Goal: Task Accomplishment & Management: Complete application form

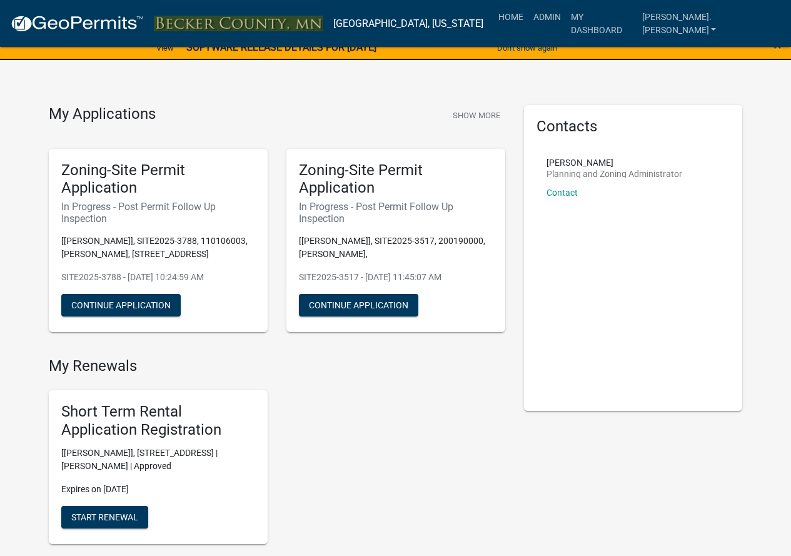
click at [109, 188] on h5 "Zoning-Site Permit Application" at bounding box center [158, 179] width 194 height 36
click at [133, 299] on button "Continue Application" at bounding box center [120, 305] width 119 height 23
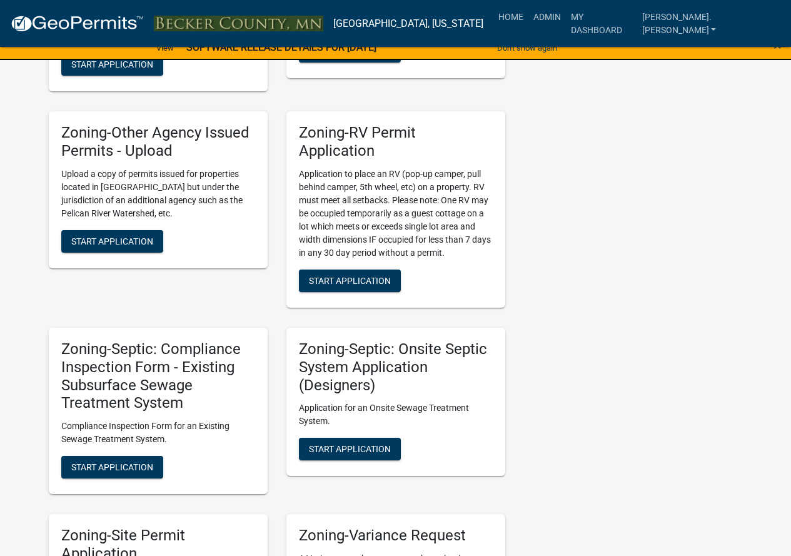
scroll to position [1313, 0]
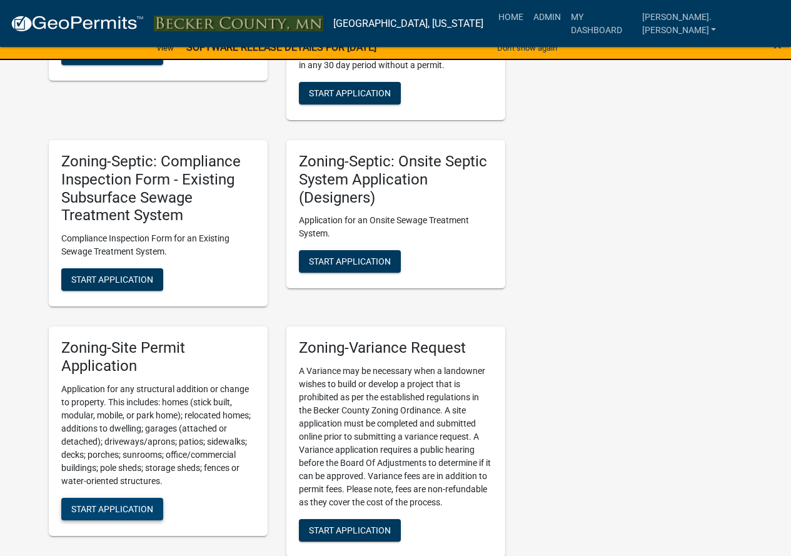
click at [125, 502] on button "Start Application" at bounding box center [112, 509] width 102 height 23
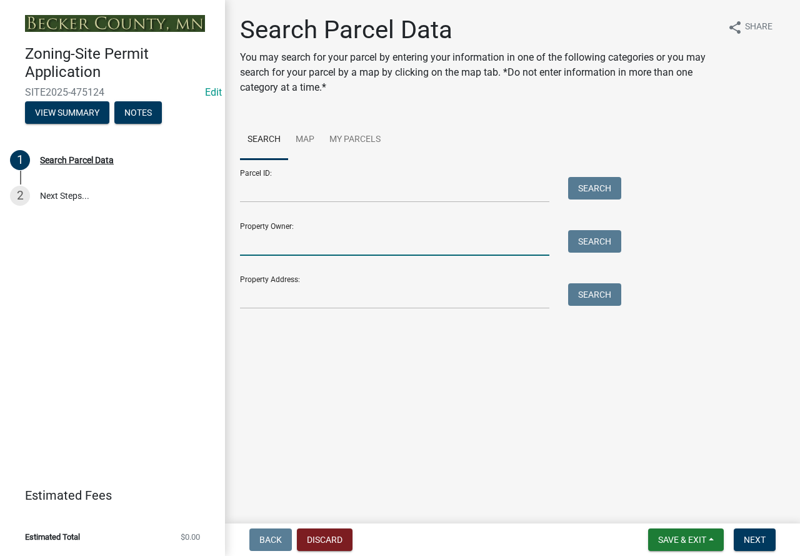
click at [294, 235] on input "Property Owner:" at bounding box center [394, 243] width 309 height 26
drag, startPoint x: 266, startPoint y: 278, endPoint x: 266, endPoint y: 285, distance: 7.5
click at [266, 280] on div "Property Address: Search" at bounding box center [427, 287] width 375 height 43
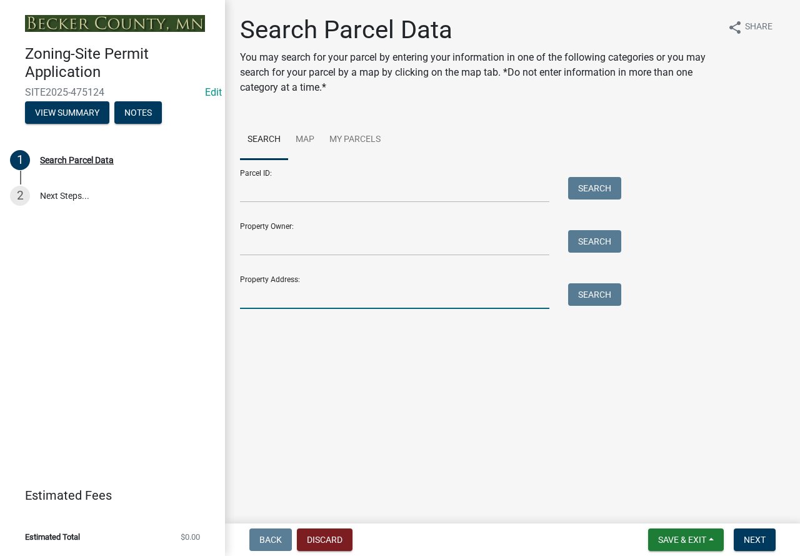
click at [272, 296] on input "Property Address:" at bounding box center [394, 296] width 309 height 26
type input "32273"
click at [598, 287] on button "Search" at bounding box center [594, 294] width 53 height 23
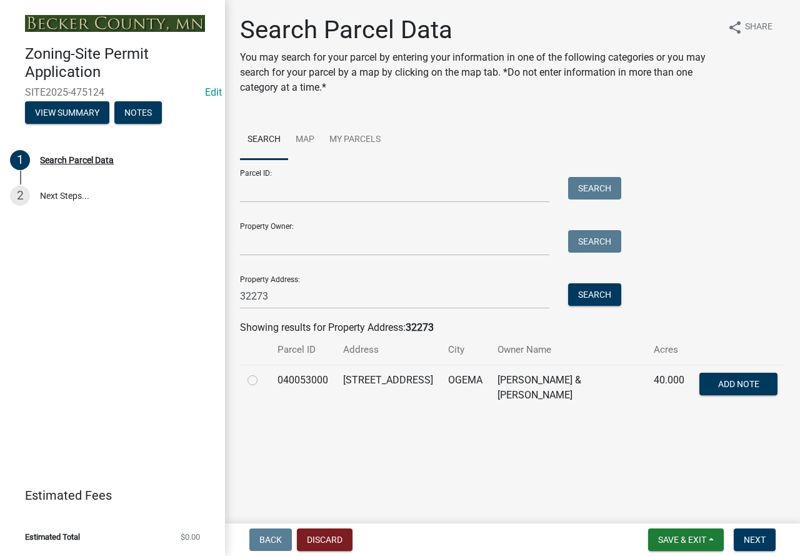
click at [263, 373] on label at bounding box center [263, 373] width 0 height 0
click at [263, 379] on input "radio" at bounding box center [267, 377] width 8 height 8
radio input "true"
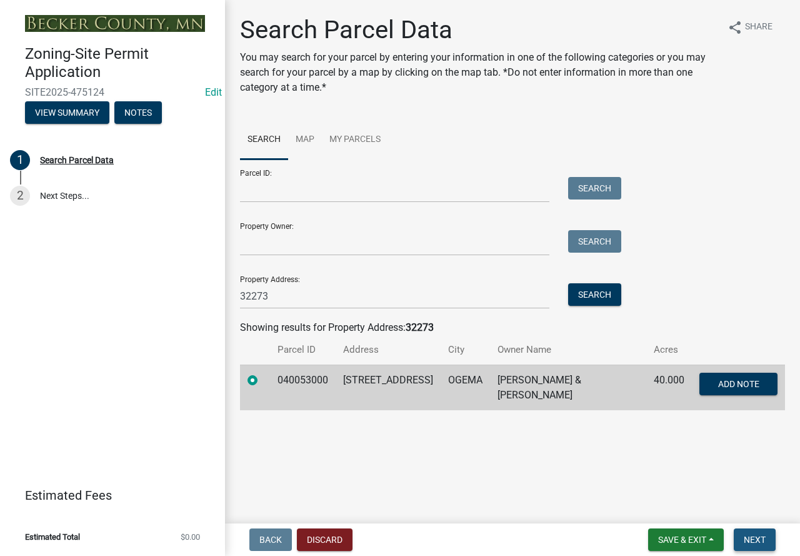
click at [758, 536] on span "Next" at bounding box center [755, 540] width 22 height 10
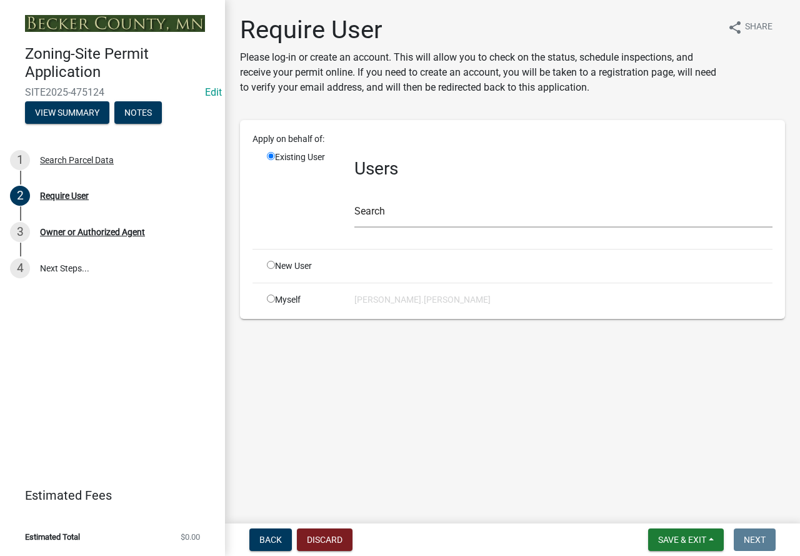
click at [273, 264] on input "radio" at bounding box center [271, 265] width 8 height 8
radio input "true"
radio input "false"
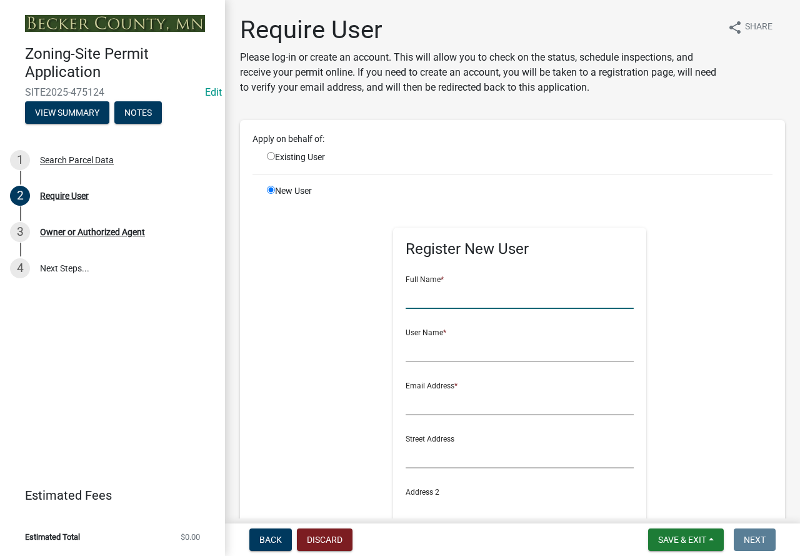
click at [434, 299] on input "text" at bounding box center [520, 296] width 228 height 26
type input "[PERSON_NAME]"
click at [438, 345] on input "text" at bounding box center [520, 349] width 228 height 26
type input "Johnwright"
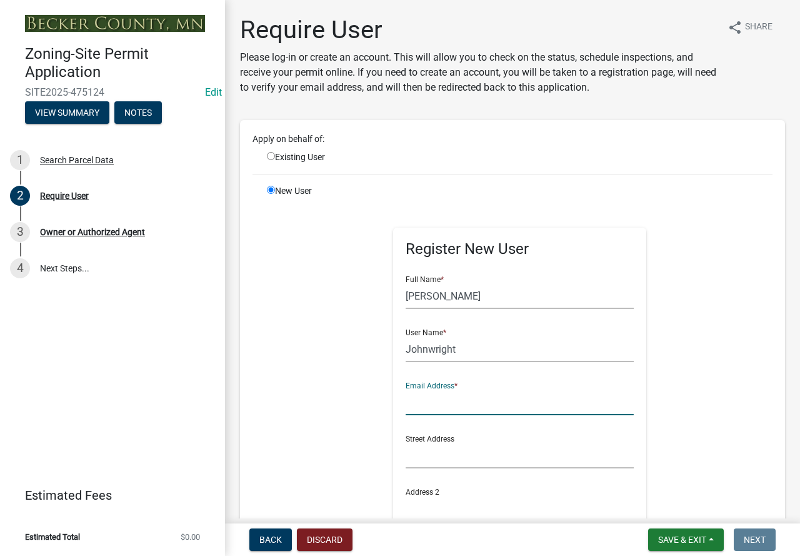
click at [469, 398] on input "text" at bounding box center [520, 403] width 228 height 26
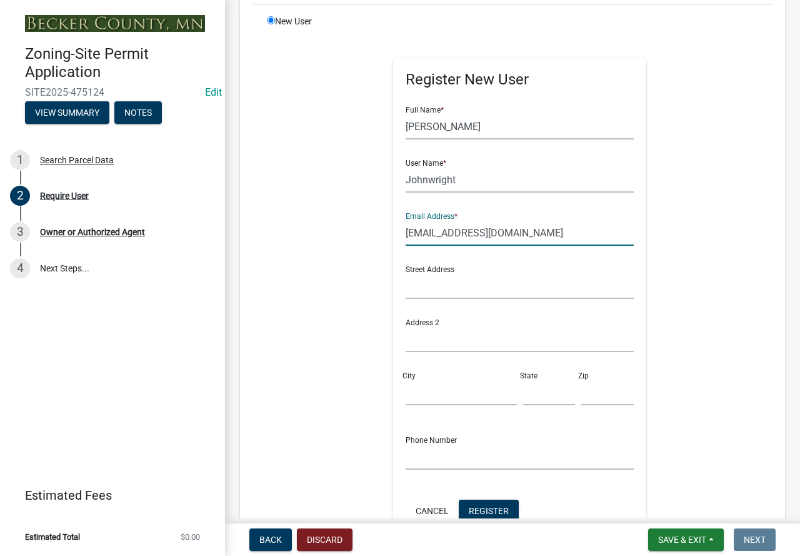
scroll to position [188, 0]
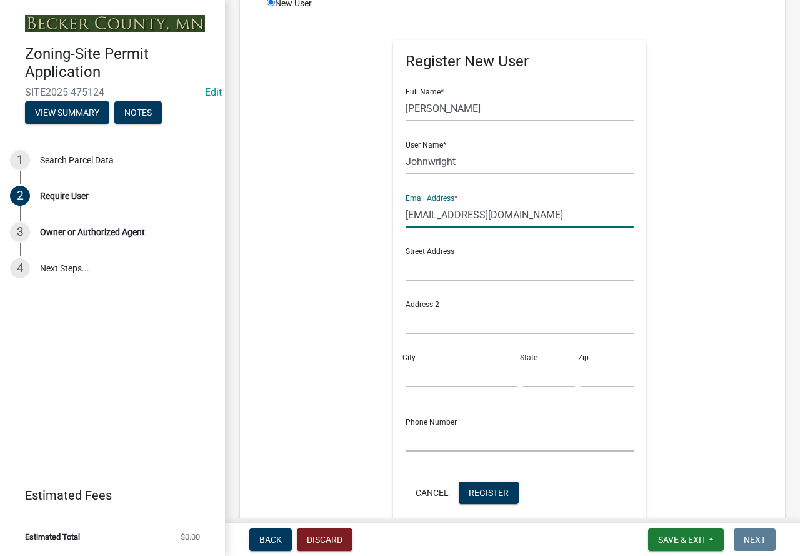
type input "[EMAIL_ADDRESS][DOMAIN_NAME]"
click at [462, 272] on input "text" at bounding box center [520, 268] width 228 height 26
type input "[STREET_ADDRESS]"
drag, startPoint x: 441, startPoint y: 378, endPoint x: 460, endPoint y: 375, distance: 19.7
click at [441, 378] on input "City" at bounding box center [461, 374] width 111 height 26
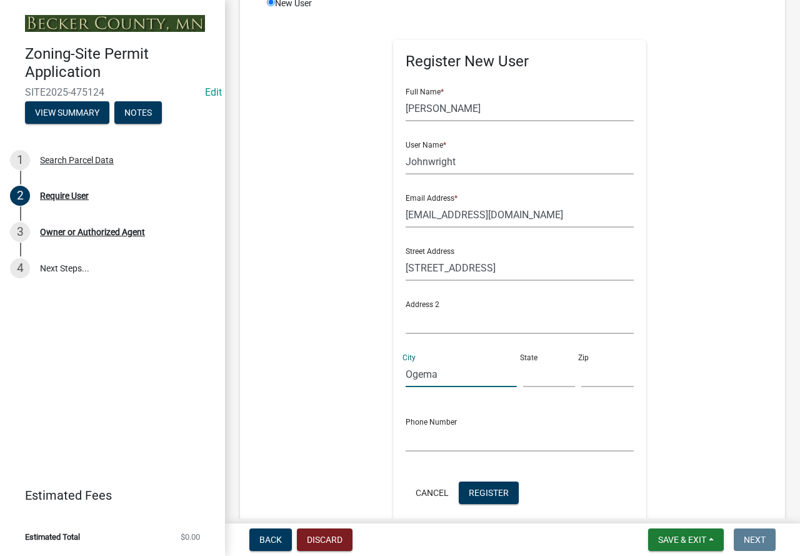
type input "Ogema"
click at [563, 381] on input "text" at bounding box center [549, 374] width 53 height 26
type input "MN"
drag, startPoint x: 588, startPoint y: 383, endPoint x: 626, endPoint y: 378, distance: 38.4
click at [588, 383] on input "text" at bounding box center [607, 374] width 53 height 26
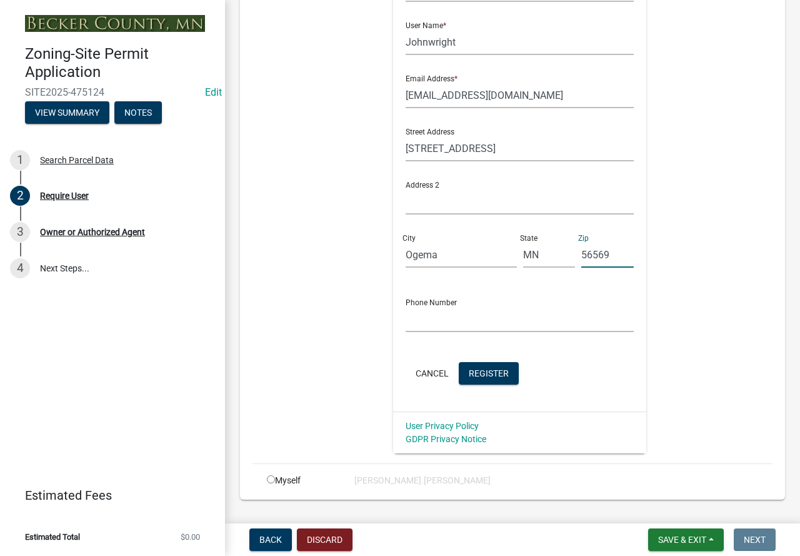
scroll to position [313, 0]
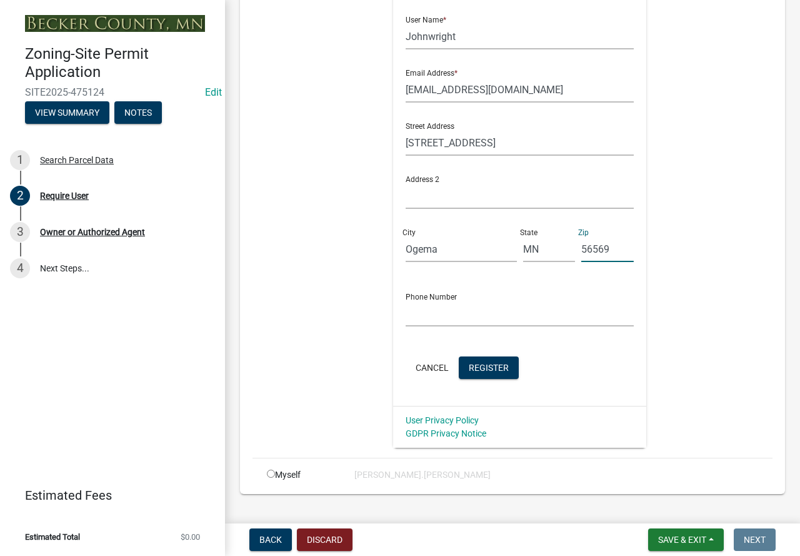
type input "56569"
click at [453, 320] on input "text" at bounding box center [520, 314] width 228 height 26
type input "2"
type input "6124196214"
click at [485, 365] on span "Register" at bounding box center [489, 367] width 40 height 10
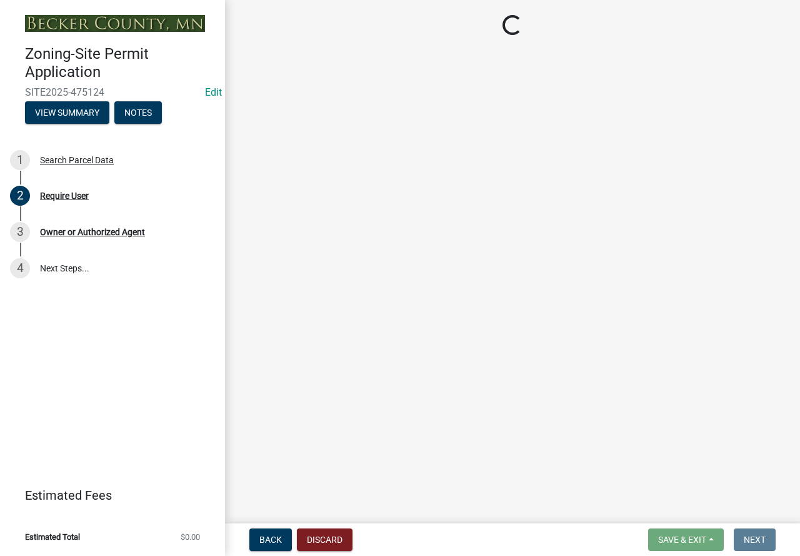
scroll to position [0, 0]
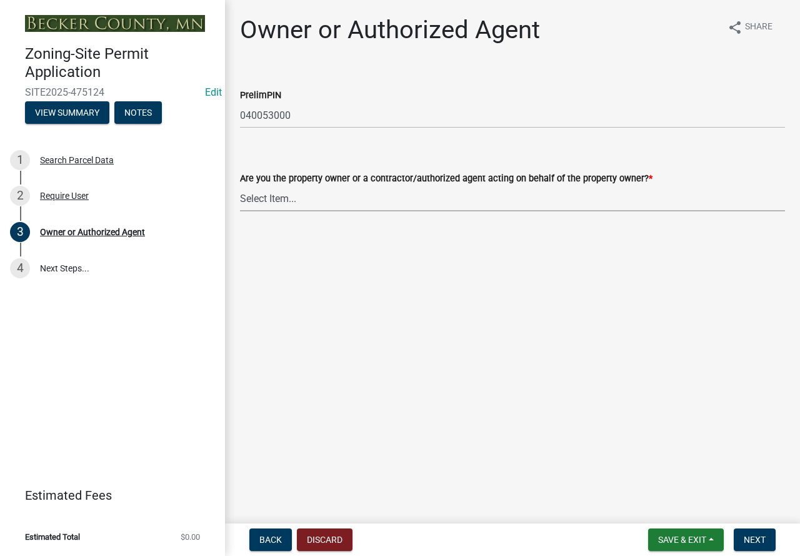
click at [259, 199] on select "Select Item... Property Owner Authorized Agent" at bounding box center [512, 199] width 545 height 26
click at [240, 186] on select "Select Item... Property Owner Authorized Agent" at bounding box center [512, 199] width 545 height 26
select select "3c674549-ed69-405f-b795-9fa3f7d47d9d"
click at [763, 542] on span "Next" at bounding box center [755, 540] width 22 height 10
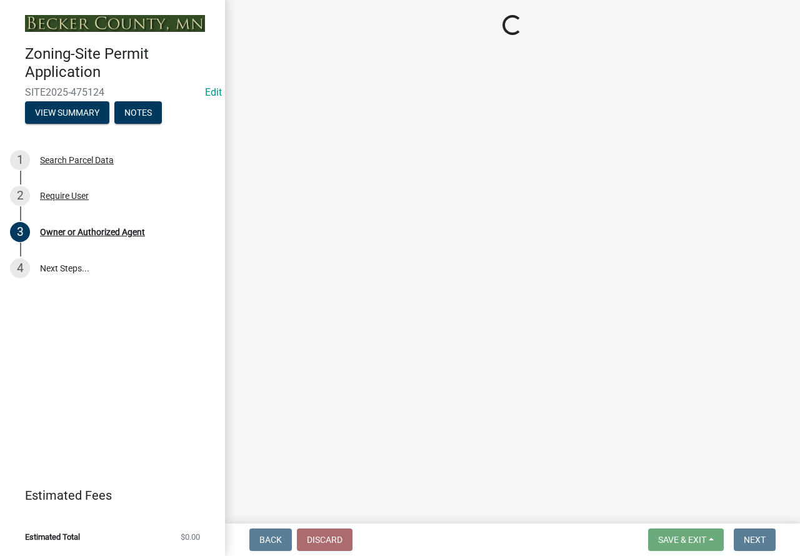
select select "15d55337-0fb0-485e-a759-dab20e978987"
select select "b146de68-2bf2-4f6b-9926-6c9762ef494c"
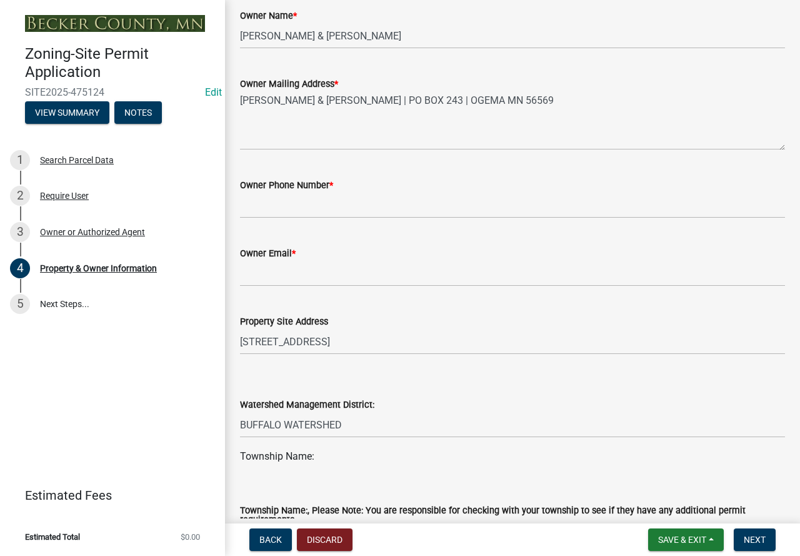
scroll to position [313, 0]
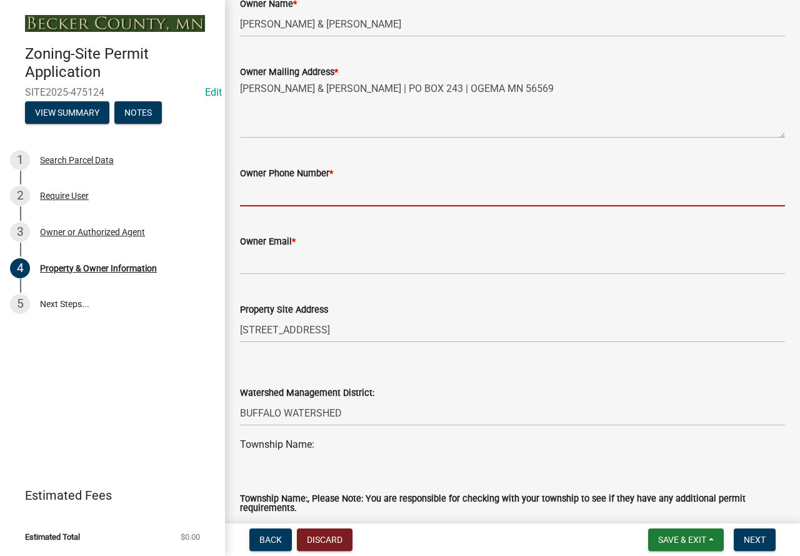
click at [329, 198] on input "Owner Phone Number *" at bounding box center [512, 194] width 545 height 26
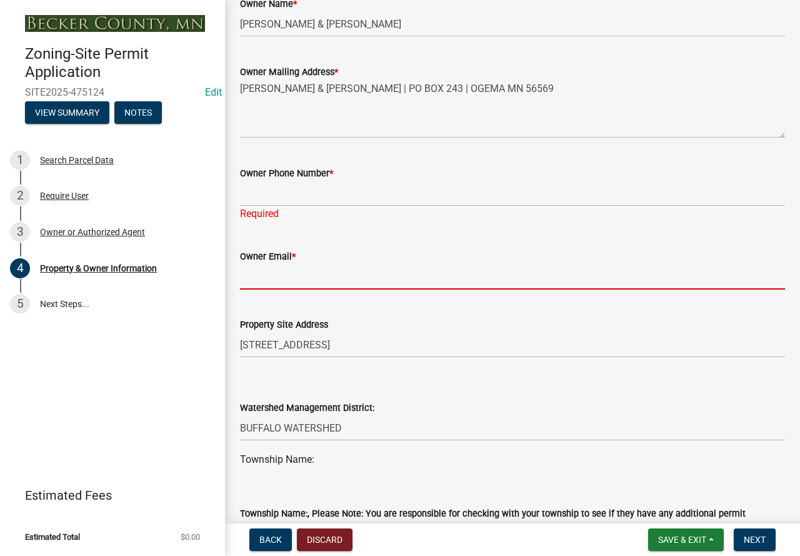
click at [272, 268] on input "Owner Email *" at bounding box center [512, 277] width 545 height 26
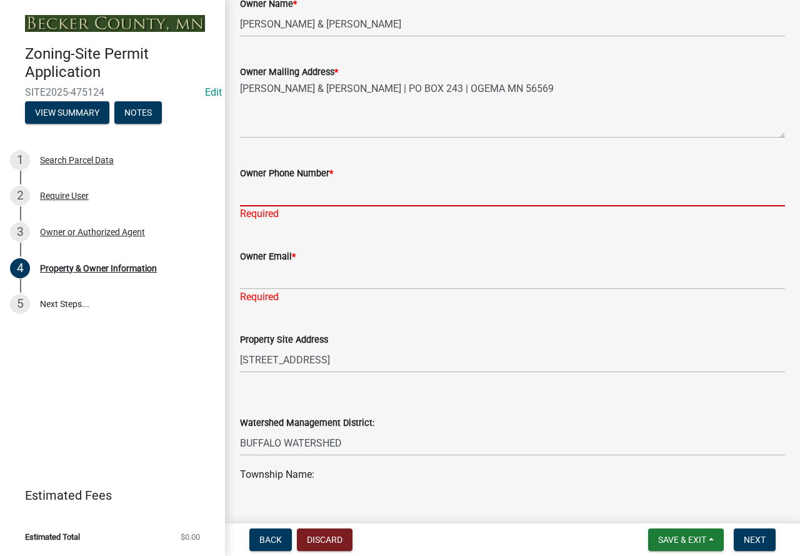
click at [300, 204] on input "Owner Phone Number *" at bounding box center [512, 194] width 545 height 26
type input "6124196214"
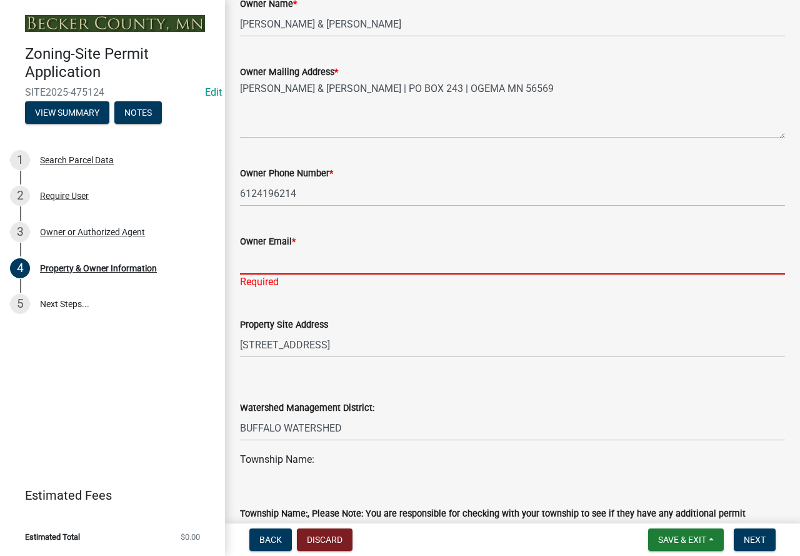
click at [341, 269] on input "Owner Email *" at bounding box center [512, 262] width 545 height 26
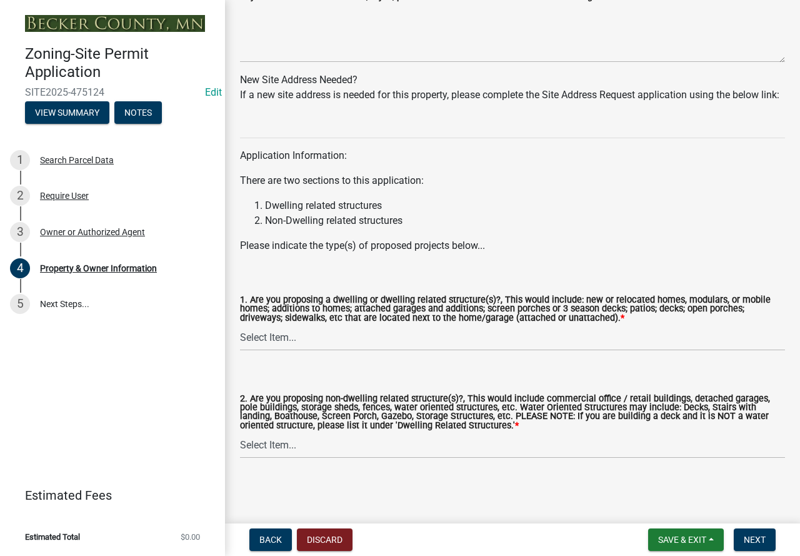
scroll to position [1232, 0]
type input "[EMAIL_ADDRESS][DOMAIN_NAME]"
click at [256, 337] on select "Select Item... Yes No" at bounding box center [512, 338] width 545 height 26
click at [262, 337] on select "Select Item... Yes No" at bounding box center [512, 338] width 545 height 26
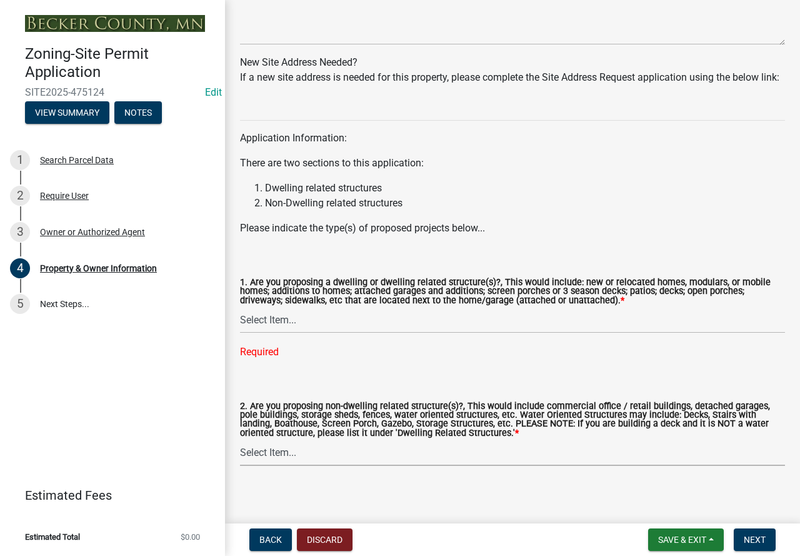
click at [258, 450] on div "2. Are you proposing non-dwelling related structure(s)?, This would include com…" at bounding box center [512, 434] width 545 height 64
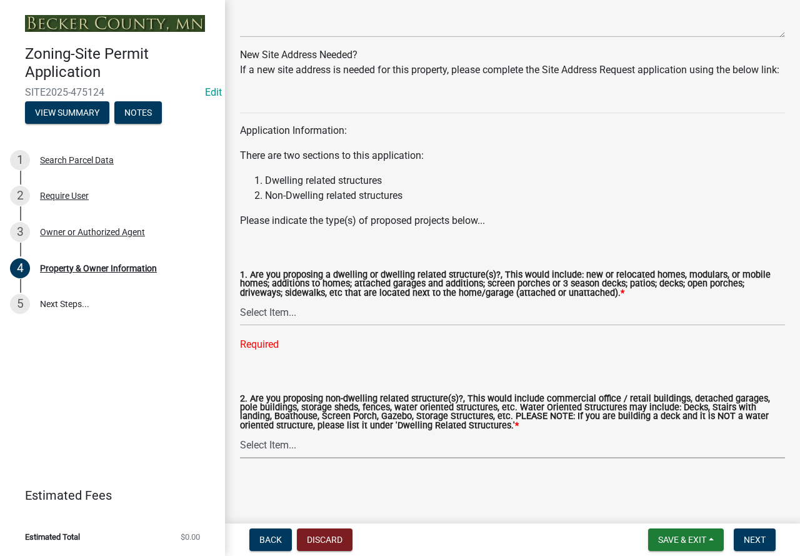
scroll to position [1242, 0]
click at [271, 447] on select "Select Item... Yes No" at bounding box center [512, 446] width 545 height 26
click at [265, 316] on select "Select Item... Yes No" at bounding box center [512, 313] width 545 height 26
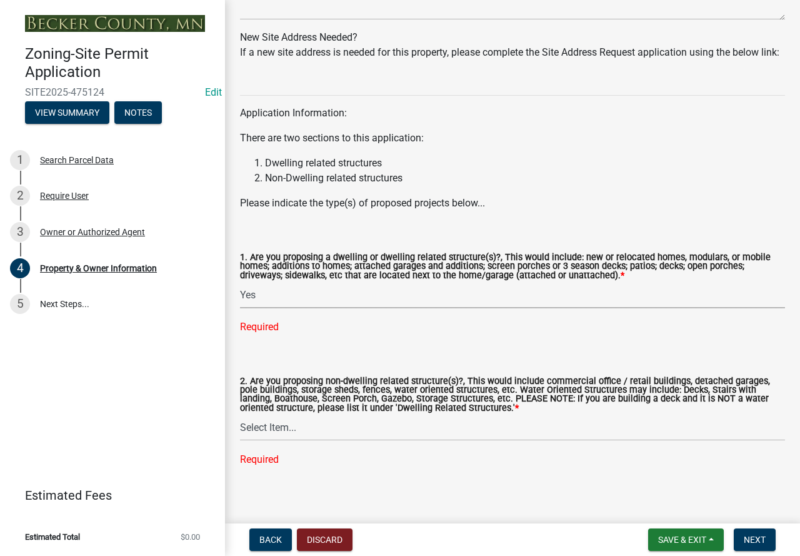
click at [240, 299] on select "Select Item... Yes No" at bounding box center [512, 296] width 545 height 26
select select "f87eba17-8ed9-4ad8-aefc-fe36a3f3544b"
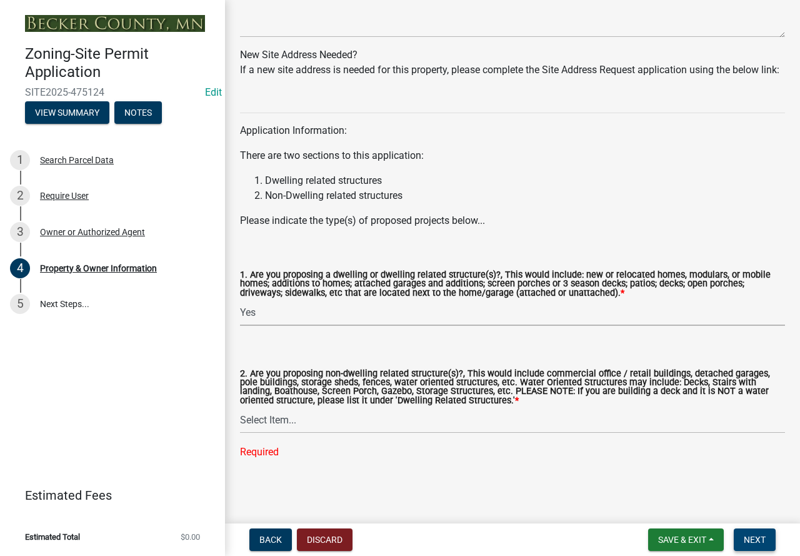
click at [751, 541] on span "Next" at bounding box center [755, 540] width 22 height 10
click at [760, 533] on button "Next" at bounding box center [755, 539] width 42 height 23
click at [264, 421] on select "Select Item... Yes No" at bounding box center [512, 421] width 545 height 26
click at [240, 432] on select "Select Item... Yes No" at bounding box center [512, 421] width 545 height 26
select select "393a978c-6bd5-4cb2-a6a0-db6feb8732b8"
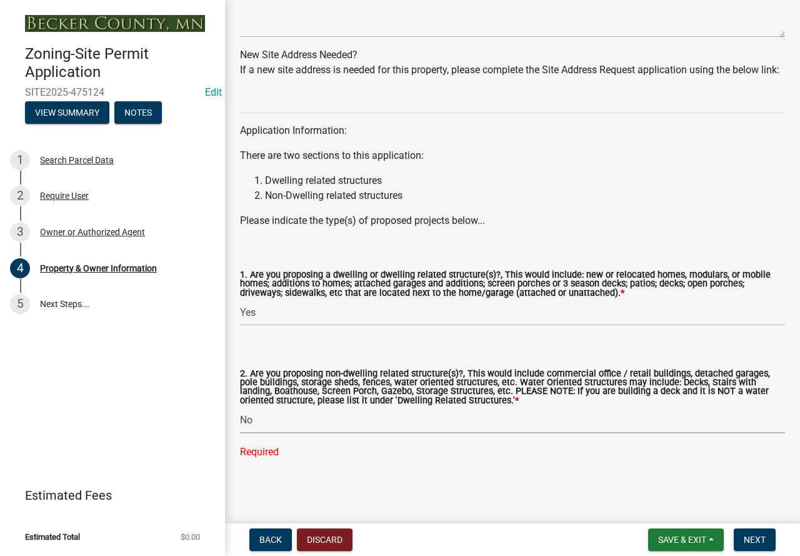
scroll to position [1217, 0]
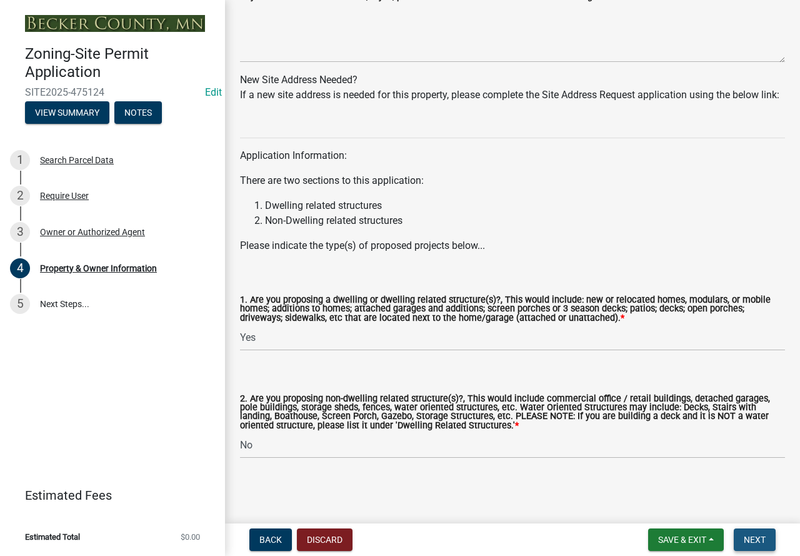
click at [763, 540] on span "Next" at bounding box center [755, 540] width 22 height 10
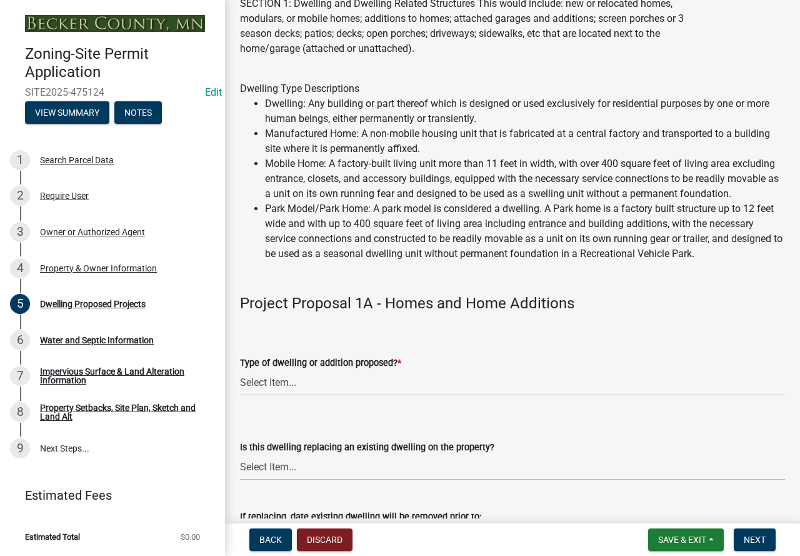
scroll to position [125, 0]
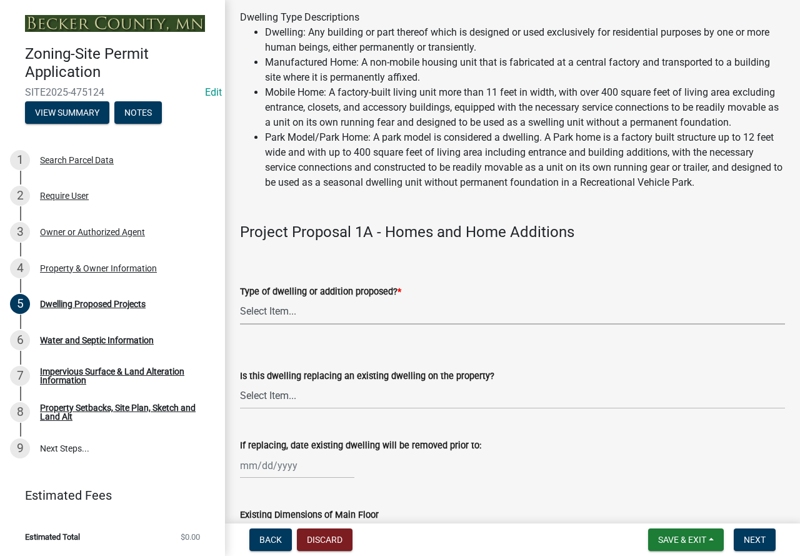
click at [279, 324] on select "Select Item... N/A - Not a dwelling New Home-Onsite Construction New Modular (E…" at bounding box center [512, 312] width 545 height 26
click at [240, 313] on select "Select Item... N/A - Not a dwelling New Home-Onsite Construction New Modular (E…" at bounding box center [512, 312] width 545 height 26
select select "a5b58647-72e6-4a45-9816-4b1990647a33"
click at [262, 408] on select "Select Item... N/A Yes No" at bounding box center [512, 396] width 545 height 26
click at [240, 398] on select "Select Item... N/A Yes No" at bounding box center [512, 396] width 545 height 26
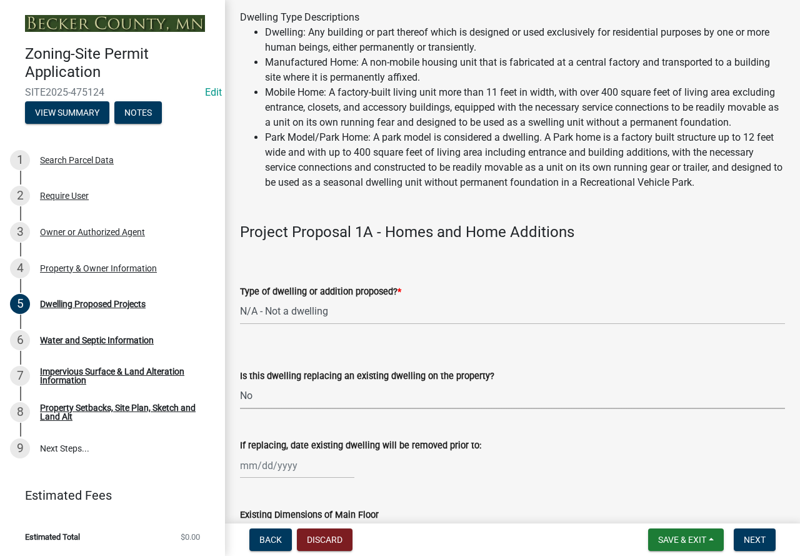
select select "566f81cc-4b3f-4ecb-9f16-a2b313352c61"
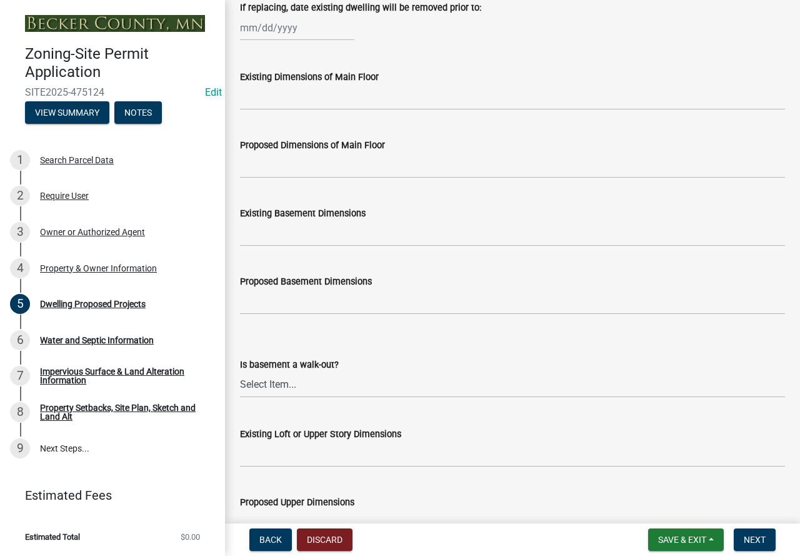
scroll to position [438, 0]
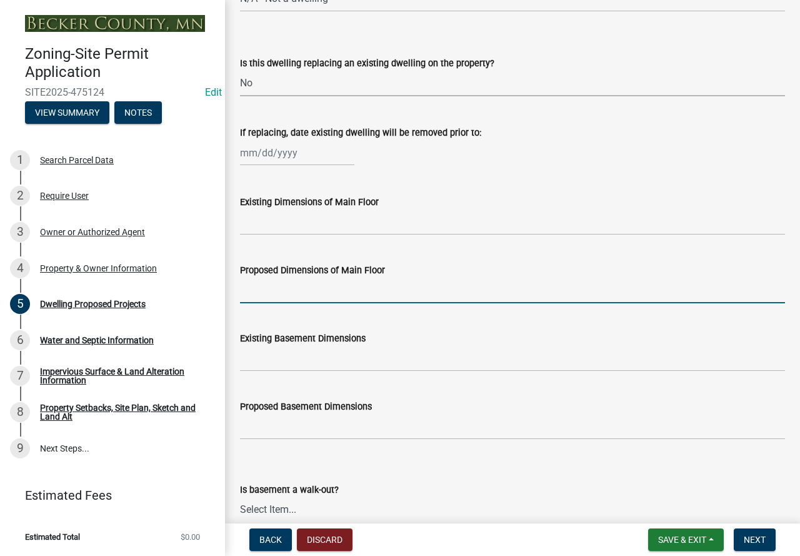
click at [291, 303] on input "Proposed Dimensions of Main Floor" at bounding box center [512, 291] width 545 height 26
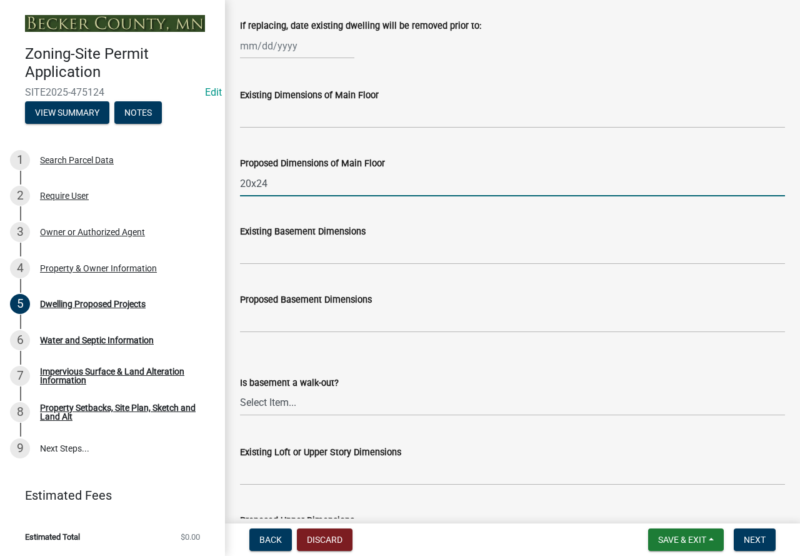
scroll to position [563, 0]
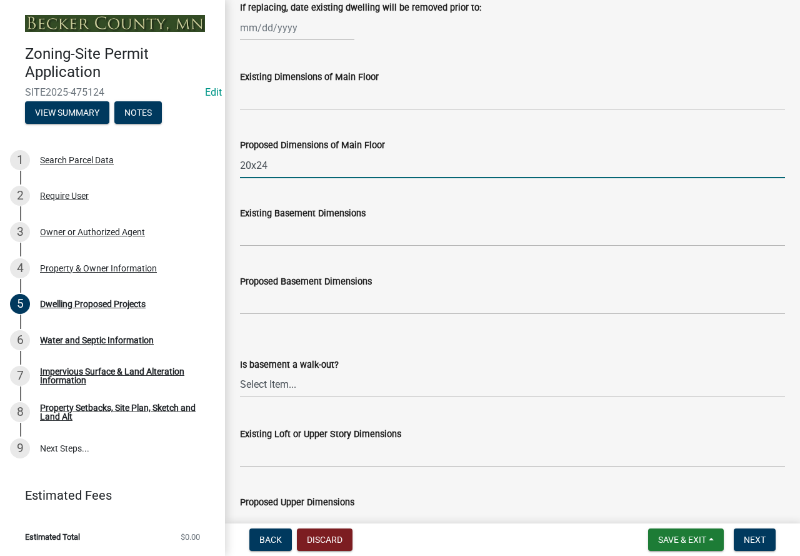
type input "20x24"
click at [289, 397] on select "Select Item... Yes No N/A" at bounding box center [512, 385] width 545 height 26
click at [240, 386] on select "Select Item... Yes No N/A" at bounding box center [512, 385] width 545 height 26
select select "59a6fdaa-56b6-4bcd-87b7-d867a7d784e6"
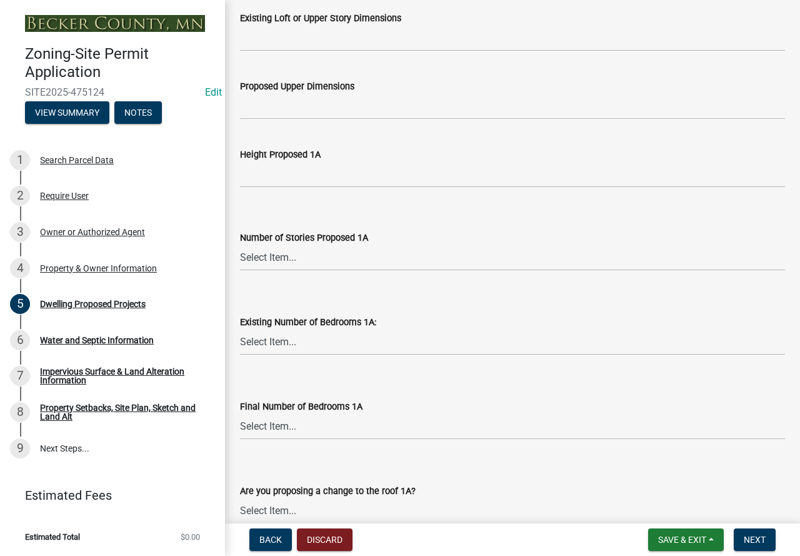
scroll to position [1000, 0]
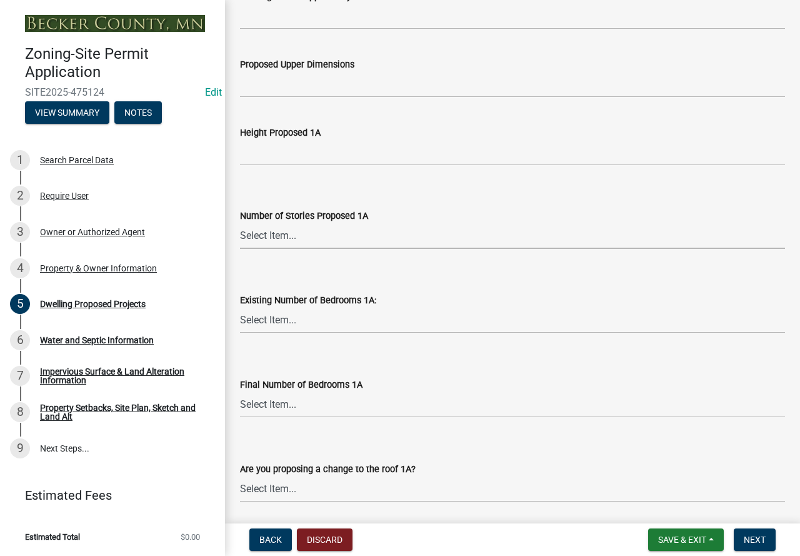
click at [274, 247] on select "Select Item... N/A 1 1.25 1.5 1.75 2 2.25 2.5" at bounding box center [512, 236] width 545 height 26
click at [240, 238] on select "Select Item... N/A 1 1.25 1.5 1.75 2 2.25 2.5" at bounding box center [512, 236] width 545 height 26
select select "4f5e2784-8c40-49a3-b0e9-8f1a3cbab4f4"
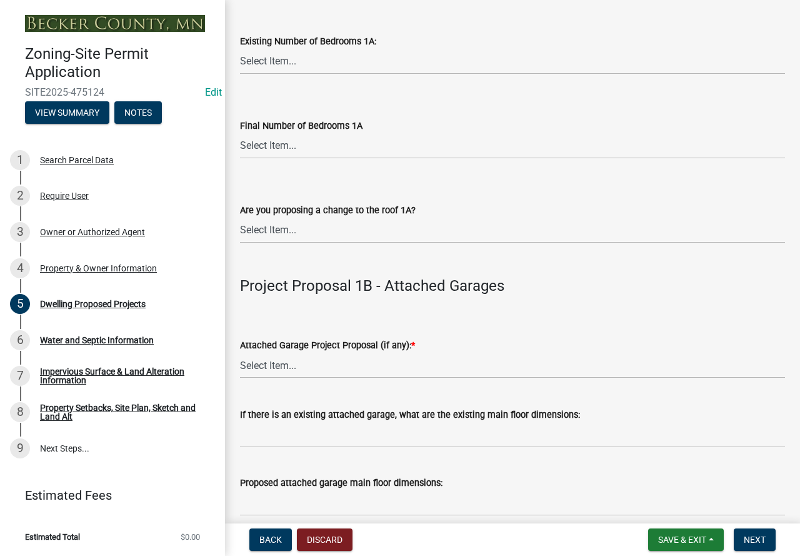
scroll to position [1313, 0]
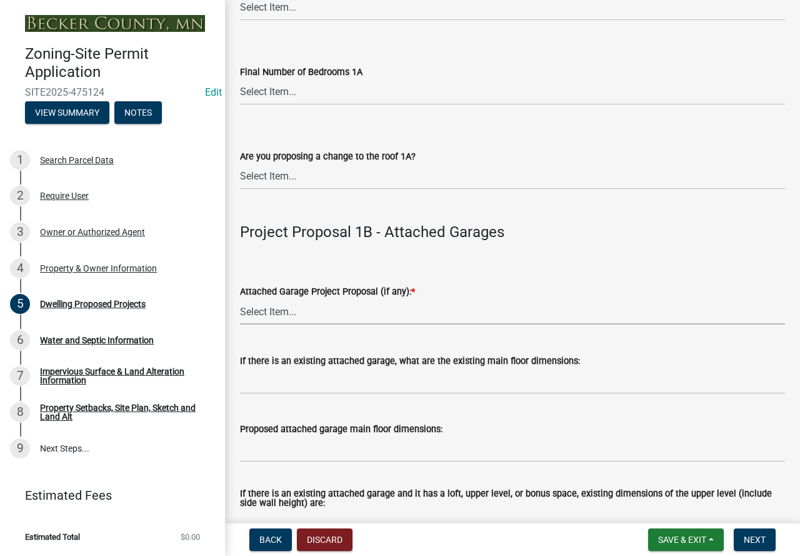
click at [273, 324] on select "Select Item... N/A New Attached Garage Addition to Attached Garage" at bounding box center [512, 312] width 545 height 26
click at [240, 314] on select "Select Item... N/A New Attached Garage Addition to Attached Garage" at bounding box center [512, 312] width 545 height 26
select select "11c1c089-3b44-43c0-9549-3c9eeea2451f"
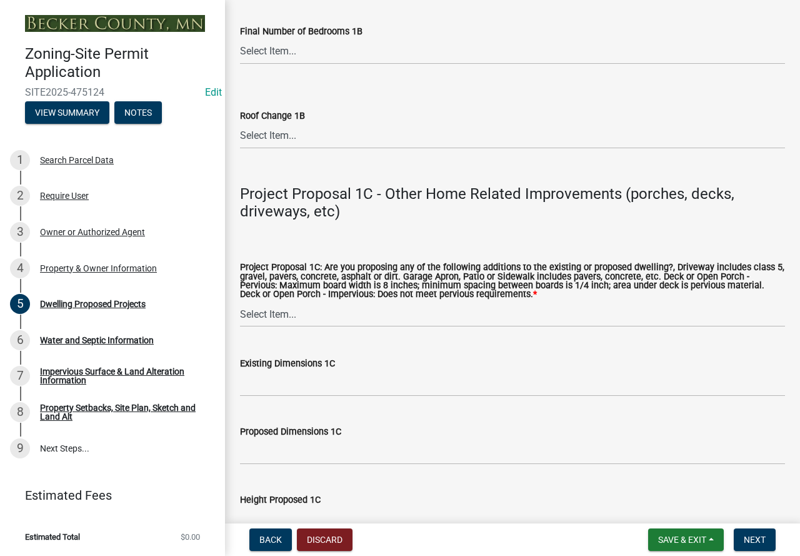
scroll to position [2251, 0]
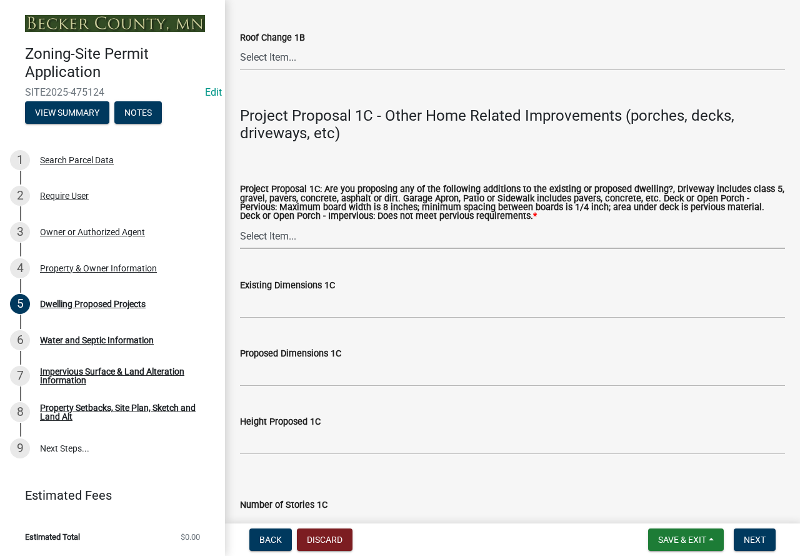
click at [273, 249] on select "Select Item... N/A Driveway Garage Apron Home Patio Sidewalk Deck - Pervious De…" at bounding box center [512, 236] width 545 height 26
click at [240, 239] on select "Select Item... N/A Driveway Garage Apron Home Patio Sidewalk Deck - Pervious De…" at bounding box center [512, 236] width 545 height 26
select select "0ceb8b90-6e92-4b1f-be25-acba4c819eff"
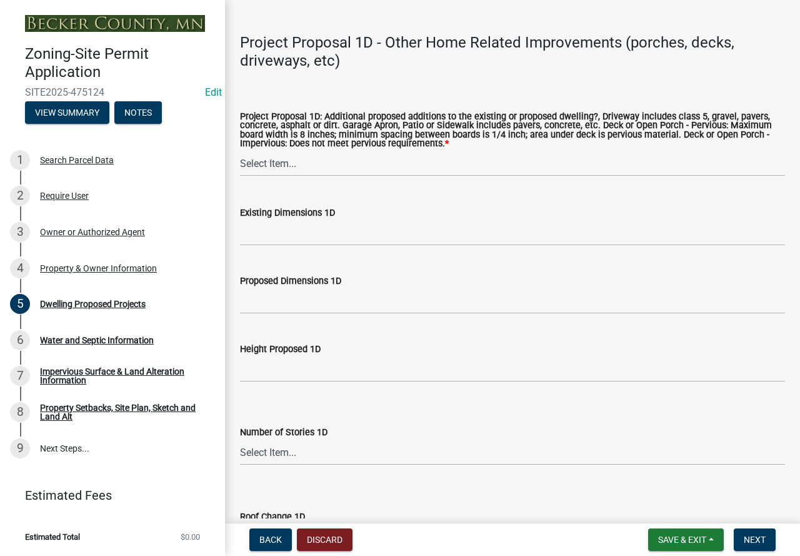
scroll to position [2876, 0]
click at [278, 176] on select "Select Item... N/A Driveway Garage Apron Home Patio Sidewalk Deck - Pervious De…" at bounding box center [512, 163] width 545 height 26
click at [240, 167] on select "Select Item... N/A Driveway Garage Apron Home Patio Sidewalk Deck - Pervious De…" at bounding box center [512, 163] width 545 height 26
select select "ab9119d1-7da9-49c4-9fac-8c142204c89d"
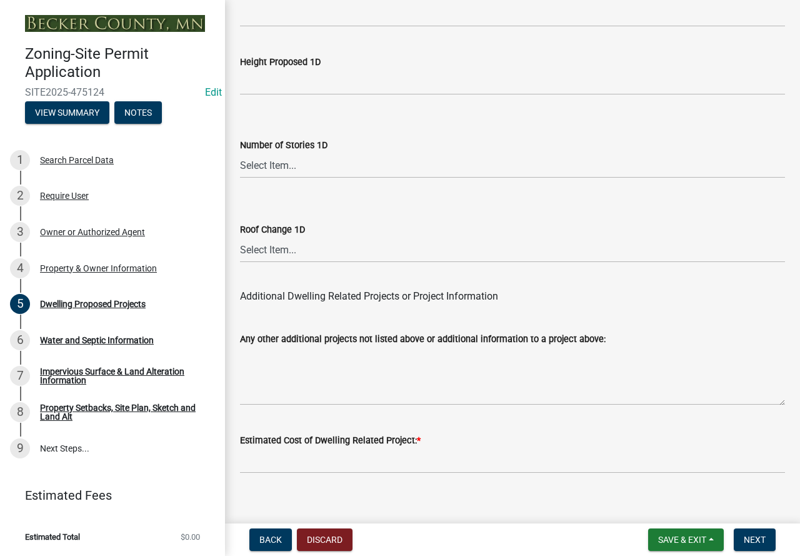
scroll to position [3194, 0]
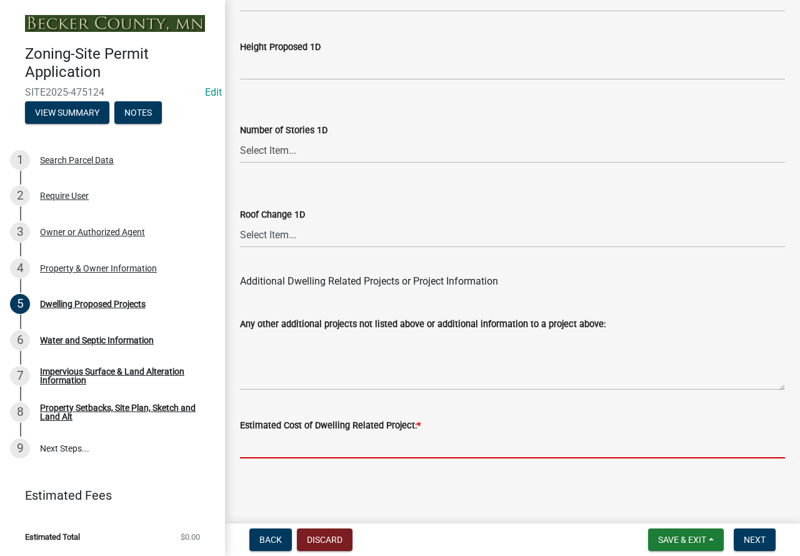
click at [266, 448] on input "text" at bounding box center [512, 446] width 545 height 26
click at [269, 445] on input "text" at bounding box center [512, 446] width 545 height 26
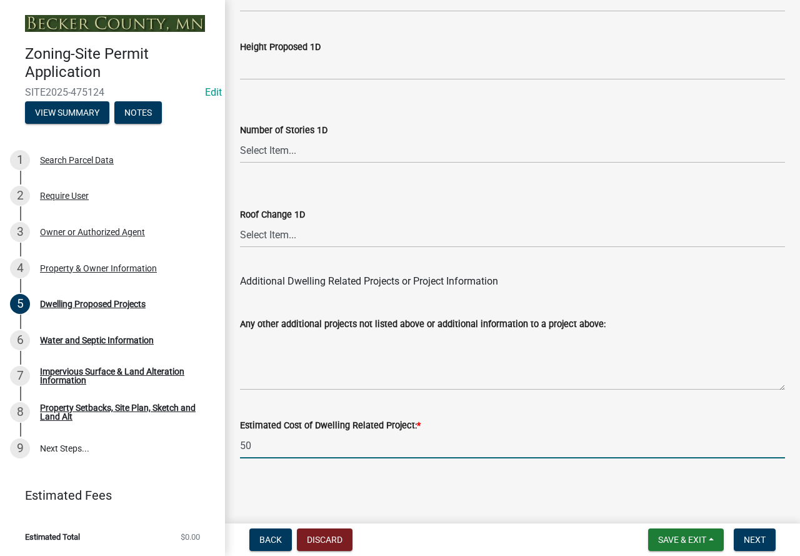
type input "50000"
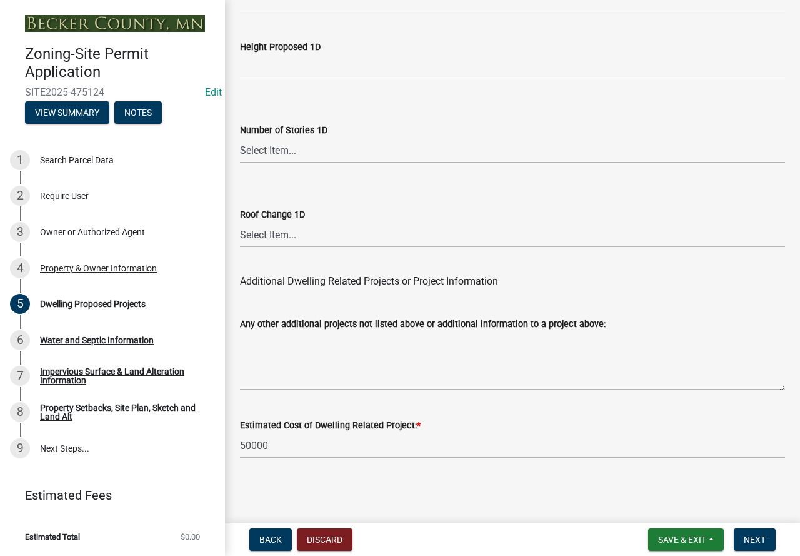
click at [794, 530] on nav "Back Discard Save & Exit Save Save & Exit Next" at bounding box center [512, 539] width 575 height 33
click at [747, 537] on span "Next" at bounding box center [755, 540] width 22 height 10
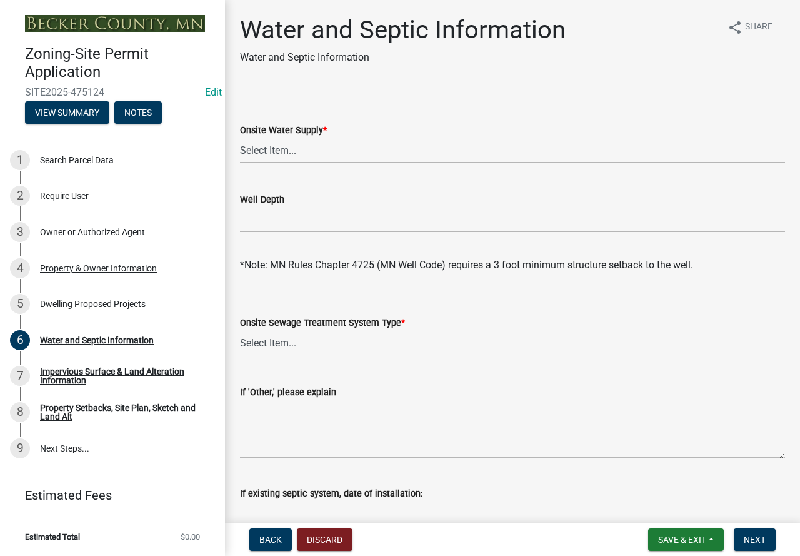
click at [272, 147] on select "Select Item... Well New Well to be Installed Attached to City Water System No o…" at bounding box center [512, 151] width 545 height 26
click at [240, 138] on select "Select Item... Well New Well to be Installed Attached to City Water System No o…" at bounding box center [512, 151] width 545 height 26
select select "36c179e4-d9bc-4e26-9fa7-a2562bd8114c"
click at [269, 341] on select "Select Item... No existing or proposed septic Proposed New or Corrected Septic …" at bounding box center [512, 343] width 545 height 26
click at [240, 330] on select "Select Item... No existing or proposed septic Proposed New or Corrected Septic …" at bounding box center [512, 343] width 545 height 26
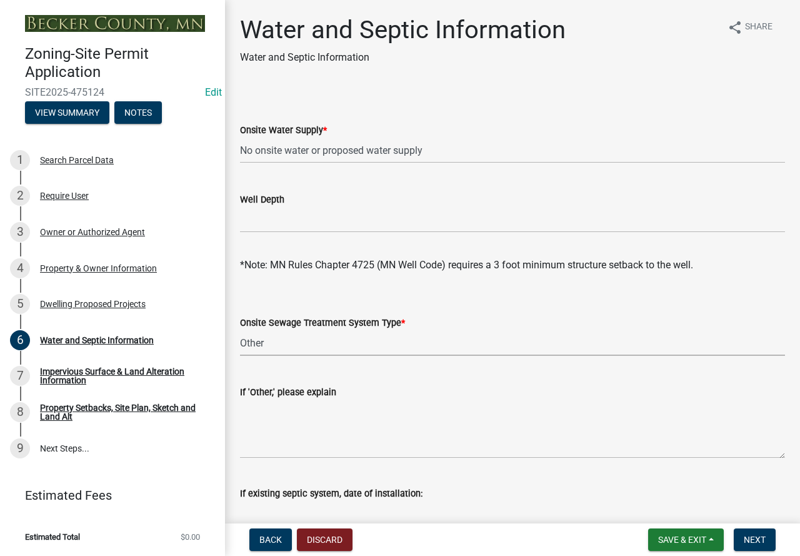
select select "f3b2b20d-722a-45c9-937d-ba31bc47848e"
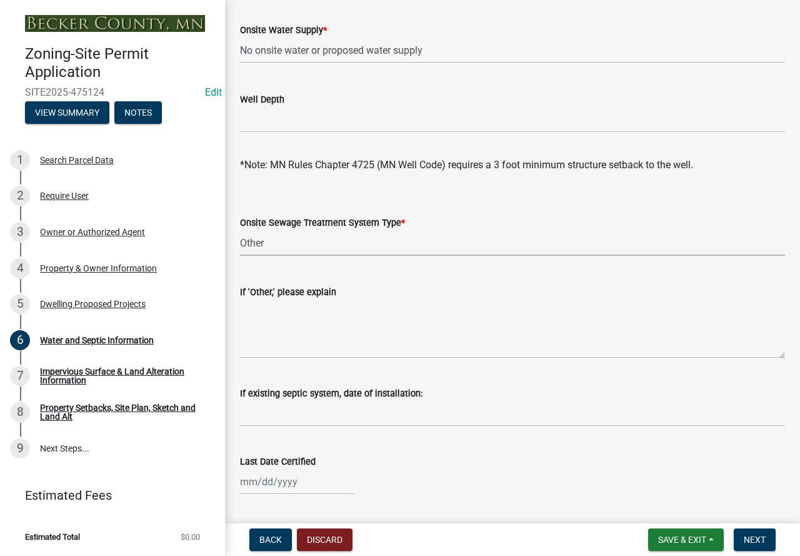
scroll to position [125, 0]
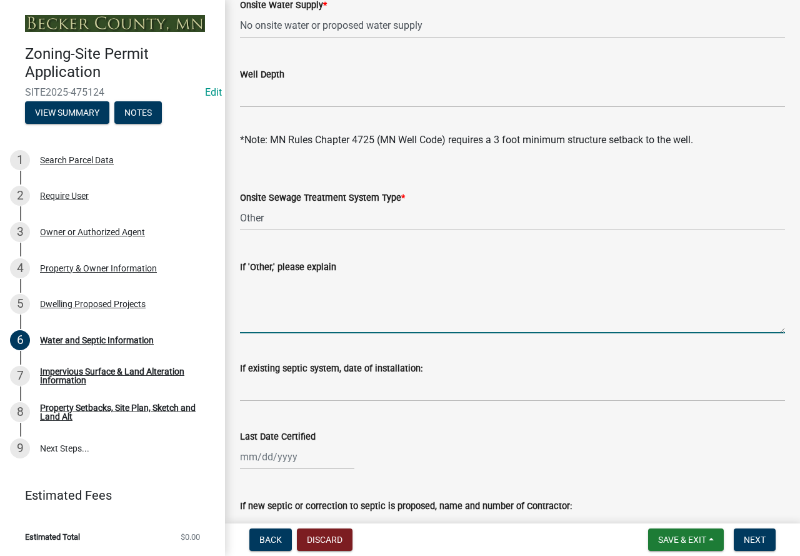
click at [280, 311] on textarea "If 'Other,' please explain" at bounding box center [512, 303] width 545 height 59
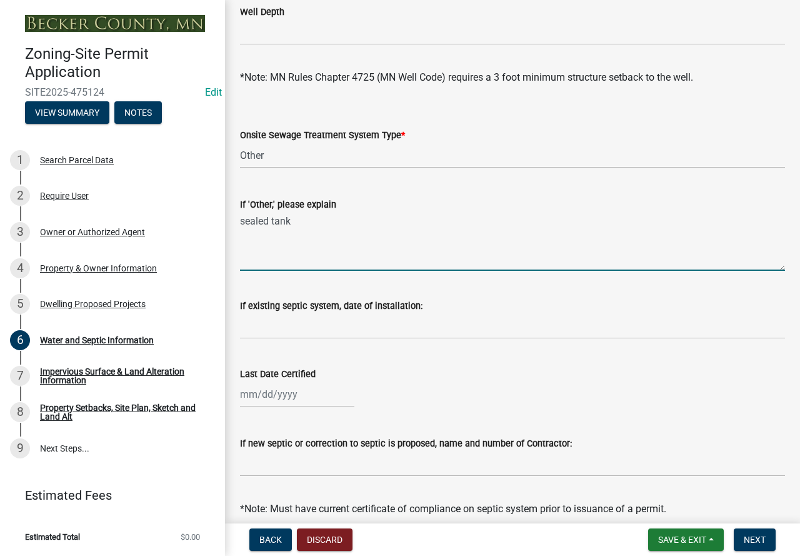
type textarea "sealed tank"
drag, startPoint x: 271, startPoint y: 154, endPoint x: 233, endPoint y: 141, distance: 40.7
click at [233, 141] on div "Onsite Sewage Treatment System Type * Select Item... No existing or proposed se…" at bounding box center [513, 131] width 564 height 73
click at [256, 154] on select "Select Item... No existing or proposed septic Proposed New or Corrected Septic …" at bounding box center [512, 156] width 545 height 26
click at [261, 156] on select "Select Item... No existing or proposed septic Proposed New or Corrected Septic …" at bounding box center [512, 156] width 545 height 26
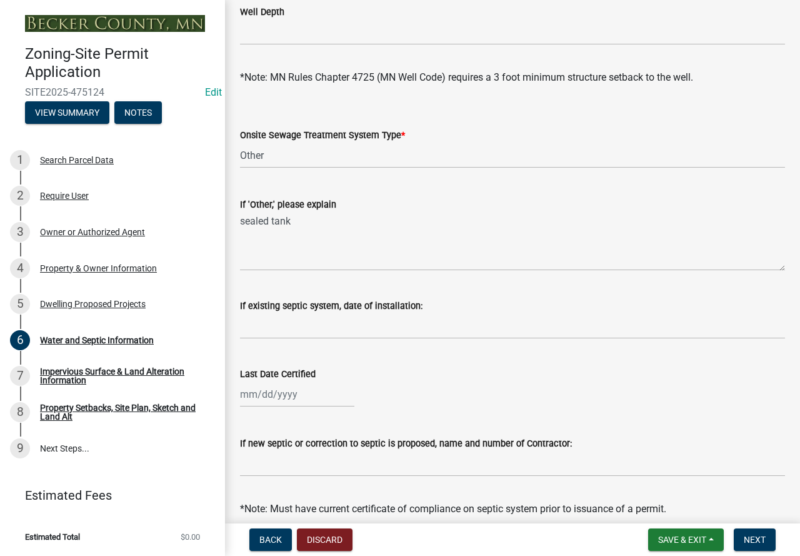
click at [365, 369] on div "Last Date Certified" at bounding box center [512, 373] width 545 height 15
drag, startPoint x: 299, startPoint y: 226, endPoint x: 184, endPoint y: 210, distance: 116.7
click at [184, 210] on div "Zoning-Site Permit Application SITE2025-475124 Edit View Summary Notes 1 Search…" at bounding box center [400, 278] width 800 height 556
click at [280, 256] on textarea "sealed tank" at bounding box center [512, 241] width 545 height 59
click at [254, 153] on select "Select Item... No existing or proposed septic Proposed New or Corrected Septic …" at bounding box center [512, 156] width 545 height 26
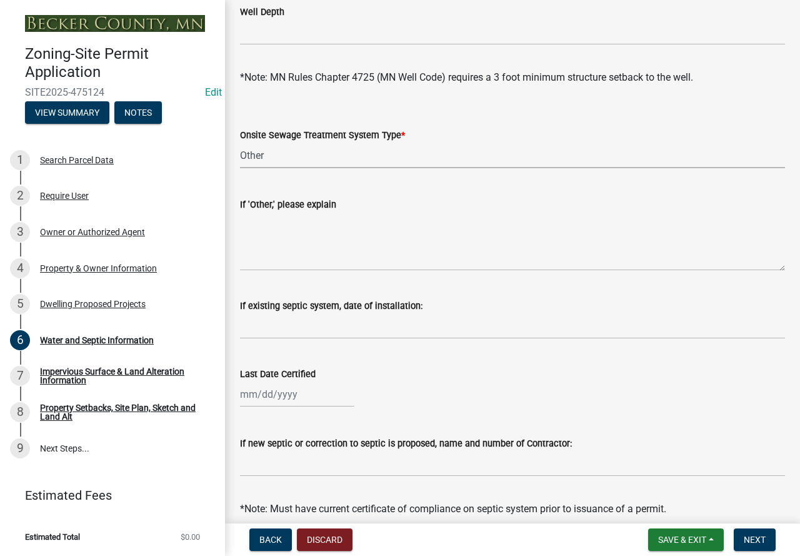
click at [240, 143] on select "Select Item... No existing or proposed septic Proposed New or Corrected Septic …" at bounding box center [512, 156] width 545 height 26
click at [276, 253] on textarea "If 'Other,' please explain" at bounding box center [512, 241] width 545 height 59
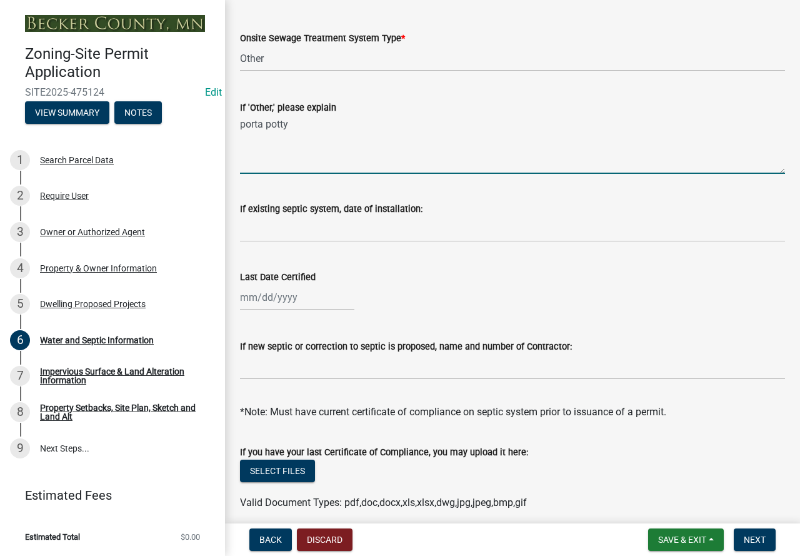
scroll to position [313, 0]
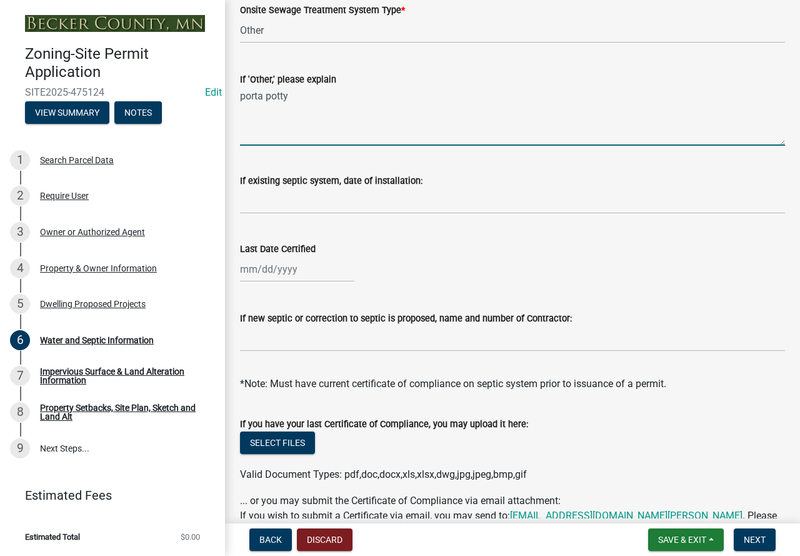
type textarea "porta potty"
click at [269, 277] on div at bounding box center [297, 269] width 114 height 26
select select "9"
select select "2025"
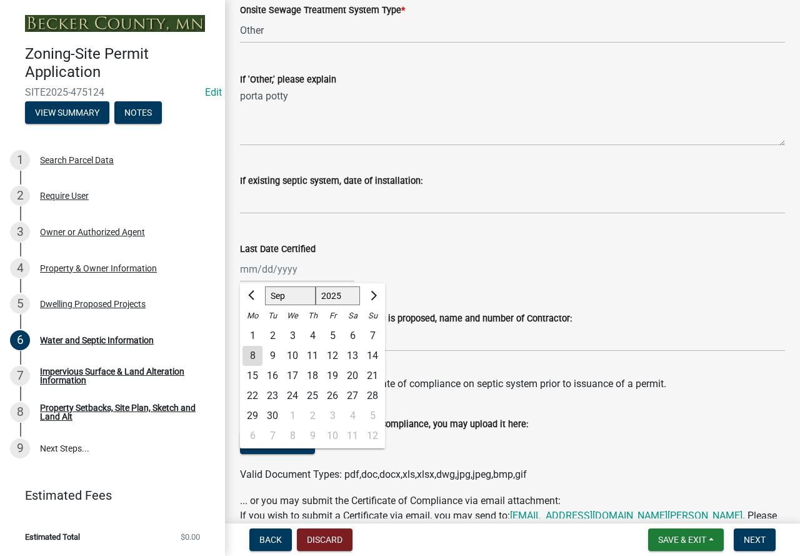
click at [248, 350] on div "8" at bounding box center [253, 356] width 20 height 20
type input "[DATE]"
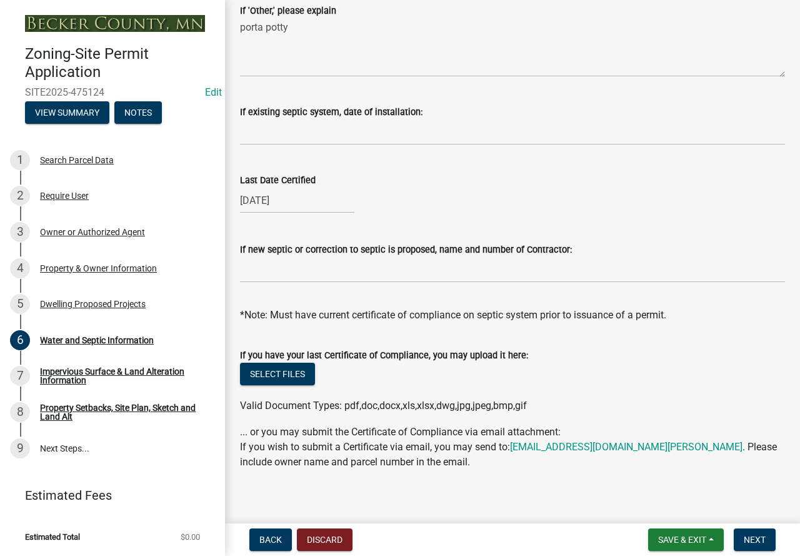
scroll to position [391, 0]
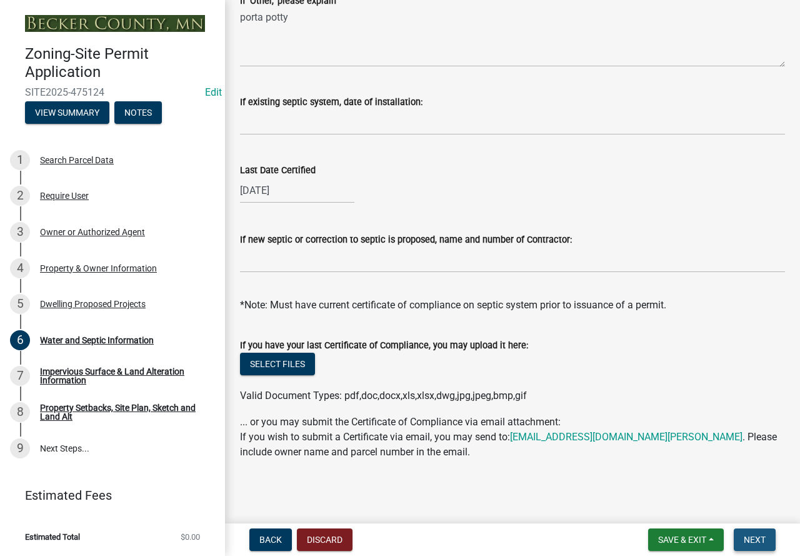
click at [753, 536] on span "Next" at bounding box center [755, 540] width 22 height 10
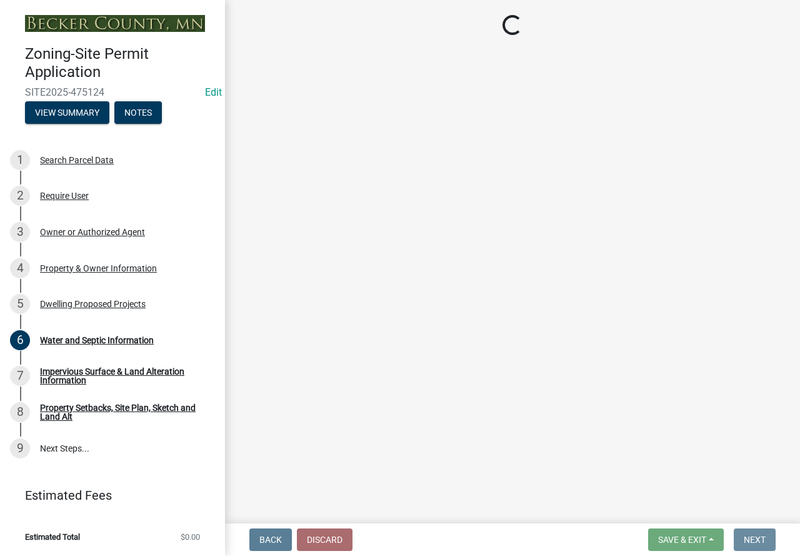
scroll to position [0, 0]
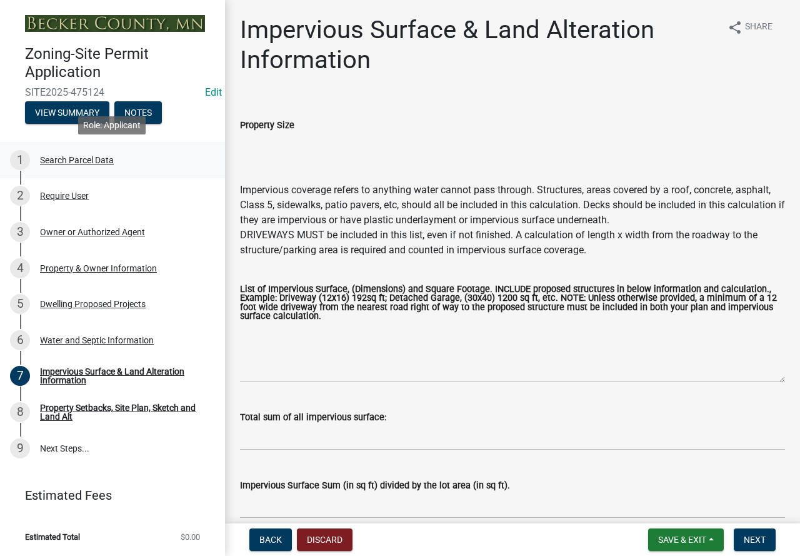
click at [64, 154] on div "1 Search Parcel Data" at bounding box center [107, 160] width 195 height 20
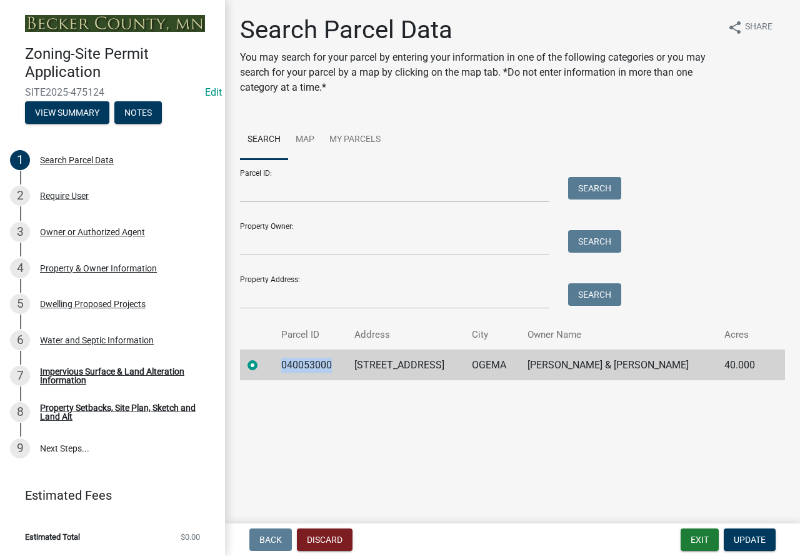
drag, startPoint x: 334, startPoint y: 365, endPoint x: 279, endPoint y: 363, distance: 54.4
click at [279, 363] on td "040053000" at bounding box center [311, 365] width 74 height 31
copy td "040053000"
drag, startPoint x: 67, startPoint y: 367, endPoint x: 68, endPoint y: 385, distance: 17.5
click at [67, 367] on div "Impervious Surface & Land Alteration Information" at bounding box center [122, 376] width 165 height 18
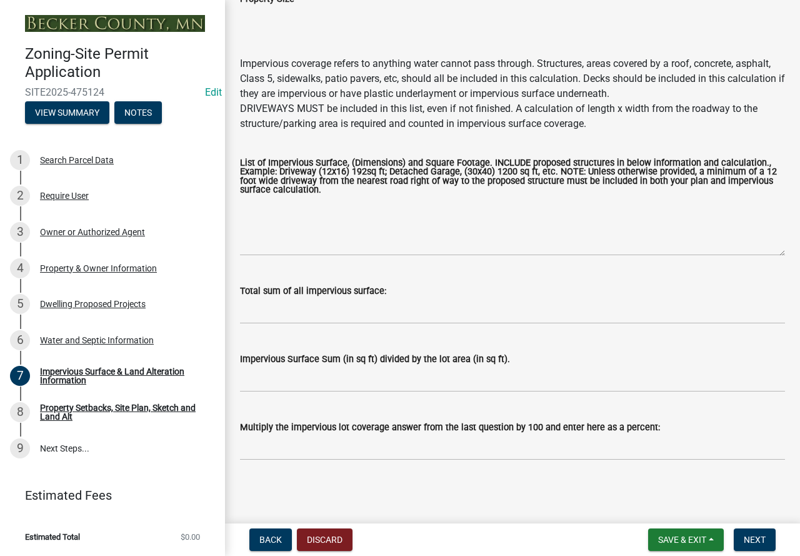
scroll to position [128, 0]
click at [288, 449] on input "Multiply the impervious lot coverage answer from the last question by 100 and e…" at bounding box center [512, 447] width 545 height 26
click at [271, 446] on input "Multiply the impervious lot coverage answer from the last question by 100 and e…" at bounding box center [512, 447] width 545 height 26
type input "under 25%"
click at [766, 531] on button "Next" at bounding box center [755, 539] width 42 height 23
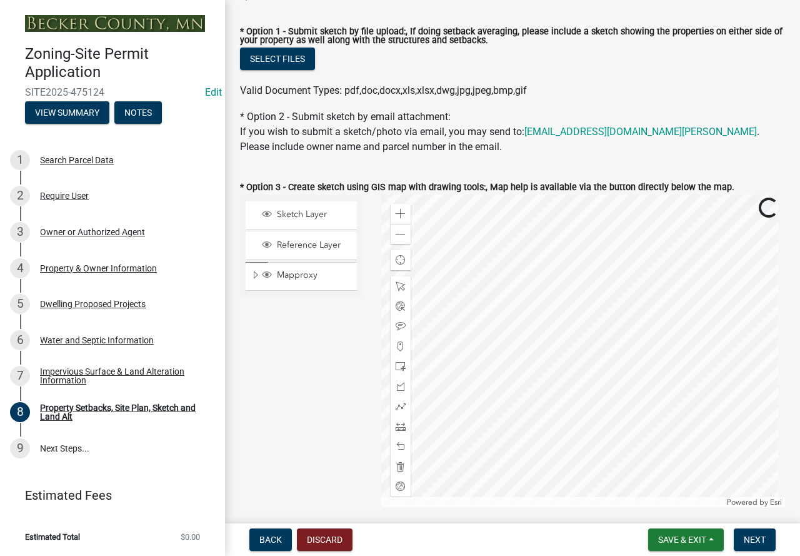
scroll to position [375, 0]
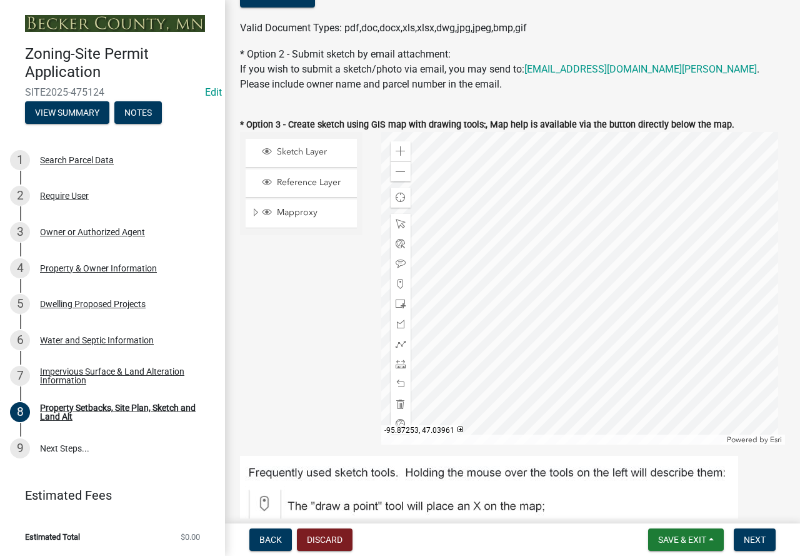
click at [428, 322] on div at bounding box center [583, 288] width 405 height 313
click at [501, 245] on div at bounding box center [583, 288] width 405 height 313
click at [396, 299] on div at bounding box center [401, 304] width 20 height 20
click at [515, 286] on div at bounding box center [583, 288] width 405 height 313
click at [396, 261] on span at bounding box center [401, 264] width 10 height 10
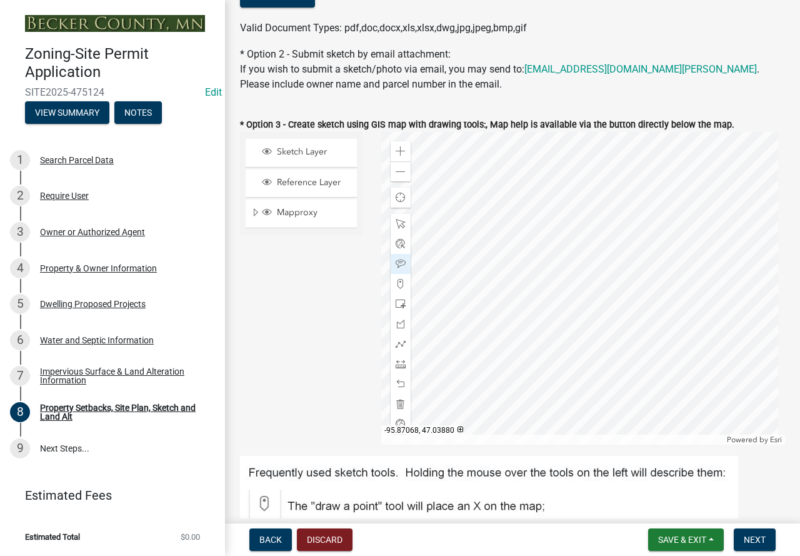
click at [513, 280] on div at bounding box center [583, 288] width 405 height 313
click at [756, 538] on span "Next" at bounding box center [755, 540] width 22 height 10
click at [750, 531] on button "Next" at bounding box center [755, 539] width 42 height 23
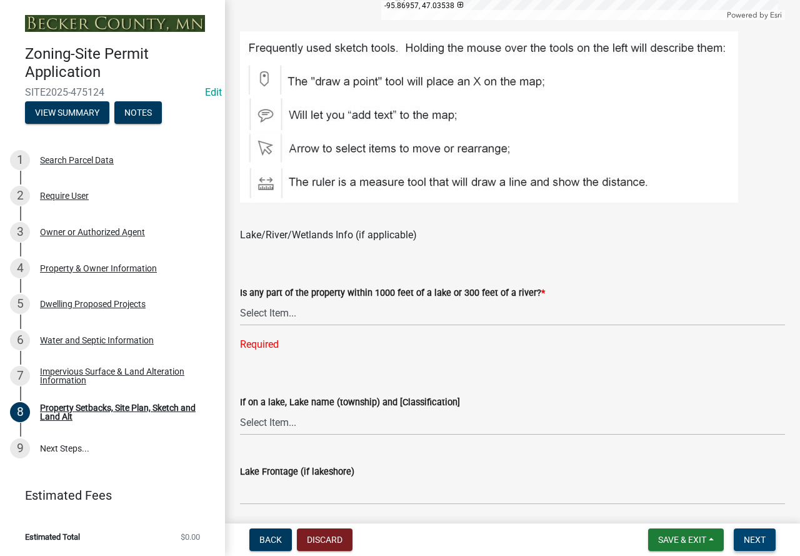
scroll to position [813, 0]
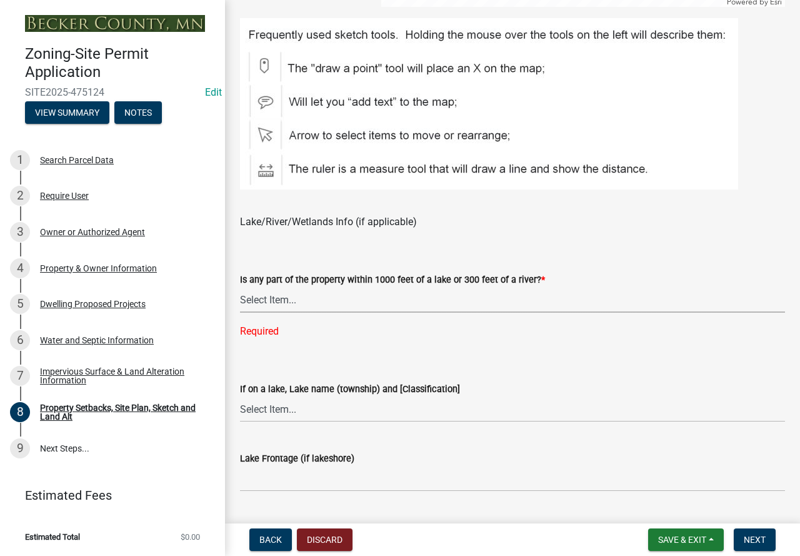
click at [266, 304] on select "Select Item... Shoreland-Riparian (Property is bordering a lake, river or strea…" at bounding box center [512, 300] width 545 height 26
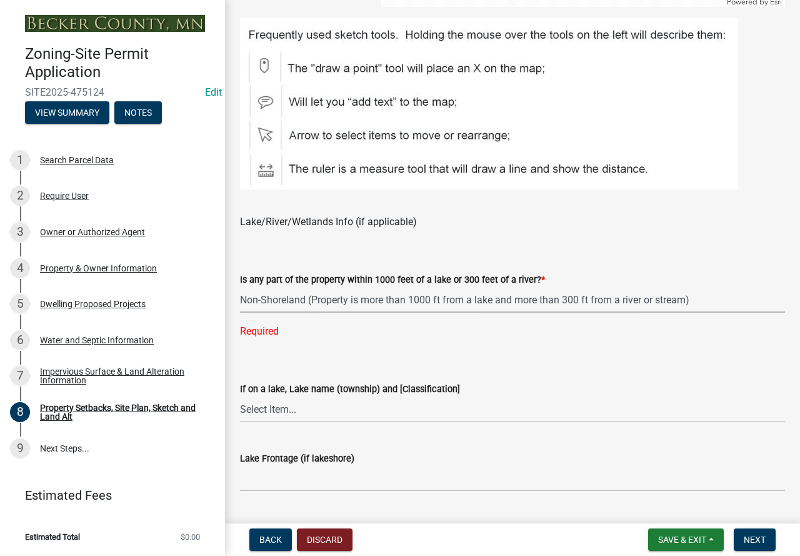
click at [240, 288] on select "Select Item... Shoreland-Riparian (Property is bordering a lake, river or strea…" at bounding box center [512, 300] width 545 height 26
select select "d89fbfa0-1150-4954-b91c-9d482c9530a3"
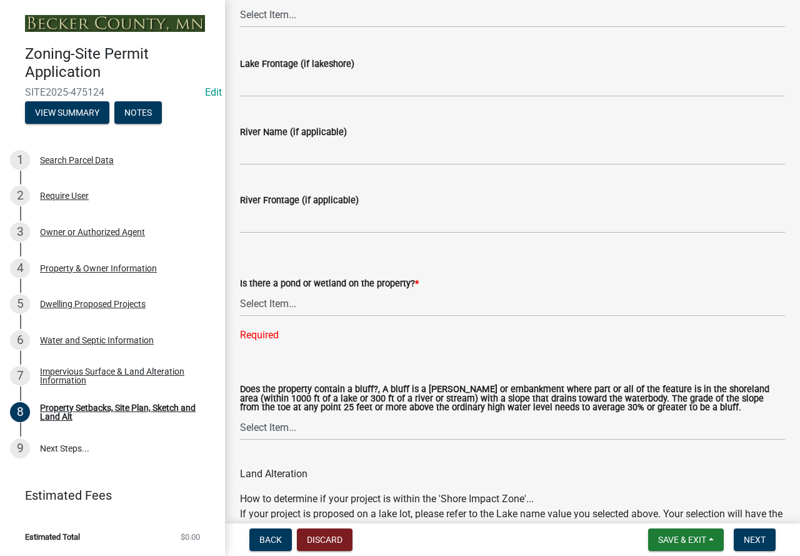
scroll to position [1188, 0]
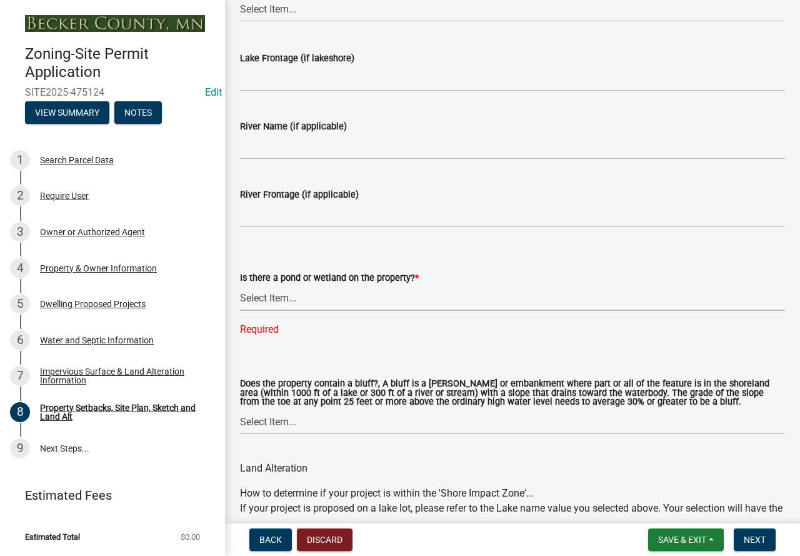
click at [272, 296] on select "Select Item... Yes No" at bounding box center [512, 298] width 545 height 26
click at [240, 286] on select "Select Item... Yes No" at bounding box center [512, 298] width 545 height 26
select select "fd58f24c-a096-4195-863e-b494ea1fd324"
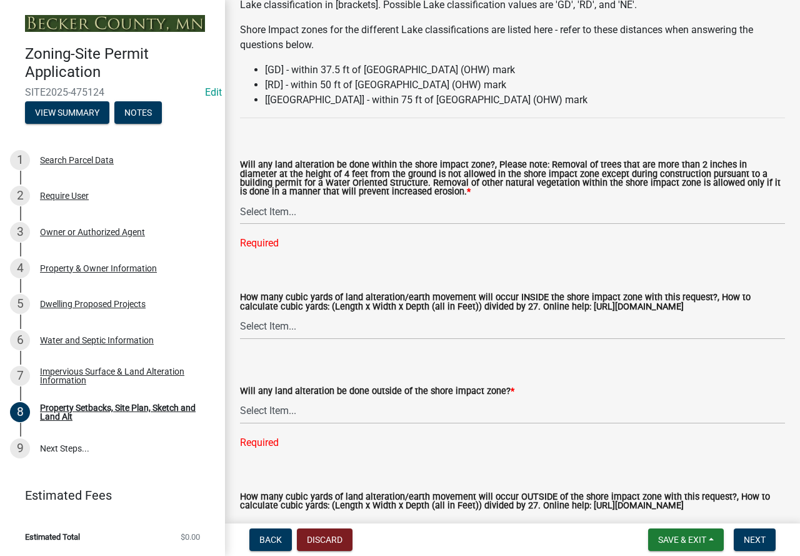
scroll to position [1688, 0]
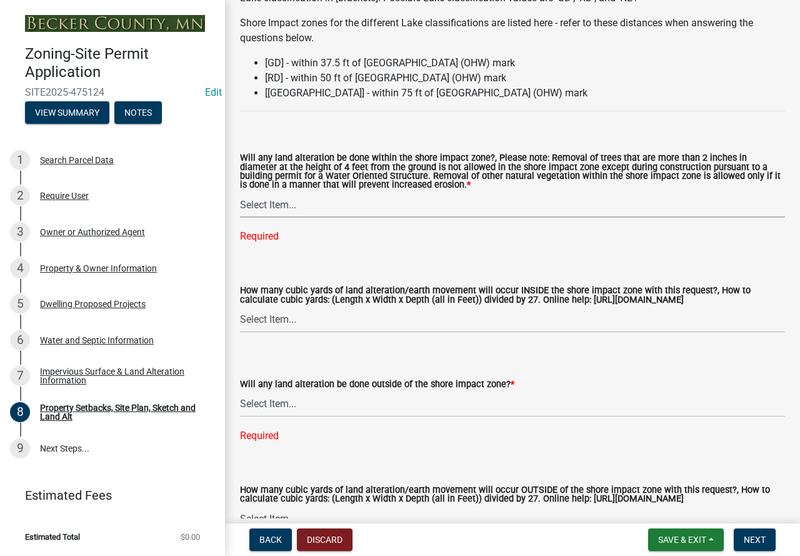
click at [263, 201] on select "Select Item... Yes No N/A" at bounding box center [512, 205] width 545 height 26
click at [240, 194] on select "Select Item... Yes No N/A" at bounding box center [512, 205] width 545 height 26
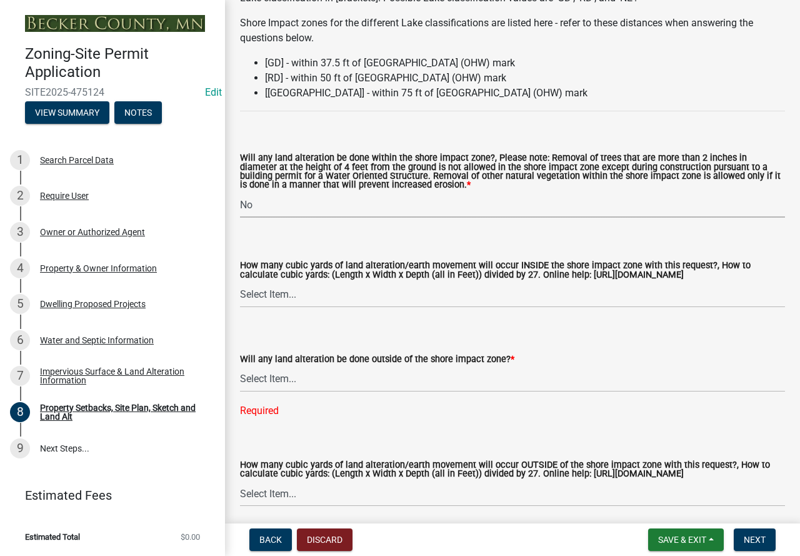
select select "e8ab2dc3-aa3f-46f3-9b4a-37eb25ad84af"
click at [283, 381] on select "Select Item... Yes No N/A" at bounding box center [512, 379] width 545 height 26
click at [240, 368] on select "Select Item... Yes No N/A" at bounding box center [512, 379] width 545 height 26
select select "b98836ba-4715-455d-97ab-be9a9df498a8"
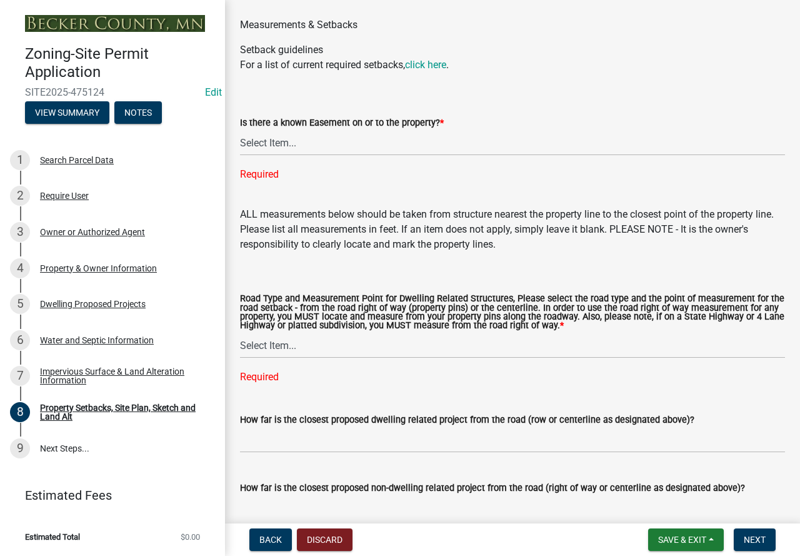
scroll to position [2313, 0]
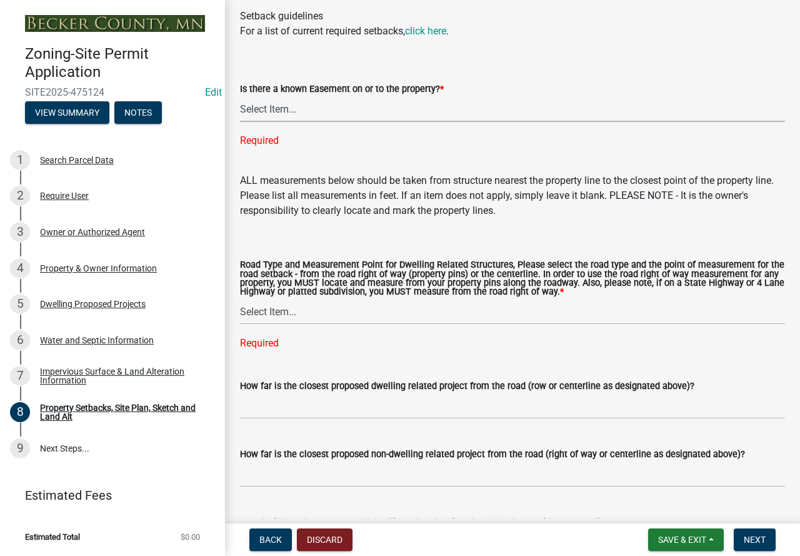
click at [270, 119] on select "Select Item... Yes No" at bounding box center [512, 109] width 545 height 26
click at [240, 108] on select "Select Item... Yes No" at bounding box center [512, 109] width 545 height 26
select select "c8b8ea71-7088-4e87-a493-7bc88cc2835b"
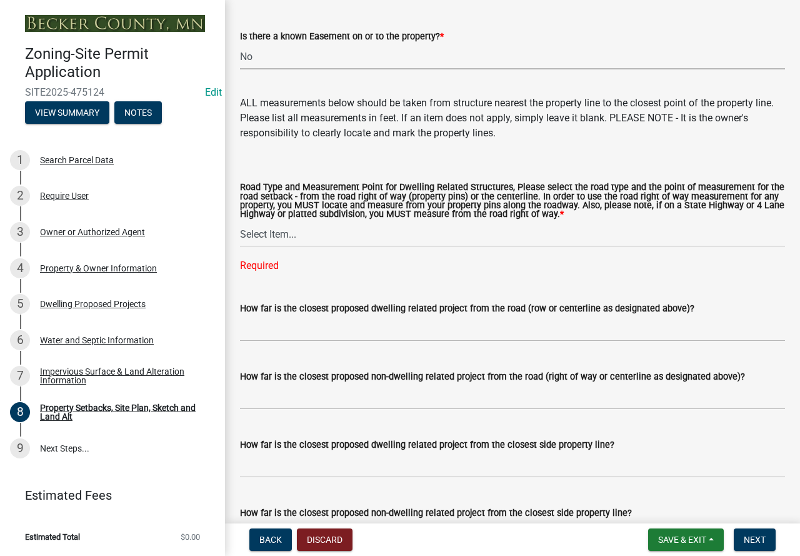
scroll to position [2438, 0]
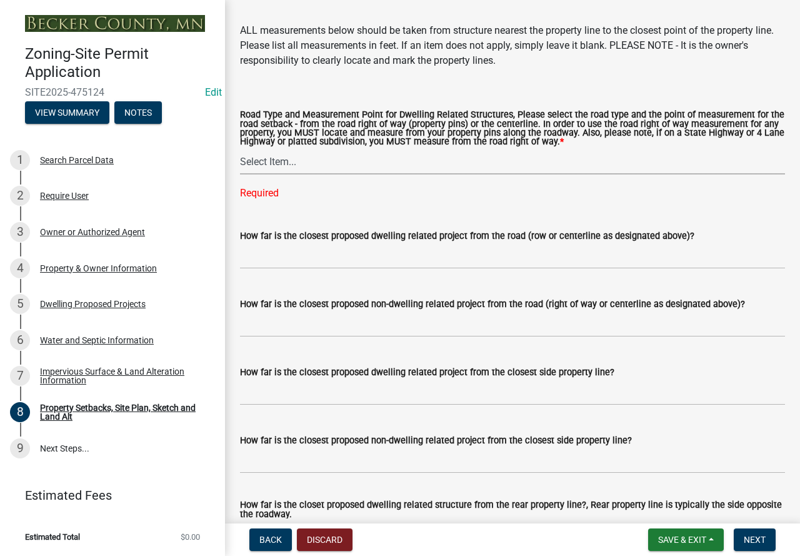
click at [264, 174] on select "Select Item... Private Easement - Right of Way Private Easement - Centerline Pu…" at bounding box center [512, 162] width 545 height 26
click at [240, 161] on select "Select Item... Private Easement - Right of Way Private Easement - Centerline Pu…" at bounding box center [512, 162] width 545 height 26
select select "1c6b2b2e-439c-462d-bb45-b31f31c95a9c"
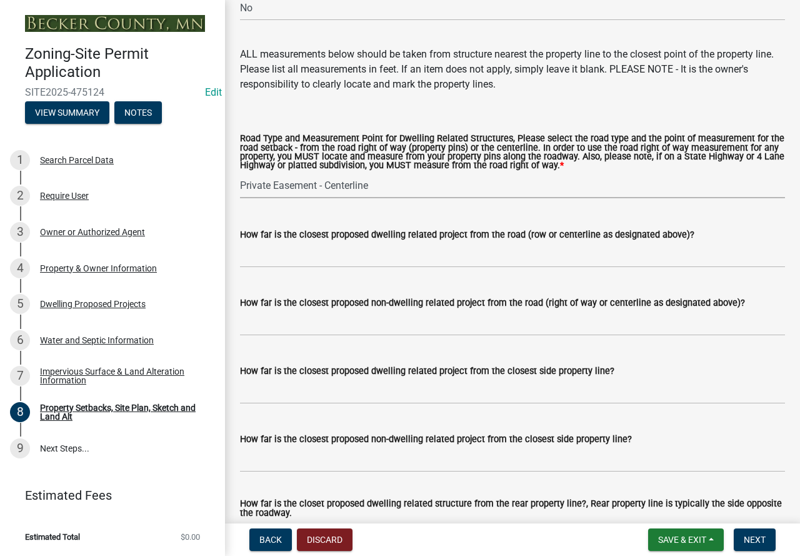
scroll to position [2501, 0]
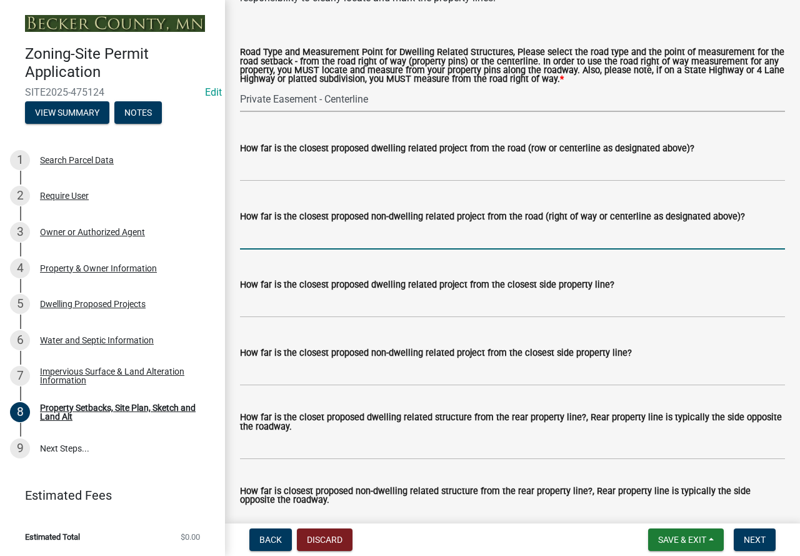
click at [299, 249] on input "How far is the closest proposed non-dwelling related project from the road (rig…" at bounding box center [512, 237] width 545 height 26
type input "100+"
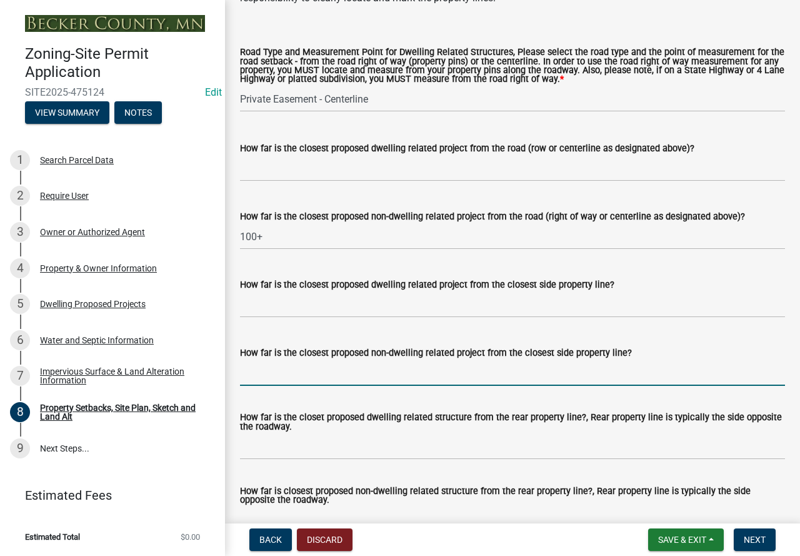
click at [277, 375] on input "How far is the closest proposed non-dwelling related project from the closest s…" at bounding box center [512, 373] width 545 height 26
type input "100+"
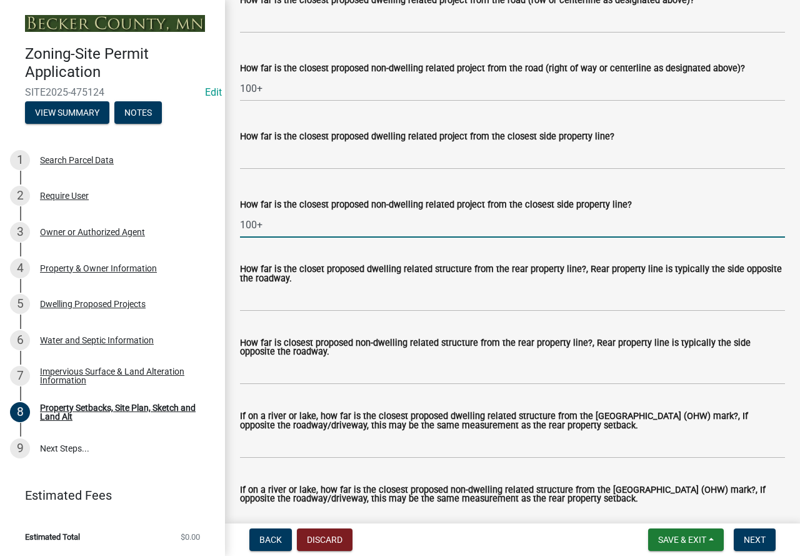
scroll to position [2688, 0]
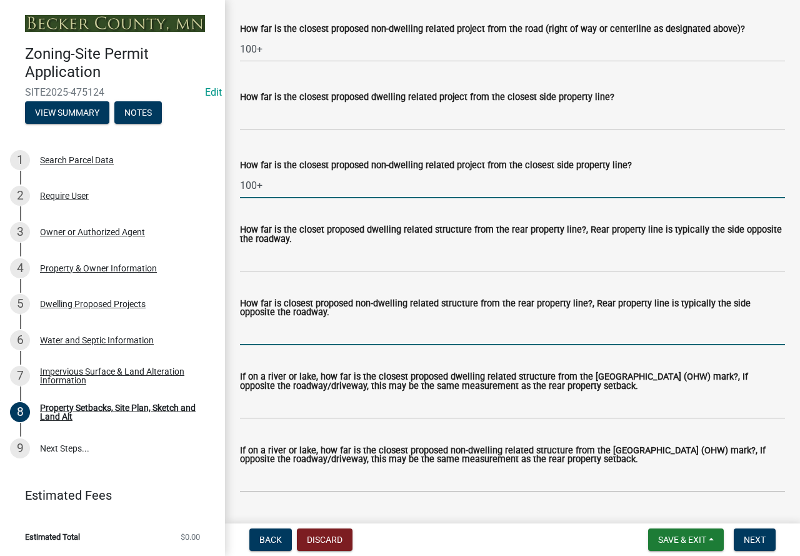
click at [266, 345] on input "How far is closest proposed non-dwelling related structure from the rear proper…" at bounding box center [512, 332] width 545 height 26
type input "100+"
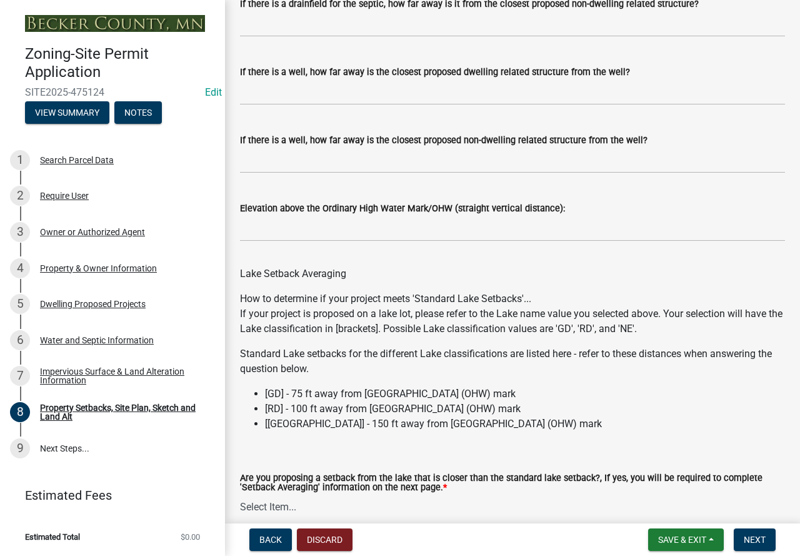
scroll to position [3791, 0]
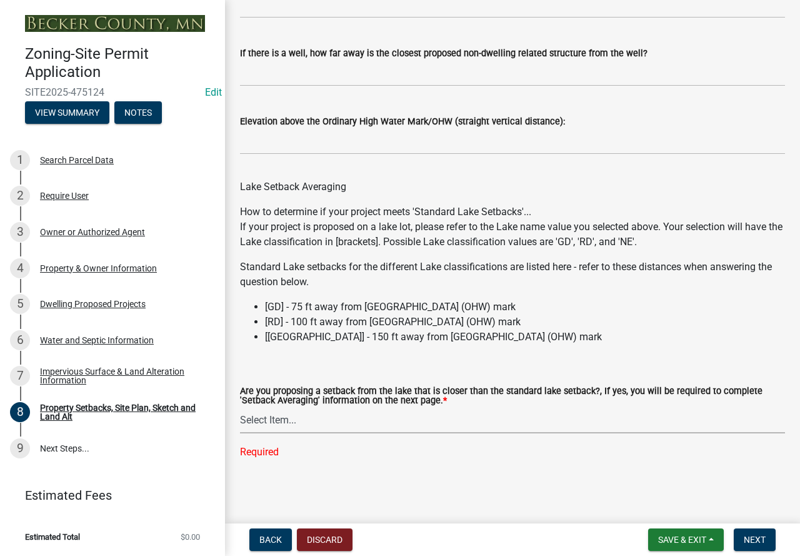
click at [271, 426] on select "Select Item... Yes No N/A" at bounding box center [512, 421] width 545 height 26
click at [240, 432] on select "Select Item... Yes No N/A" at bounding box center [512, 421] width 545 height 26
select select "19d13e65-c93d-443e-910a-7a17299544cc"
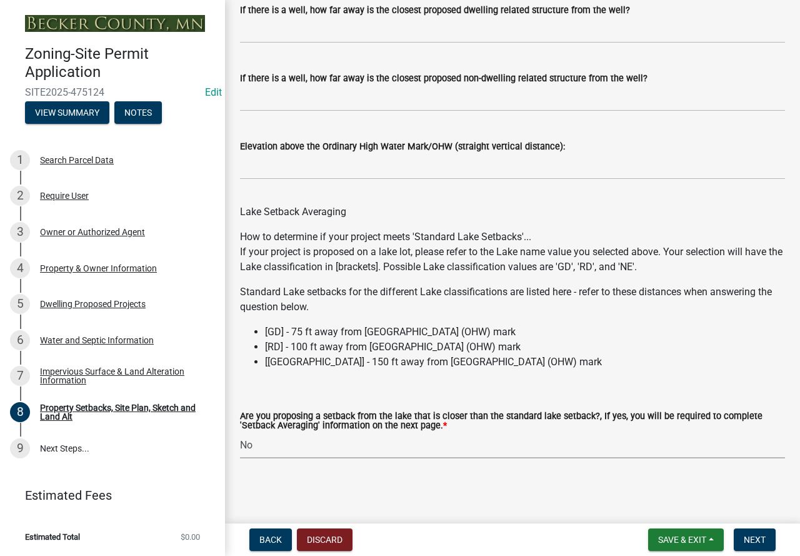
scroll to position [3766, 0]
click at [763, 538] on span "Next" at bounding box center [755, 540] width 22 height 10
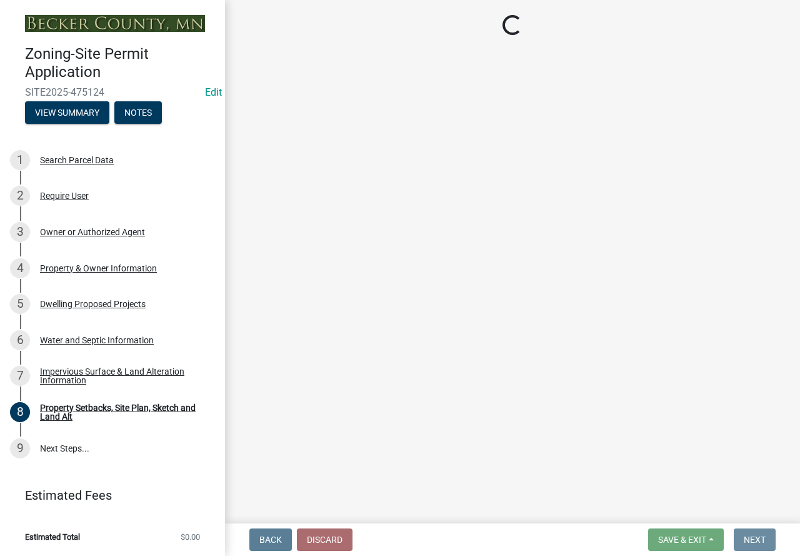
scroll to position [0, 0]
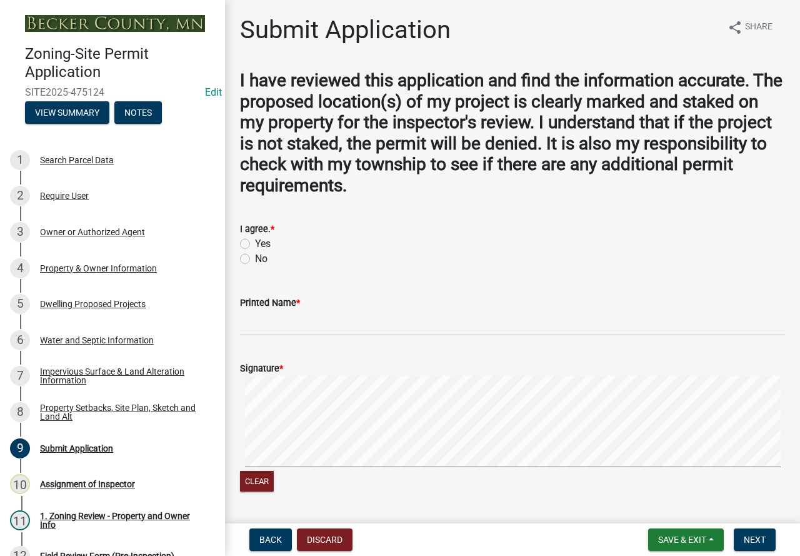
click at [255, 244] on label "Yes" at bounding box center [263, 243] width 16 height 15
click at [255, 244] on input "Yes" at bounding box center [259, 240] width 8 height 8
radio input "true"
drag, startPoint x: 346, startPoint y: 288, endPoint x: 486, endPoint y: 269, distance: 141.4
click at [491, 269] on wm-data-entity-input-list "I have reviewed this application and find the information accurate. The propose…" at bounding box center [512, 378] width 545 height 617
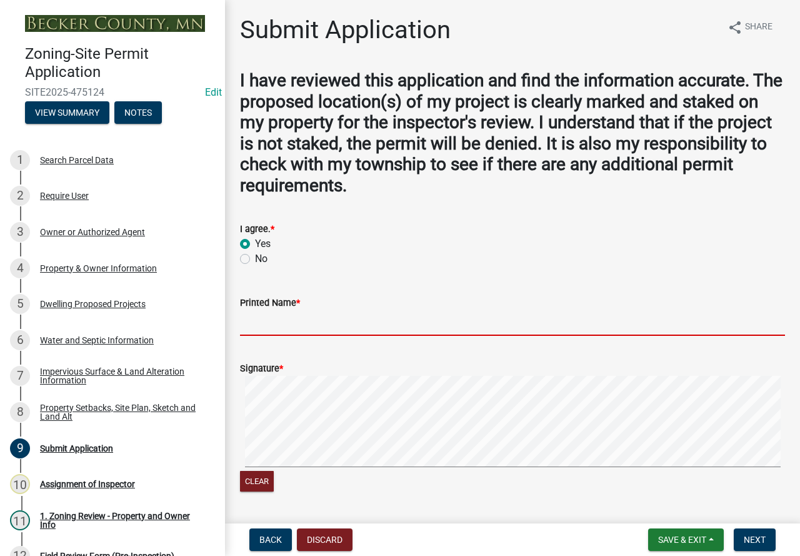
click at [345, 316] on input "Printed Name *" at bounding box center [512, 323] width 545 height 26
click at [723, 231] on wm-data-entity-input-list "I have reviewed this application and find the information accurate. The propose…" at bounding box center [512, 378] width 545 height 617
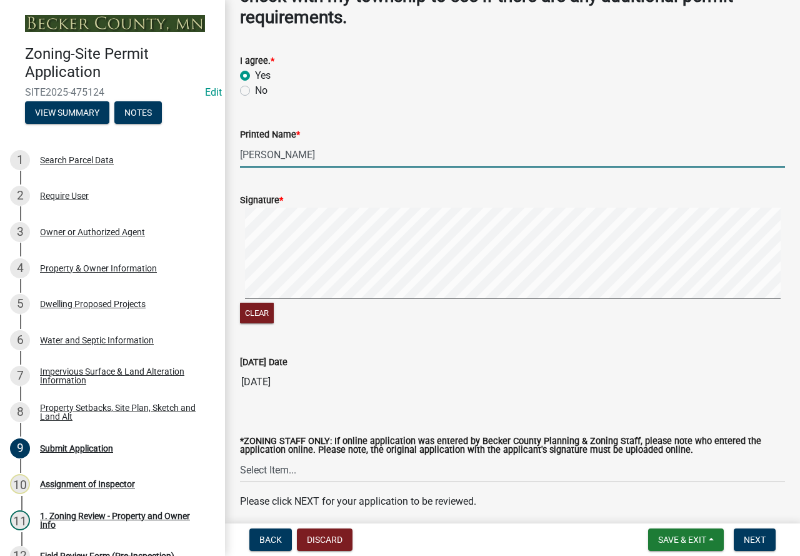
scroll to position [218, 0]
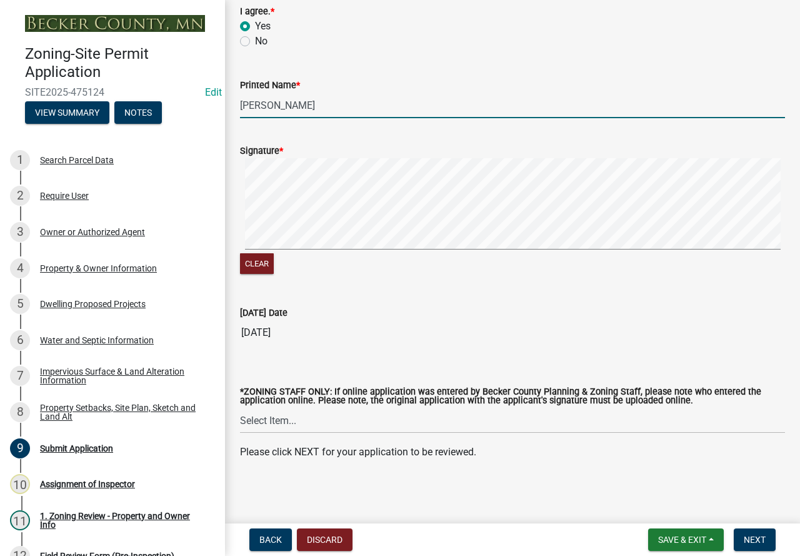
type input "[PERSON_NAME]"
click at [246, 411] on select "Select Item... [PERSON_NAME] [PERSON_NAME] [PERSON_NAME] [PERSON_NAME] [PERSON_…" at bounding box center [512, 421] width 545 height 26
click at [240, 408] on select "Select Item... [PERSON_NAME] [PERSON_NAME] [PERSON_NAME] [PERSON_NAME] [PERSON_…" at bounding box center [512, 421] width 545 height 26
select select "ebd8400e-d8d5-49f8-911f-e671eb76408a"
click at [758, 538] on span "Next" at bounding box center [755, 540] width 22 height 10
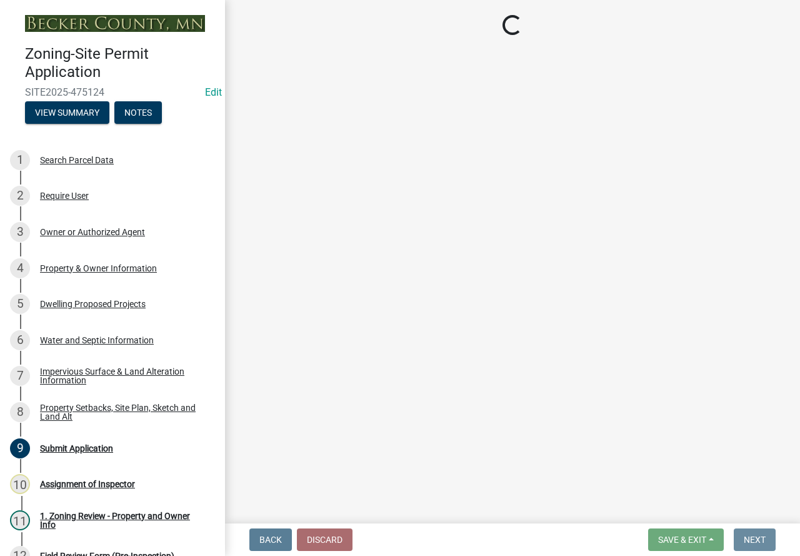
scroll to position [0, 0]
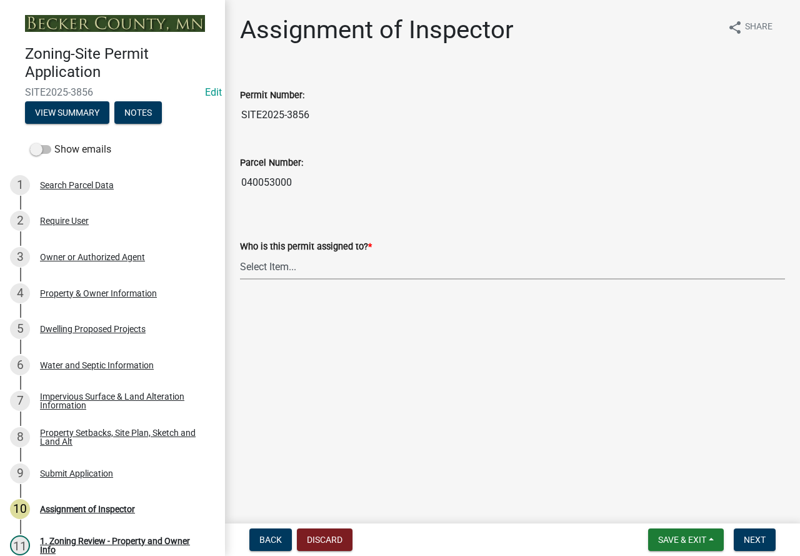
click at [281, 262] on select "Select Item... [PERSON_NAME] [PERSON_NAME] [PERSON_NAME] [PERSON_NAME] [PERSON_…" at bounding box center [512, 267] width 545 height 26
click at [240, 254] on select "Select Item... [PERSON_NAME] [PERSON_NAME] [PERSON_NAME] [PERSON_NAME] [PERSON_…" at bounding box center [512, 267] width 545 height 26
select select "ebd8400e-d8d5-49f8-911f-e671eb76408a"
drag, startPoint x: 761, startPoint y: 535, endPoint x: 761, endPoint y: 544, distance: 8.8
click at [761, 537] on span "Next" at bounding box center [755, 540] width 22 height 10
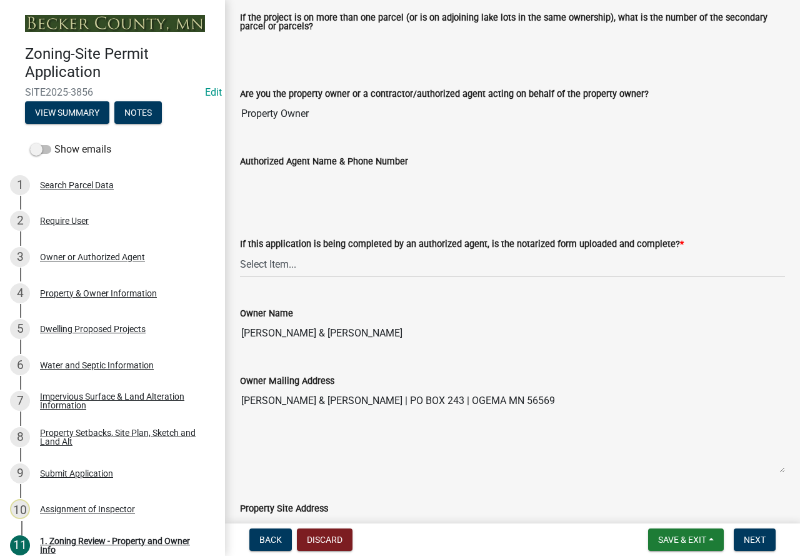
scroll to position [250, 0]
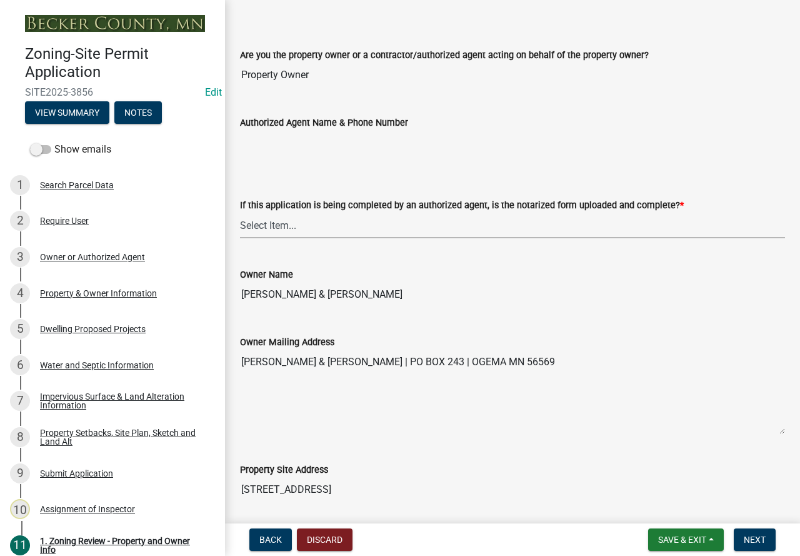
click at [266, 226] on select "Select Item... Yes No N/A" at bounding box center [512, 226] width 545 height 26
click at [240, 213] on select "Select Item... Yes No N/A" at bounding box center [512, 226] width 545 height 26
select select "b279cdb4-a9c7-4e65-a8bd-797316f5be14"
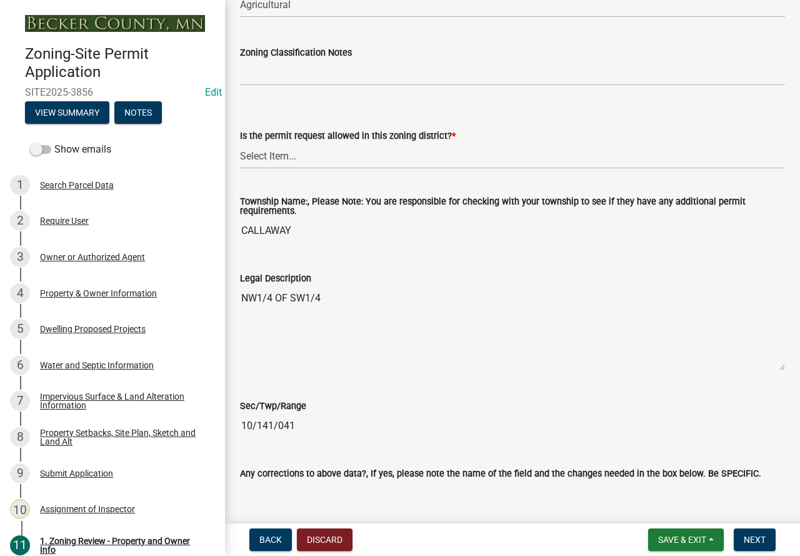
scroll to position [1000, 0]
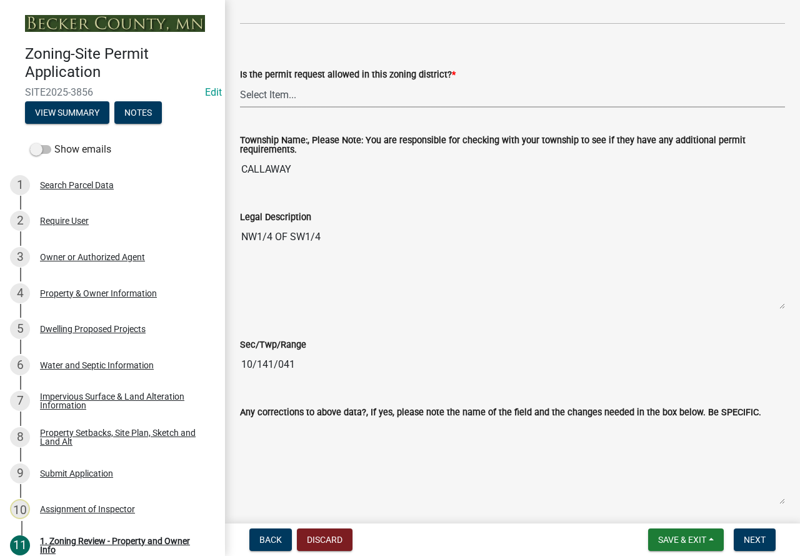
click at [263, 98] on select "Select Item... Yes No" at bounding box center [512, 95] width 545 height 26
click at [240, 83] on select "Select Item... Yes No" at bounding box center [512, 95] width 545 height 26
select select "b4f32c46-6248-4748-b47c-fa4933858724"
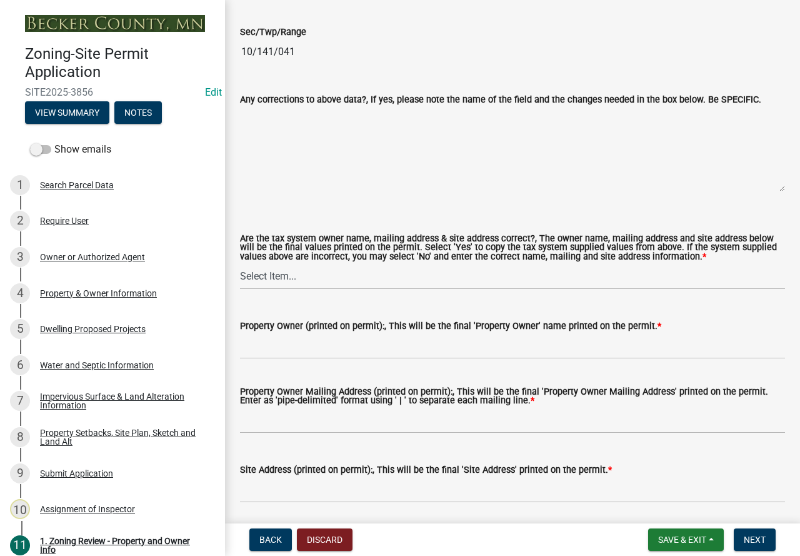
scroll to position [1376, 0]
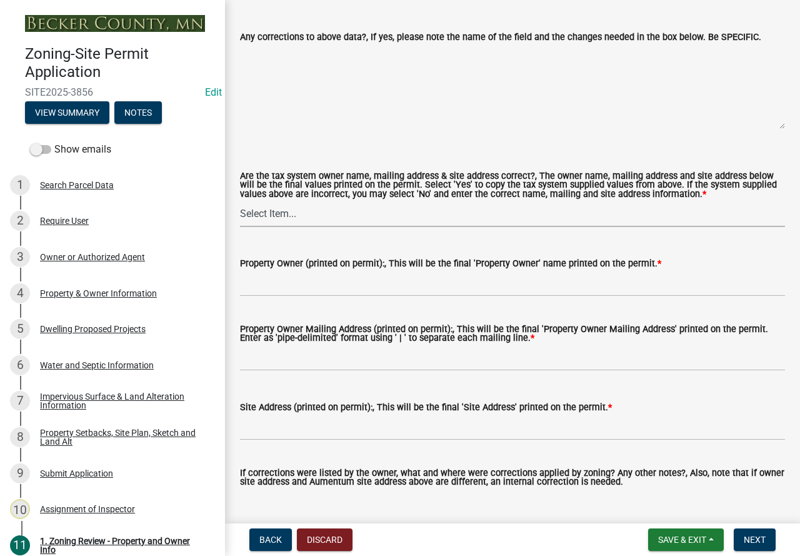
click at [259, 218] on select "Select Item... Yes No" at bounding box center [512, 214] width 545 height 26
click at [240, 203] on select "Select Item... Yes No" at bounding box center [512, 214] width 545 height 26
select select "ab6c2257-4786-48e5-86d0-1194833f57c8"
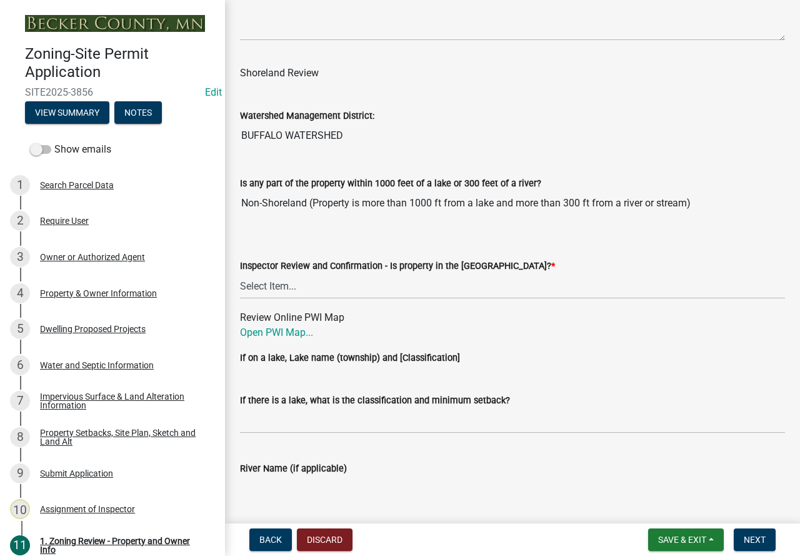
scroll to position [1945, 0]
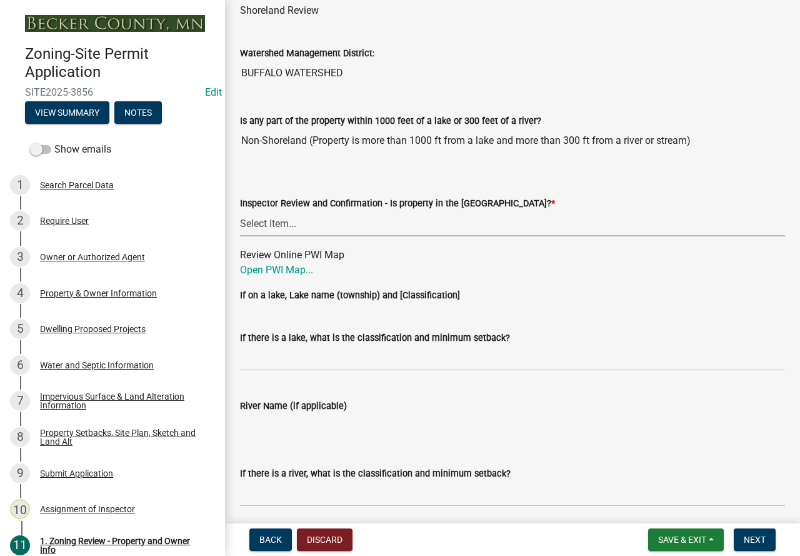
click at [276, 223] on select "Select Item... Within [GEOGRAPHIC_DATA] (SD) Not in [GEOGRAPHIC_DATA] (NOTSL)" at bounding box center [512, 224] width 545 height 26
click at [240, 214] on select "Select Item... Within [GEOGRAPHIC_DATA] (SD) Not in [GEOGRAPHIC_DATA] (NOTSL)" at bounding box center [512, 224] width 545 height 26
select select "e1f6b8d3-daec-4023-803a-68e50f8a9a47"
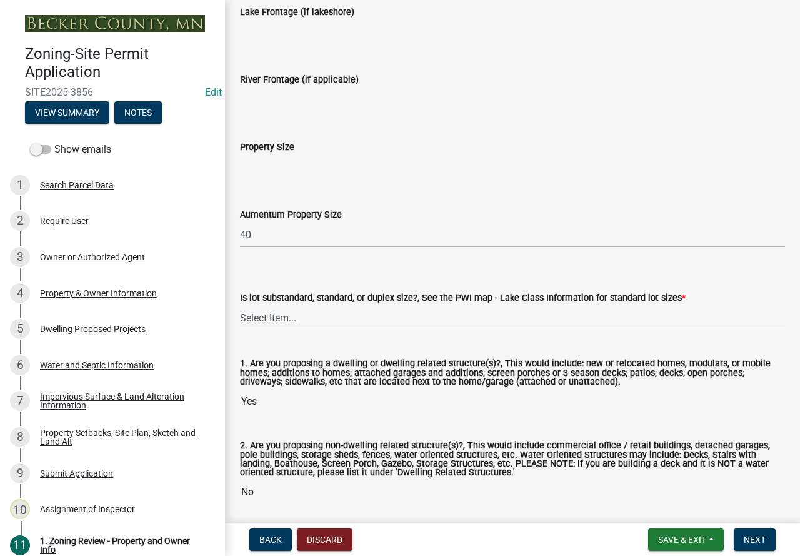
scroll to position [2660, 0]
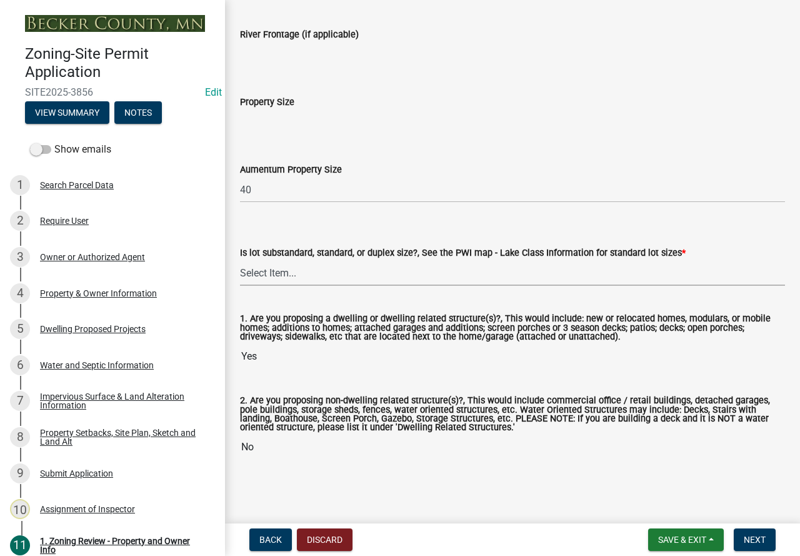
click at [264, 274] on select "Select Item... Non-Riparian and not back lot Substandard Non-Riparian Backlot S…" at bounding box center [512, 273] width 545 height 26
click at [240, 260] on select "Select Item... Non-Riparian and not back lot Substandard Non-Riparian Backlot S…" at bounding box center [512, 273] width 545 height 26
select select "d94a228a-13b2-461d-ba2b-a9964ed903a2"
click at [756, 536] on span "Next" at bounding box center [755, 540] width 22 height 10
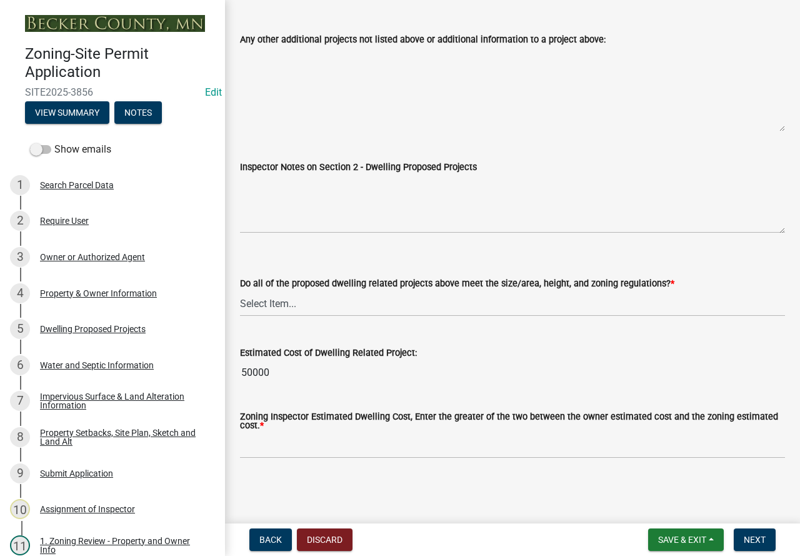
scroll to position [2909, 0]
click at [249, 305] on select "Select Item... Yes No" at bounding box center [512, 304] width 545 height 26
click at [240, 291] on select "Select Item... Yes No" at bounding box center [512, 304] width 545 height 26
select select "583413f8-e9f7-4a70-8fe6-066f5b429c7e"
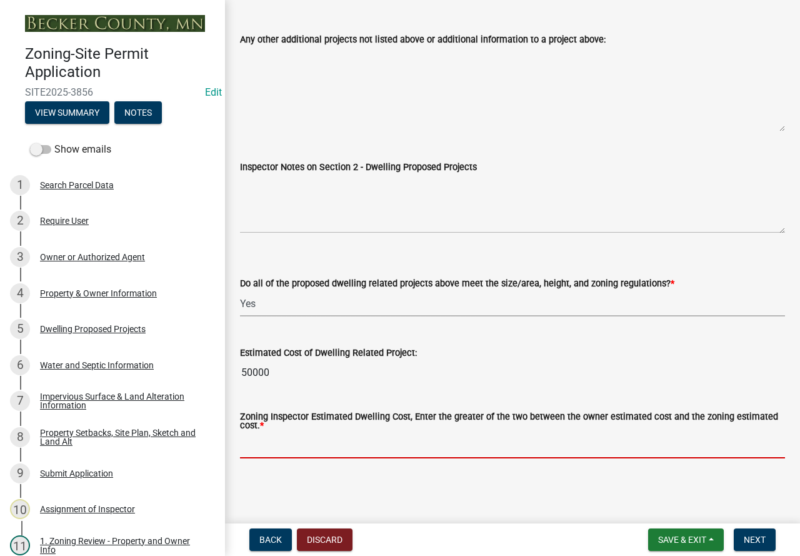
click at [293, 442] on input "text" at bounding box center [512, 446] width 545 height 26
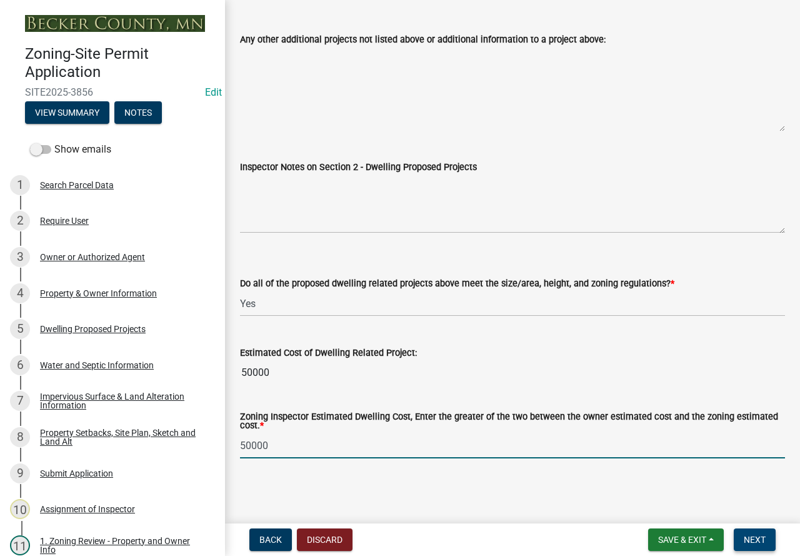
type input "50000"
click at [742, 535] on button "Next" at bounding box center [755, 539] width 42 height 23
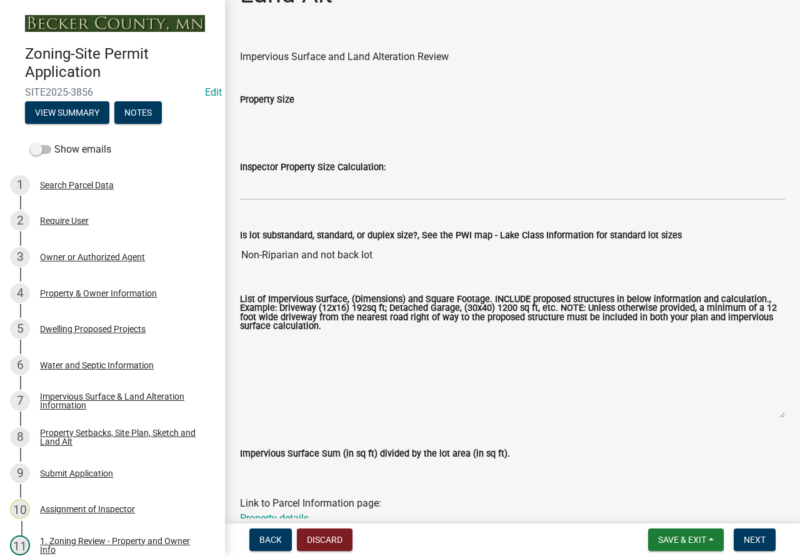
scroll to position [0, 0]
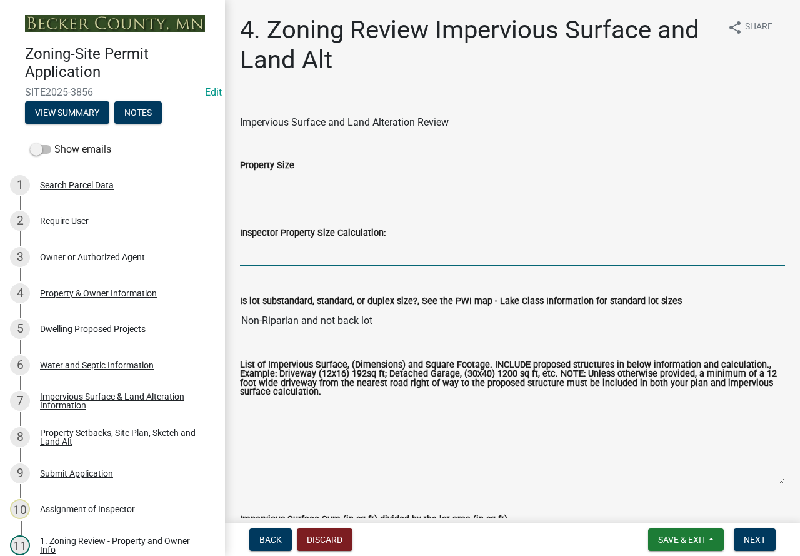
click at [256, 256] on input "Inspector Property Size Calculation:" at bounding box center [512, 253] width 545 height 26
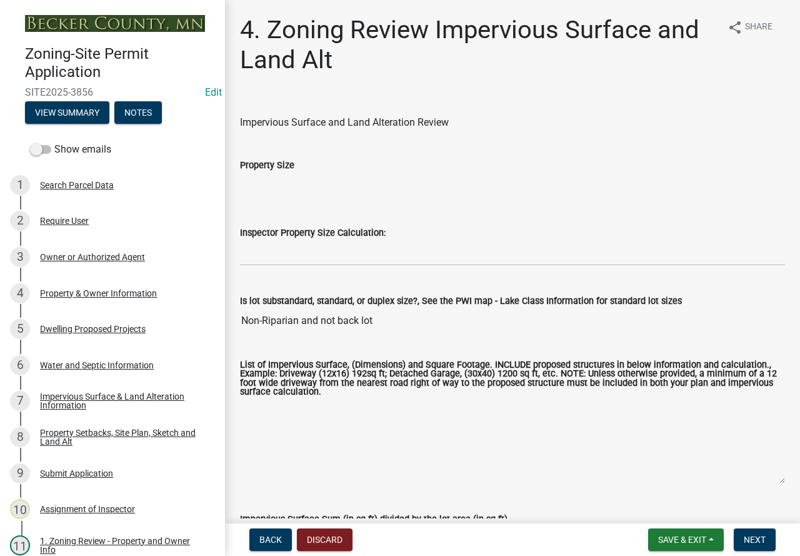
click at [325, 238] on div "Inspector Property Size Calculation:" at bounding box center [512, 232] width 545 height 15
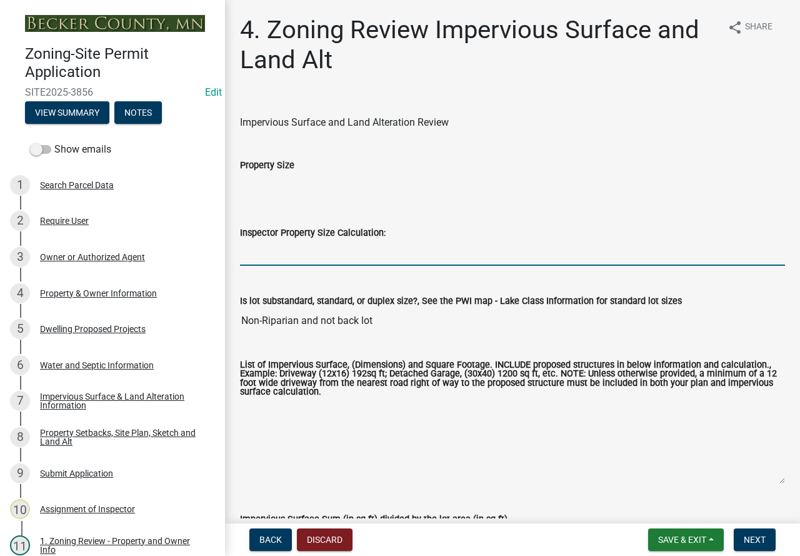
click at [268, 257] on input "Inspector Property Size Calculation:" at bounding box center [512, 253] width 545 height 26
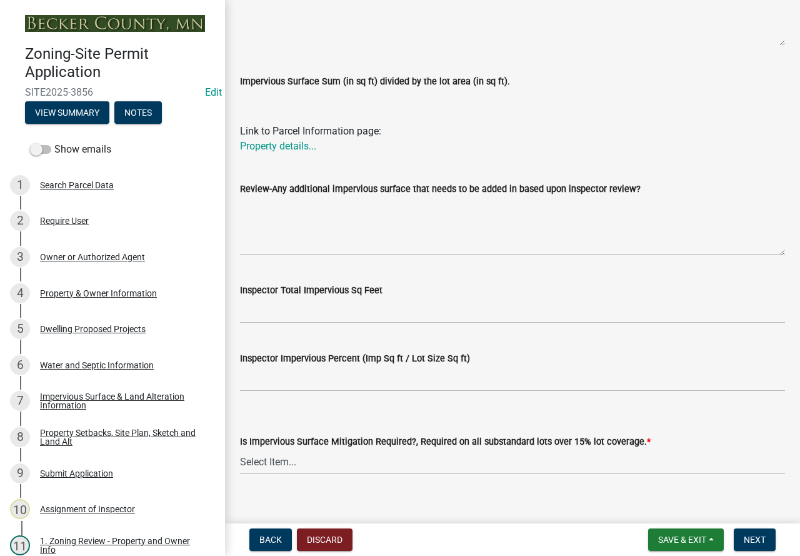
scroll to position [455, 0]
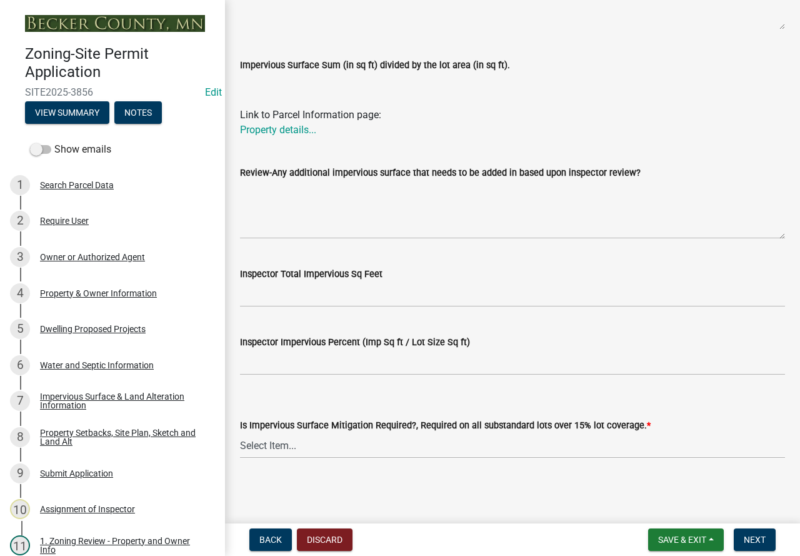
type input "80 acres"
click at [274, 441] on select "Select Item... Yes- Over 15% substandard lot coverage No N/A" at bounding box center [512, 446] width 545 height 26
click at [240, 433] on select "Select Item... Yes- Over 15% substandard lot coverage No N/A" at bounding box center [512, 446] width 545 height 26
select select "e01e6f83-540c-4684-94c6-de0fe38ded07"
click at [755, 538] on span "Next" at bounding box center [755, 540] width 22 height 10
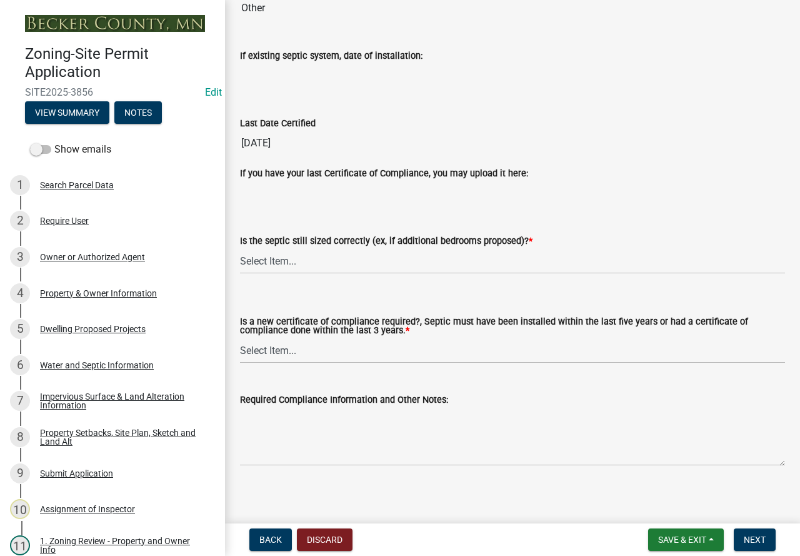
scroll to position [154, 0]
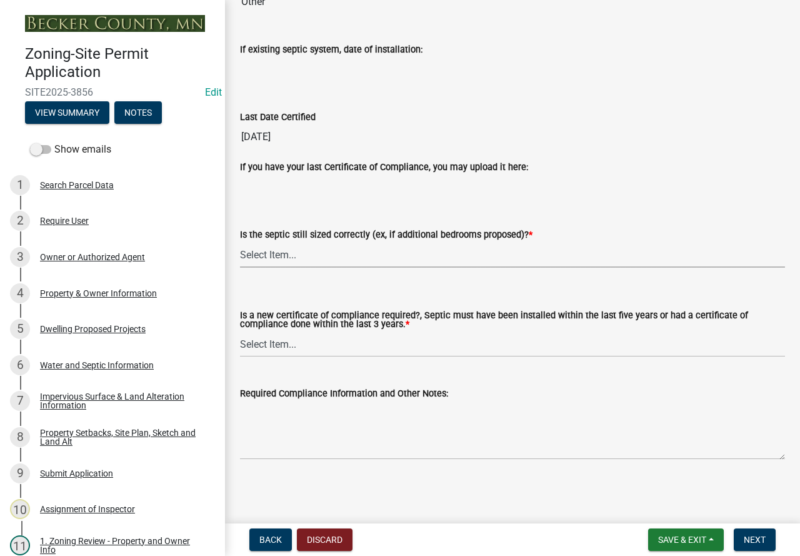
click at [254, 252] on select "Select Item... Yes No N/A" at bounding box center [512, 255] width 545 height 26
click at [240, 242] on select "Select Item... Yes No N/A" at bounding box center [512, 255] width 545 height 26
select select "ffe0288f-179d-446d-9dfb-ee21a688edc6"
click at [279, 346] on select "Select Item... Yes No" at bounding box center [512, 344] width 545 height 26
click at [240, 331] on select "Select Item... Yes No" at bounding box center [512, 344] width 545 height 26
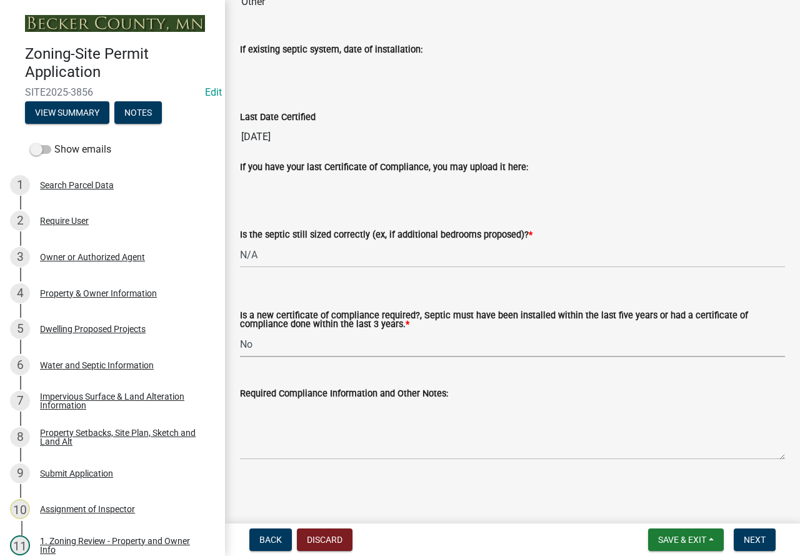
select select "2fd537d7-74b1-4ff9-a84c-837cf5598f43"
click at [761, 536] on span "Next" at bounding box center [755, 540] width 22 height 10
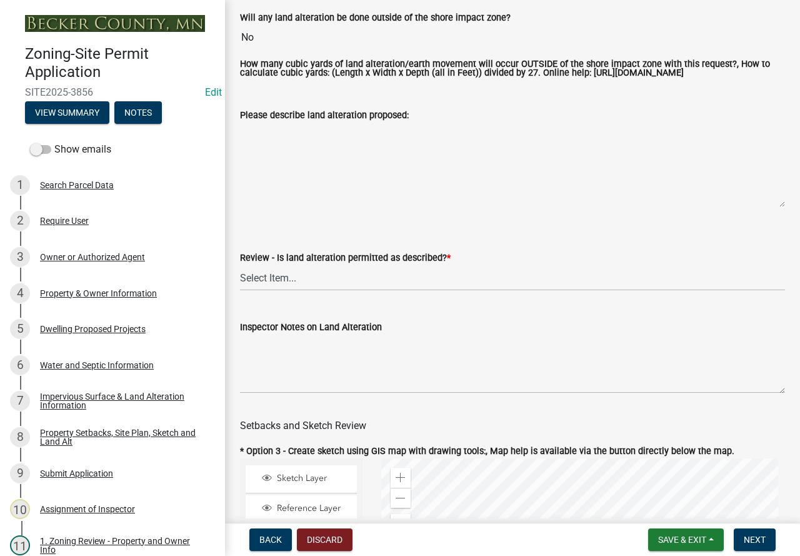
scroll to position [250, 0]
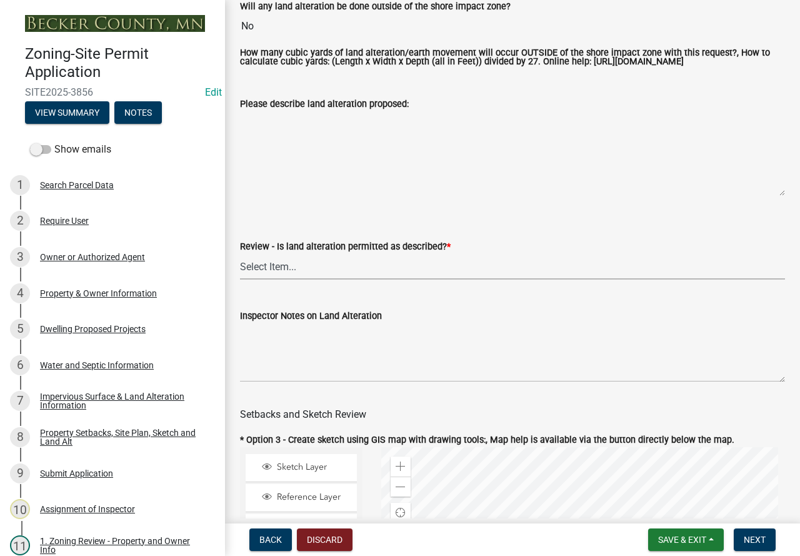
click at [258, 277] on select "Select Item... Yes No N/A" at bounding box center [512, 267] width 545 height 26
click at [240, 264] on select "Select Item... Yes No N/A" at bounding box center [512, 267] width 545 height 26
select select "cada6796-d529-4ebb-b6d4-faca8dd705c9"
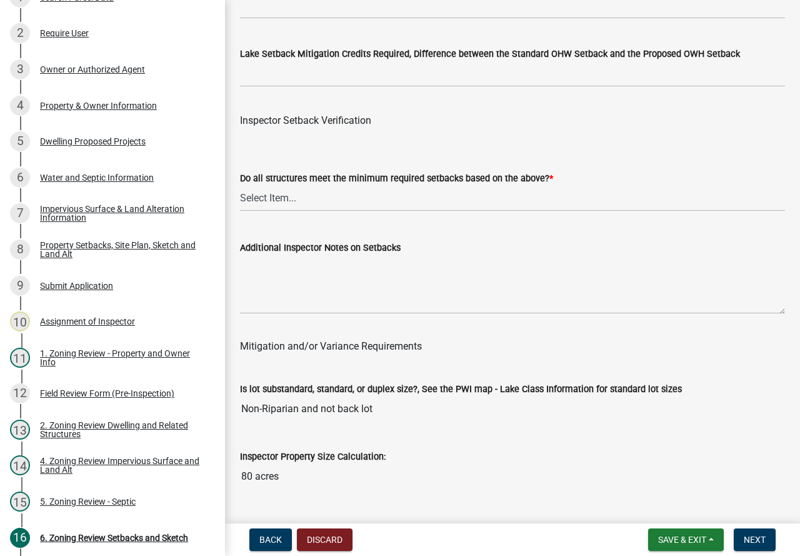
scroll to position [4001, 0]
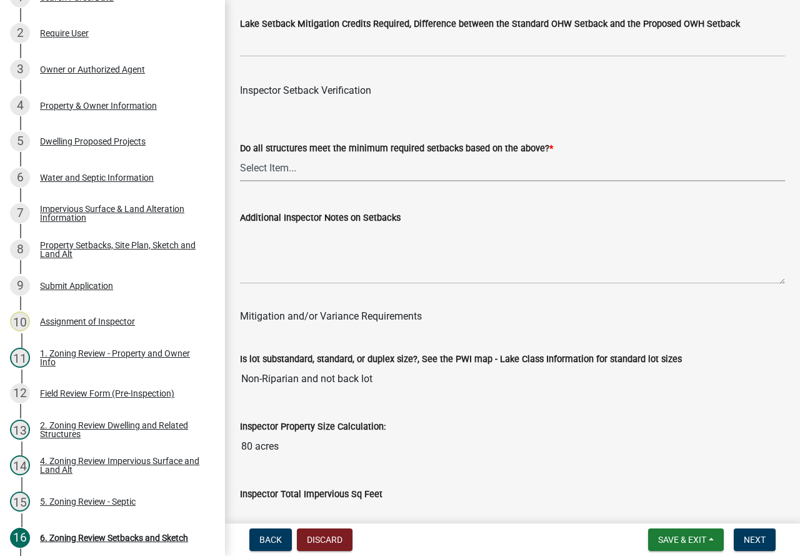
click at [275, 179] on select "Select Item... Yes No" at bounding box center [512, 169] width 545 height 26
click at [240, 173] on select "Select Item... Yes No" at bounding box center [512, 169] width 545 height 26
select select "1355ee8a-8cf1-4796-8594-a9df27e9dfb0"
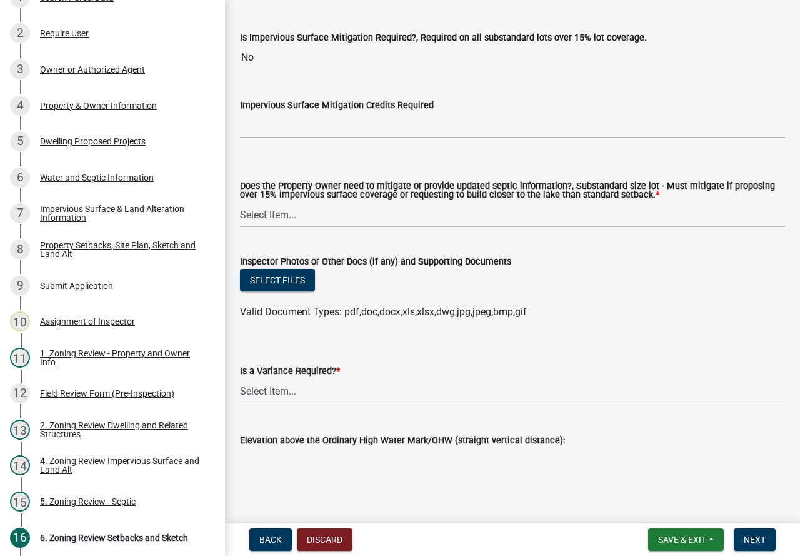
scroll to position [4624, 0]
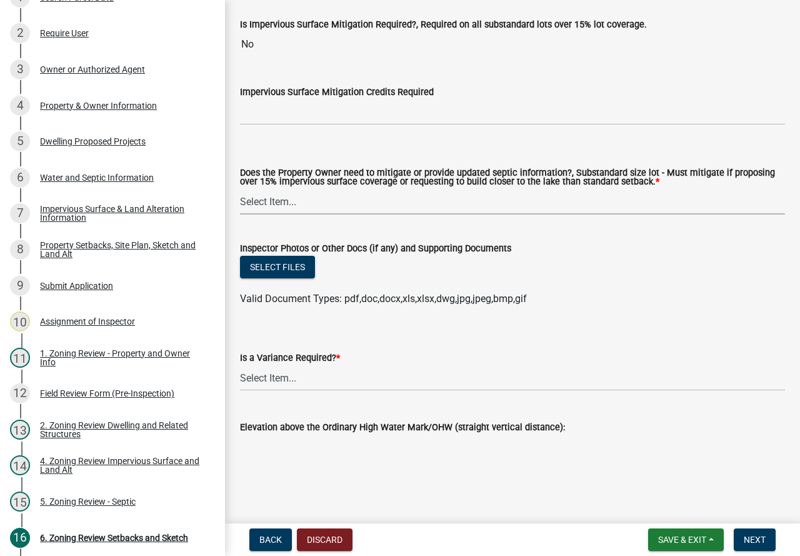
click at [279, 199] on select "Select Item... No Mitigation or additional Septic Information is required Septi…" at bounding box center [512, 202] width 545 height 26
click at [240, 189] on select "Select Item... No Mitigation or additional Septic Information is required Septi…" at bounding box center [512, 202] width 545 height 26
select select "90ee664a-1dc2-440e-be2c-90a87c157e77"
click at [277, 383] on select "Select Item... Yes No" at bounding box center [512, 378] width 545 height 26
click at [240, 365] on select "Select Item... Yes No" at bounding box center [512, 378] width 545 height 26
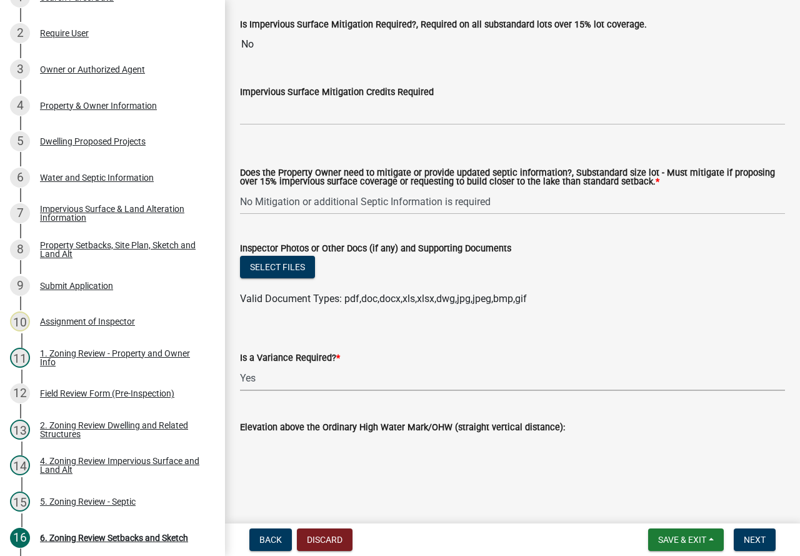
click at [266, 378] on select "Select Item... Yes No" at bounding box center [512, 378] width 545 height 26
click at [240, 365] on select "Select Item... Yes No" at bounding box center [512, 378] width 545 height 26
select select "f2187563-aefa-492e-adce-9c256a51e9d2"
click at [752, 533] on button "Next" at bounding box center [755, 539] width 42 height 23
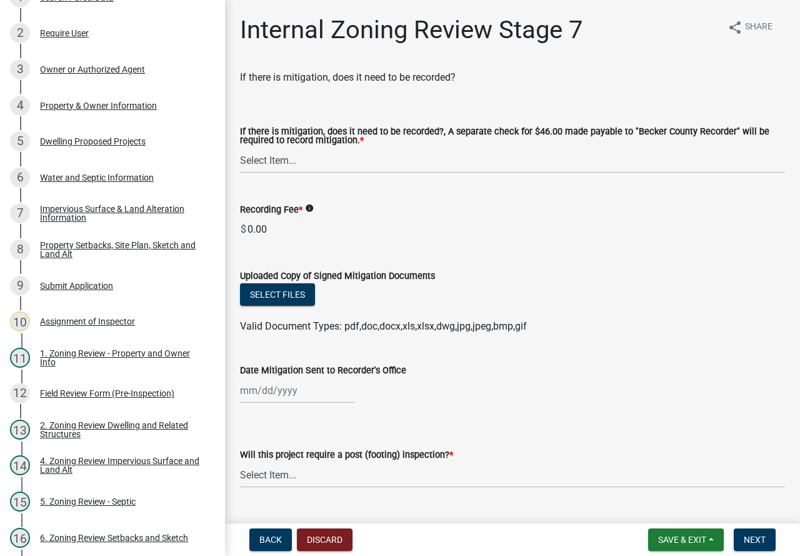
scroll to position [224, 0]
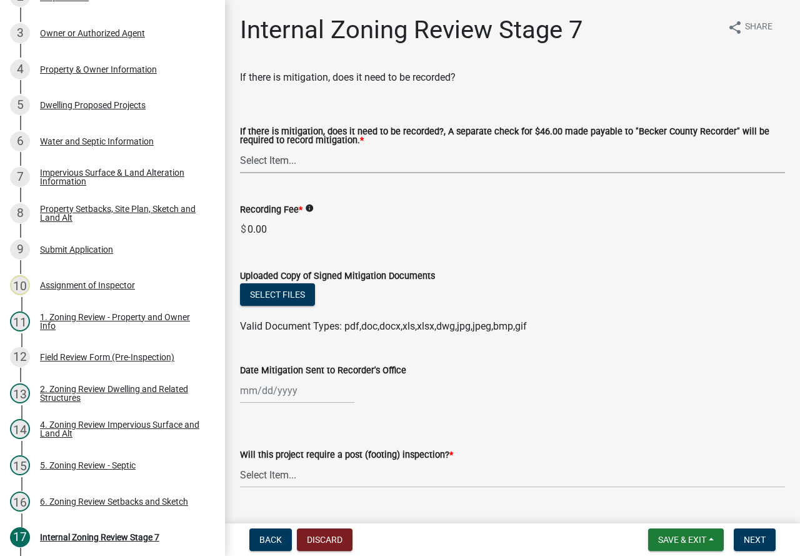
click at [267, 155] on select "Select Item... Yes No N/A" at bounding box center [512, 161] width 545 height 26
click at [240, 148] on select "Select Item... Yes No N/A" at bounding box center [512, 161] width 545 height 26
select select "a3547d78-d162-4c03-a5e6-44db720e788b"
click at [332, 387] on div at bounding box center [297, 391] width 114 height 26
select select "9"
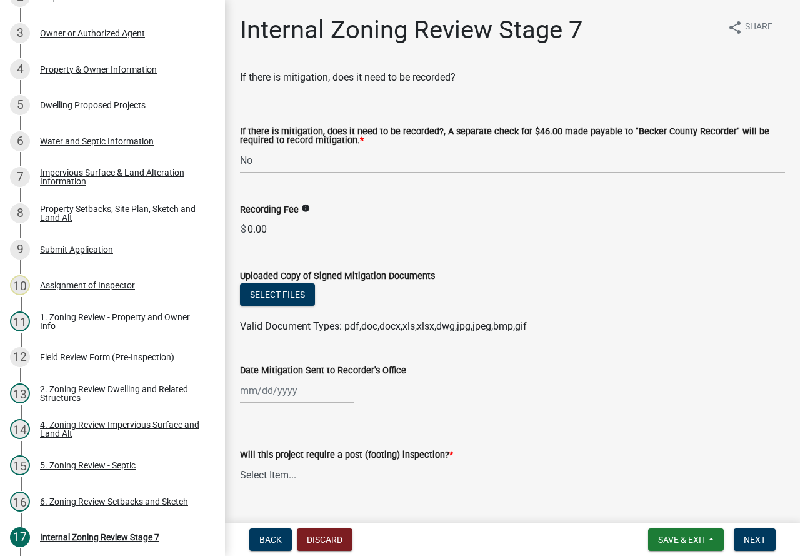
select select "2025"
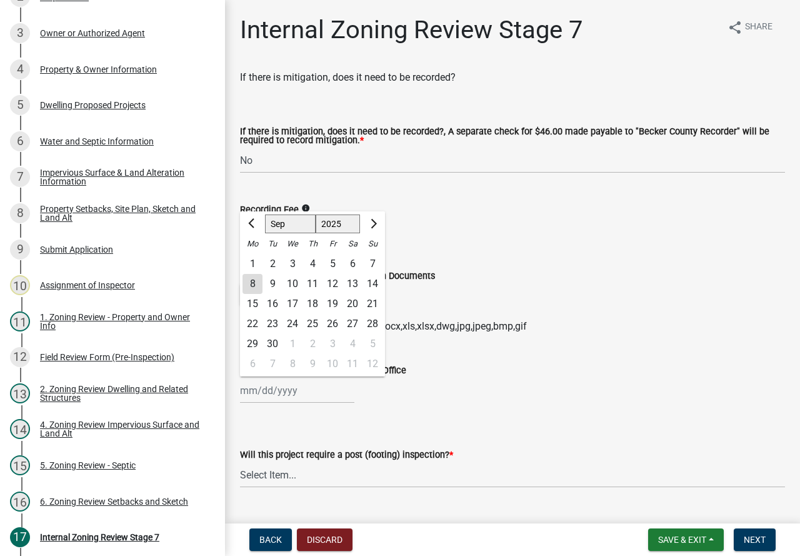
click at [248, 279] on div "8" at bounding box center [253, 284] width 20 height 20
type input "[DATE]"
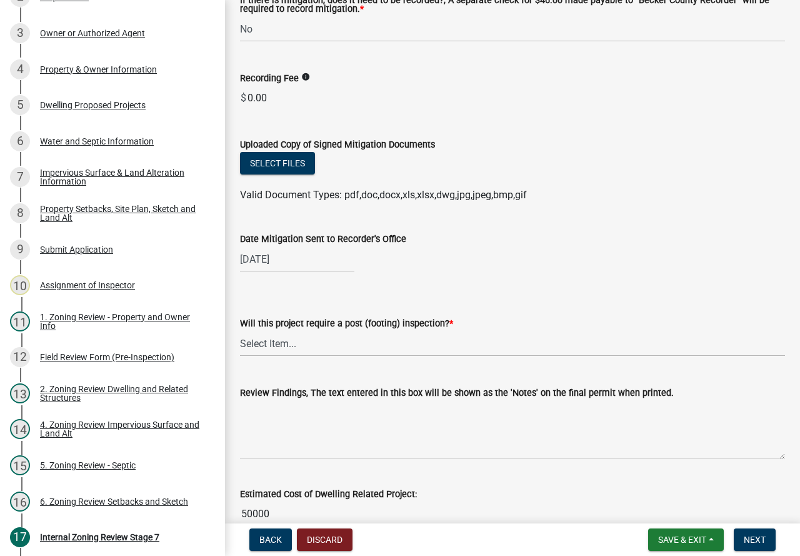
scroll to position [188, 0]
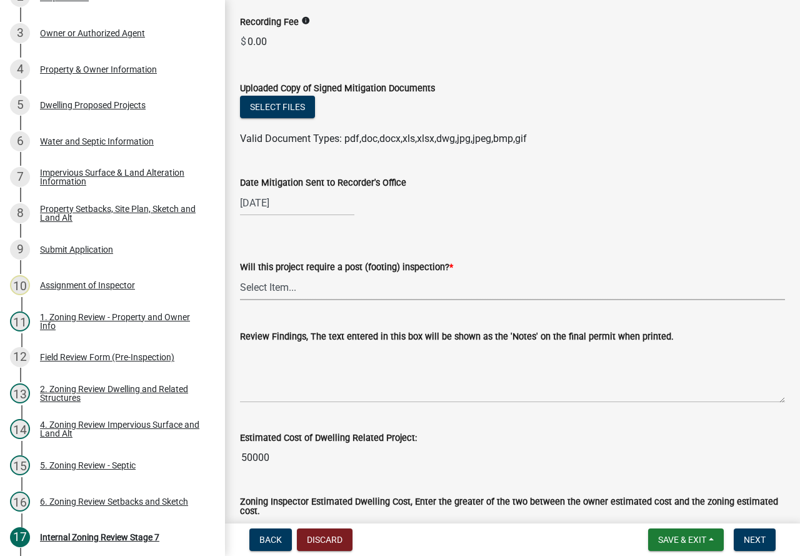
click at [291, 285] on select "Select Item... No Yes" at bounding box center [512, 287] width 545 height 26
click at [240, 275] on select "Select Item... No Yes" at bounding box center [512, 287] width 545 height 26
select select "70fe76f0-d291-438e-ac1a-5869b7b7f697"
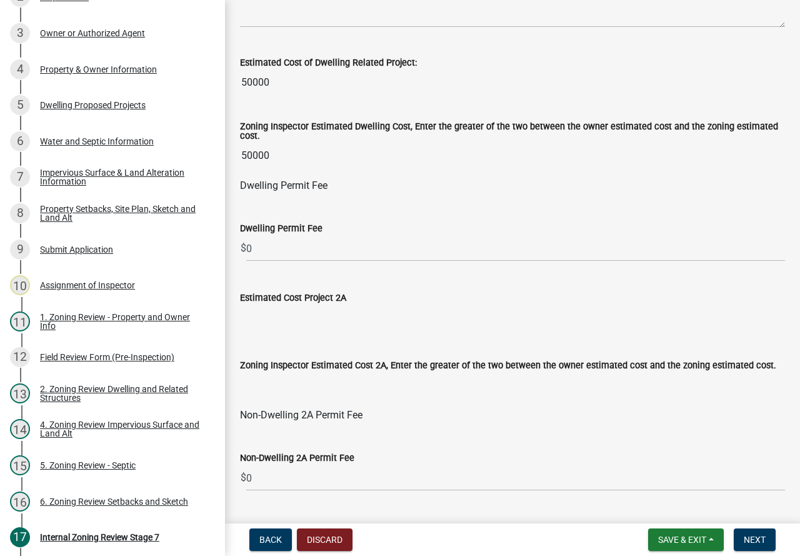
scroll to position [688, 0]
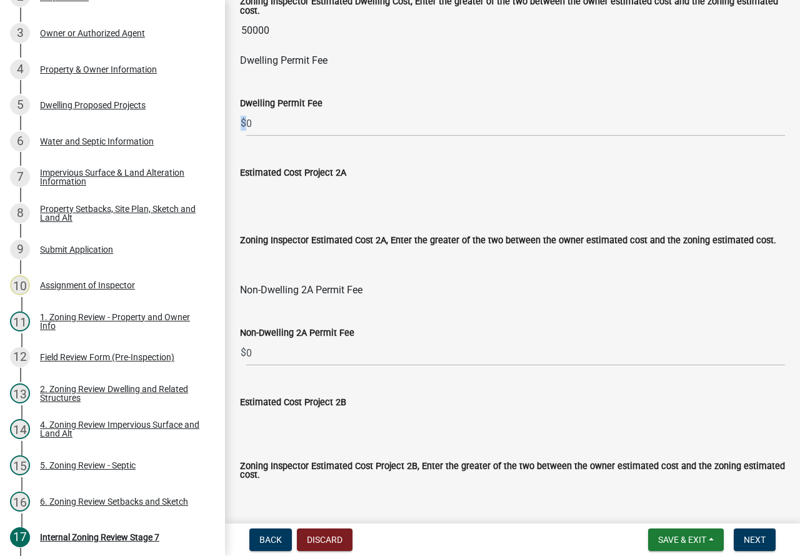
drag, startPoint x: 244, startPoint y: 125, endPoint x: 302, endPoint y: 122, distance: 57.6
click at [302, 122] on div "$ 0" at bounding box center [512, 124] width 545 height 26
drag, startPoint x: 264, startPoint y: 126, endPoint x: 236, endPoint y: 123, distance: 27.6
click at [236, 123] on div "Dwelling Permit Fee $ 0" at bounding box center [513, 107] width 564 height 58
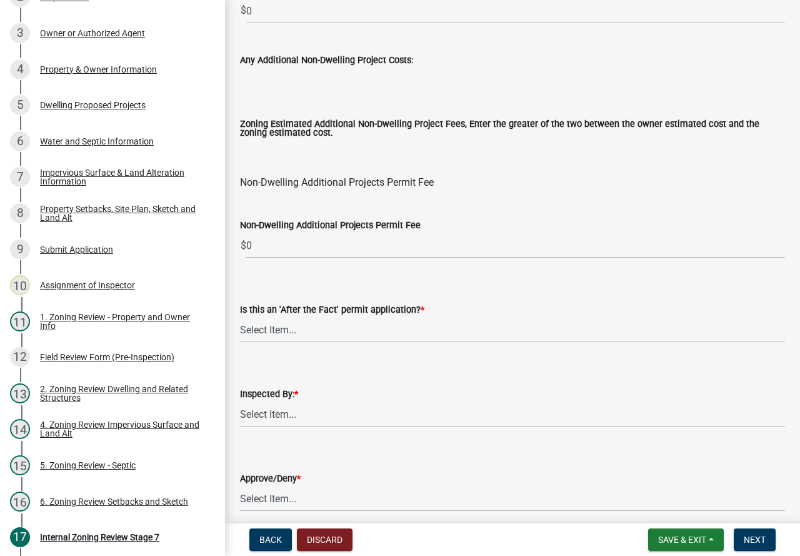
scroll to position [1501, 0]
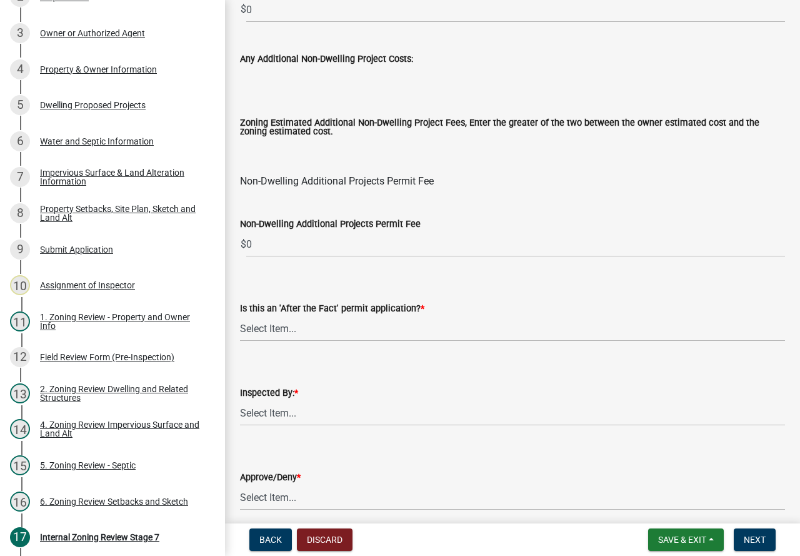
type input "210"
click at [263, 324] on select "Select Item... No Yes" at bounding box center [512, 329] width 545 height 26
click at [240, 319] on select "Select Item... No Yes" at bounding box center [512, 329] width 545 height 26
select select "bbe3a6c5-1893-4527-8578-ada07a3b8ea5"
click at [259, 411] on select "Select Item... [PERSON_NAME] [PERSON_NAME] [PERSON_NAME] [PERSON_NAME] [PERSON_…" at bounding box center [512, 413] width 545 height 26
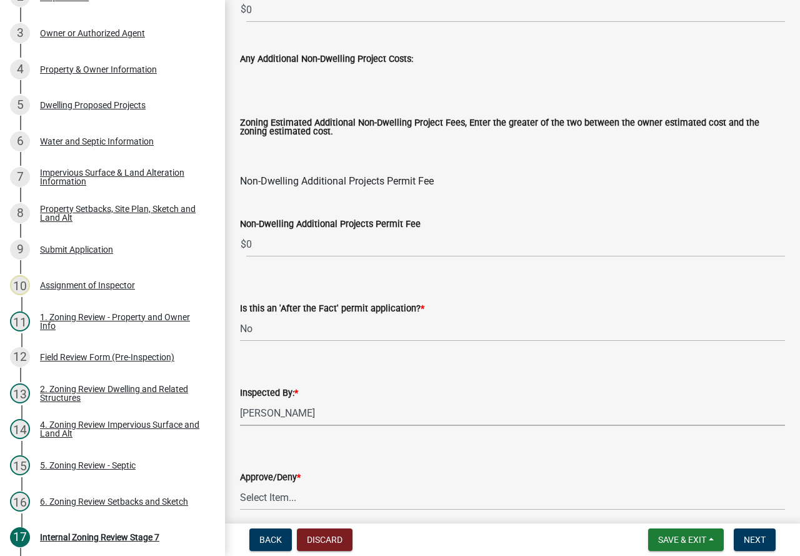
click at [240, 403] on select "Select Item... [PERSON_NAME] [PERSON_NAME] [PERSON_NAME] [PERSON_NAME] [PERSON_…" at bounding box center [512, 413] width 545 height 26
select select "ebd8400e-d8d5-49f8-911f-e671eb76408a"
click at [301, 494] on select "Select Item... Approve Deny" at bounding box center [512, 498] width 545 height 26
click at [240, 488] on select "Select Item... Approve Deny" at bounding box center [512, 498] width 545 height 26
select select "97c9e5a4-d35f-4903-ad68-b764687ac9e9"
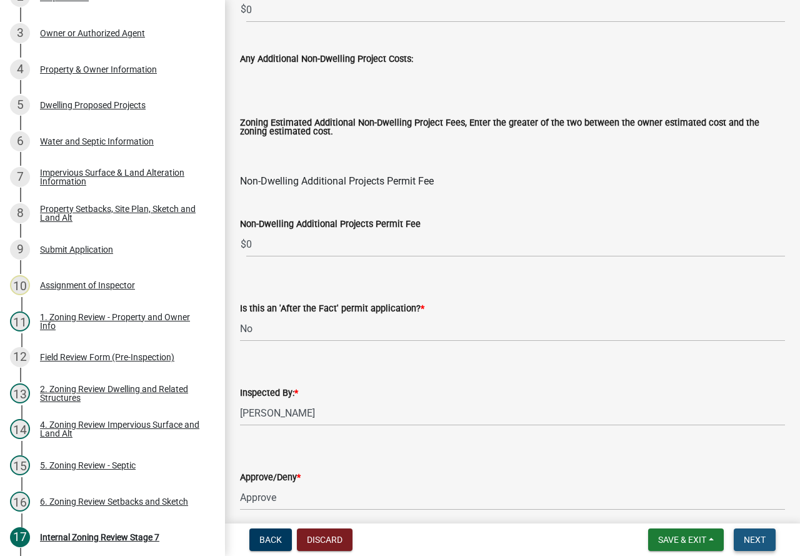
drag, startPoint x: 757, startPoint y: 534, endPoint x: 762, endPoint y: 531, distance: 6.4
click at [756, 533] on button "Next" at bounding box center [755, 539] width 42 height 23
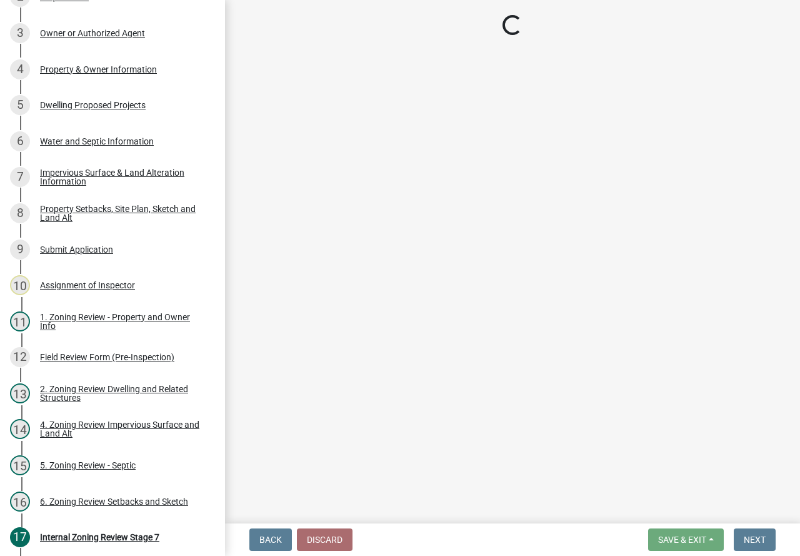
scroll to position [368, 0]
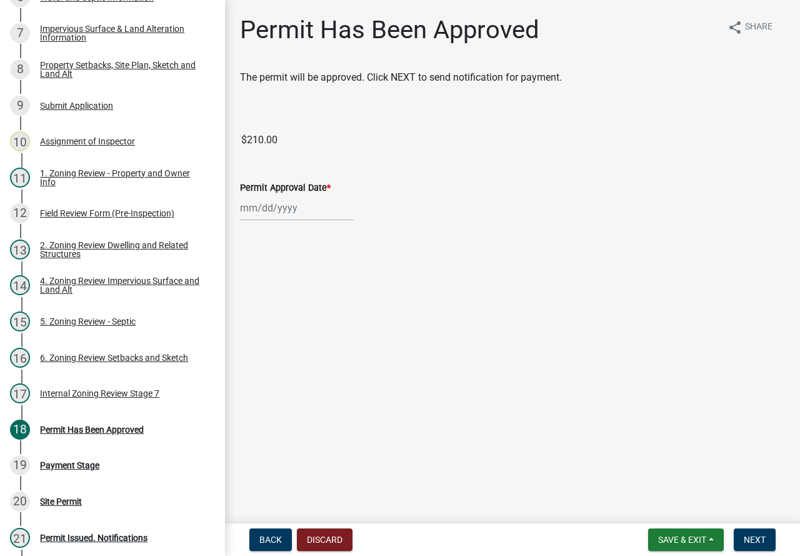
click at [288, 203] on div at bounding box center [297, 208] width 114 height 26
select select "9"
select select "2025"
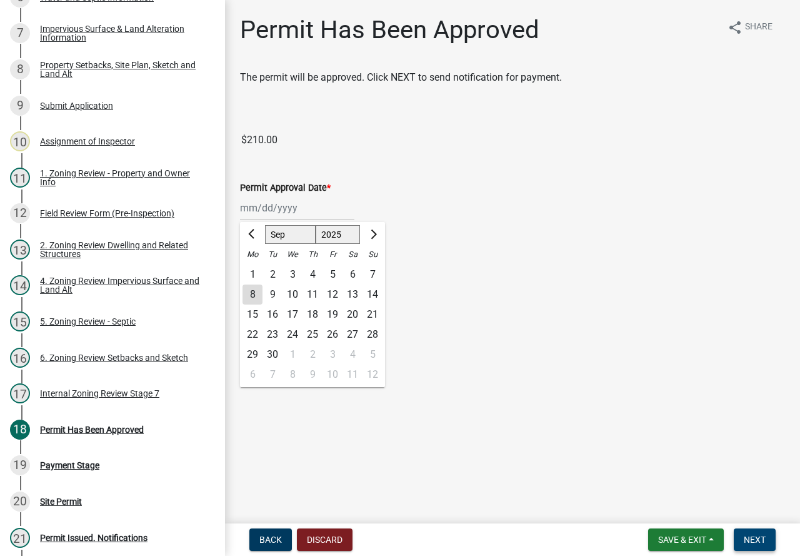
click at [748, 522] on wm-app "Zoning-Site Permit Application SITE2025-3856 Edit View Summary Notes Show email…" at bounding box center [400, 278] width 800 height 556
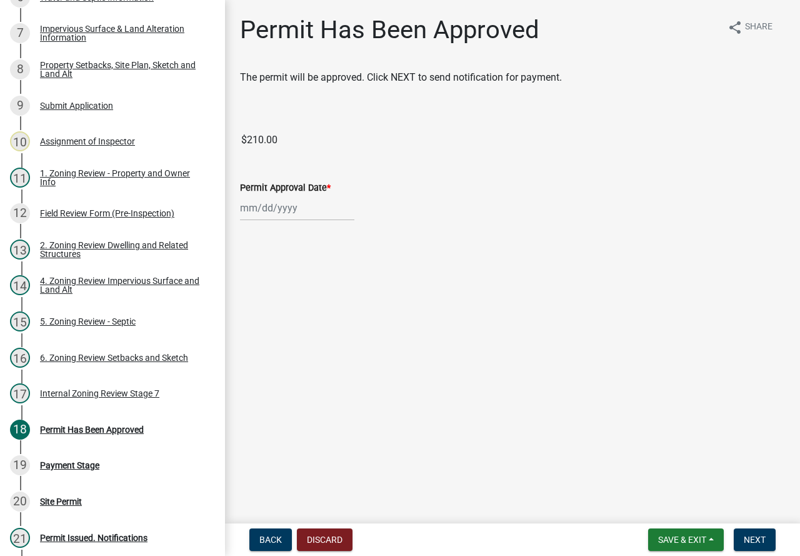
select select "9"
select select "2025"
drag, startPoint x: 250, startPoint y: 203, endPoint x: 294, endPoint y: 209, distance: 44.2
click at [250, 203] on div "[PERSON_NAME] Feb Mar Apr [PERSON_NAME][DATE] Oct Nov [DATE] 1526 1527 1528 152…" at bounding box center [297, 208] width 114 height 26
click at [254, 289] on div "8" at bounding box center [253, 294] width 20 height 20
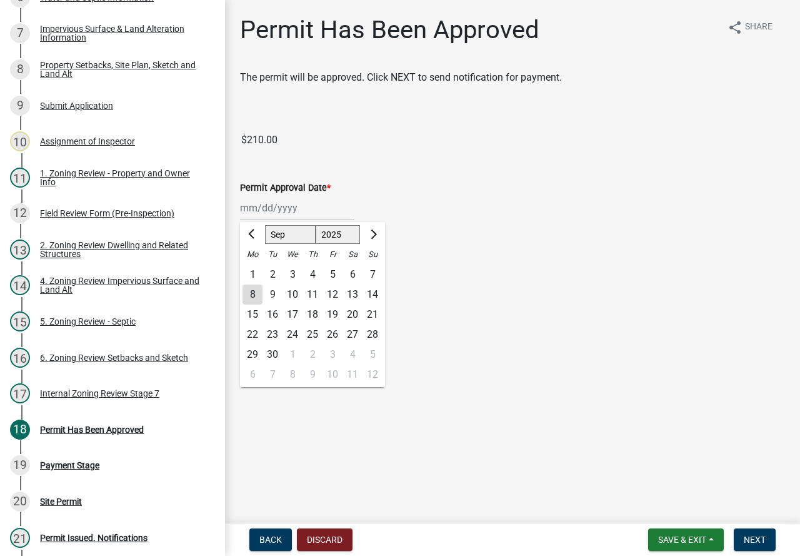
type input "[DATE]"
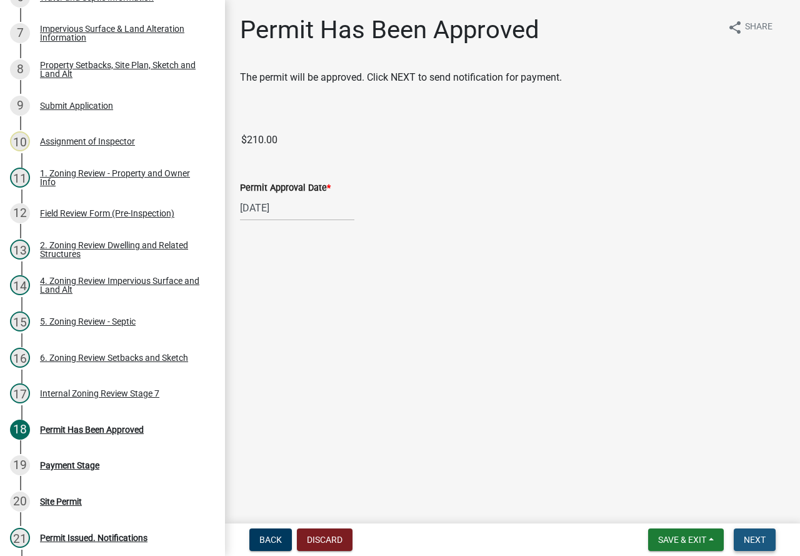
click at [747, 535] on span "Next" at bounding box center [755, 540] width 22 height 10
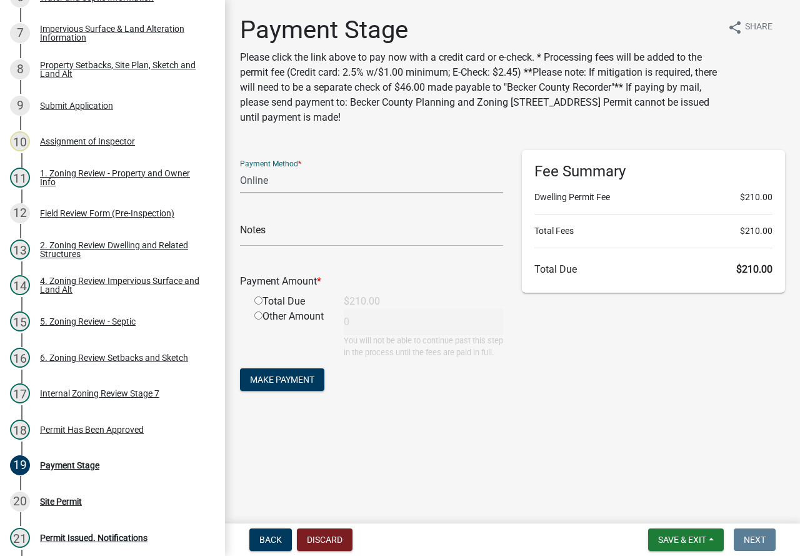
click at [285, 178] on select "Credit Card POS Check Cash Online" at bounding box center [371, 181] width 263 height 26
click at [240, 168] on select "Credit Card POS Check Cash Online" at bounding box center [371, 181] width 263 height 26
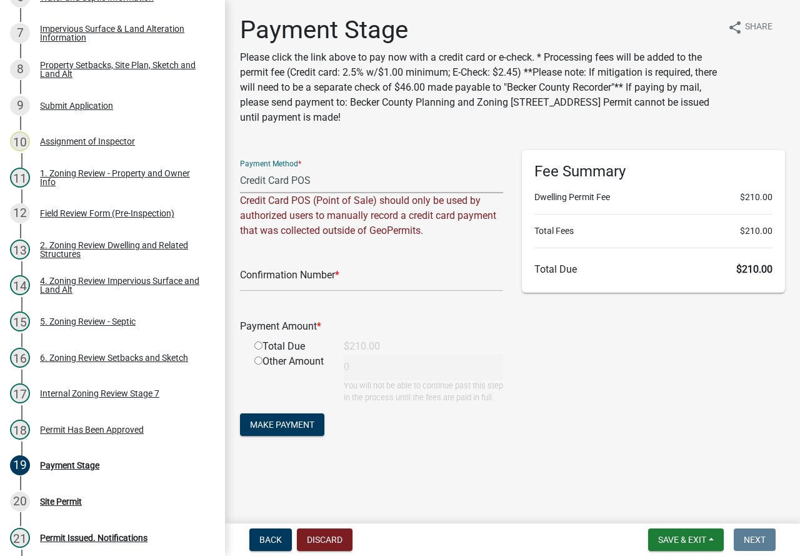
click at [371, 143] on div "Payment Stage Please click the link above to pay now with a credit card or e-ch…" at bounding box center [513, 238] width 564 height 446
drag, startPoint x: 616, startPoint y: 390, endPoint x: 608, endPoint y: 400, distance: 12.0
click at [610, 395] on div "Fee Summary Dwelling Permit Fee $210.00 Total Fees $210.00 Total Due $210.00" at bounding box center [654, 300] width 282 height 300
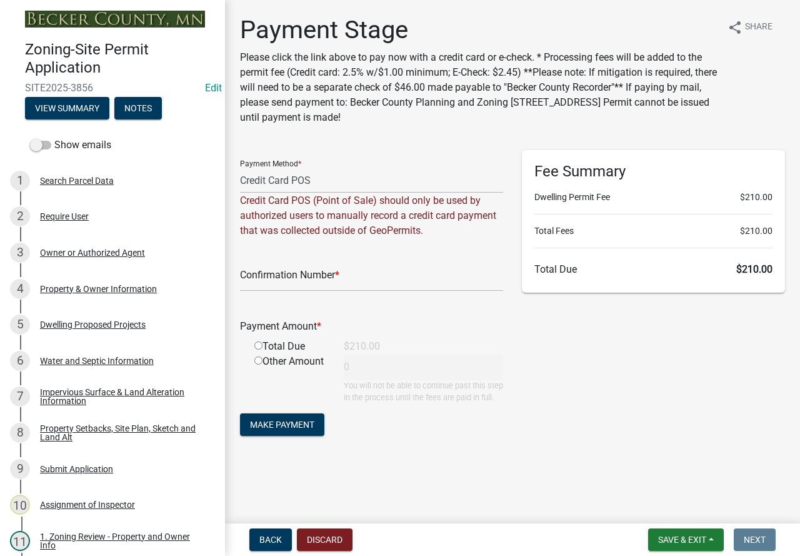
scroll to position [0, 0]
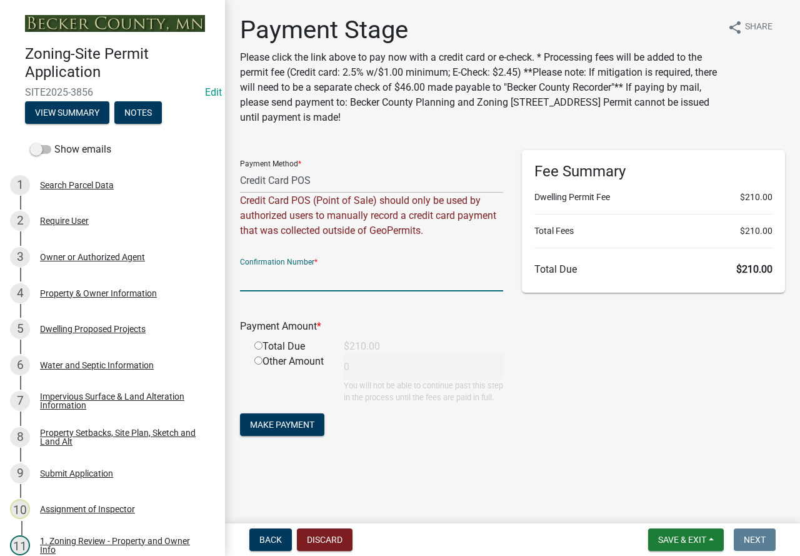
click at [368, 267] on input "text" at bounding box center [371, 279] width 263 height 26
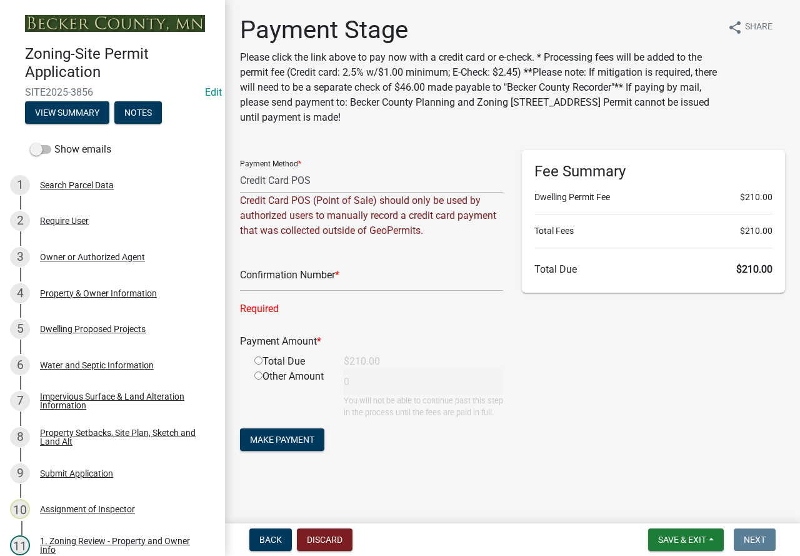
click at [470, 481] on main "Payment Stage Please click the link above to pay now with a credit card or e-ch…" at bounding box center [512, 259] width 575 height 518
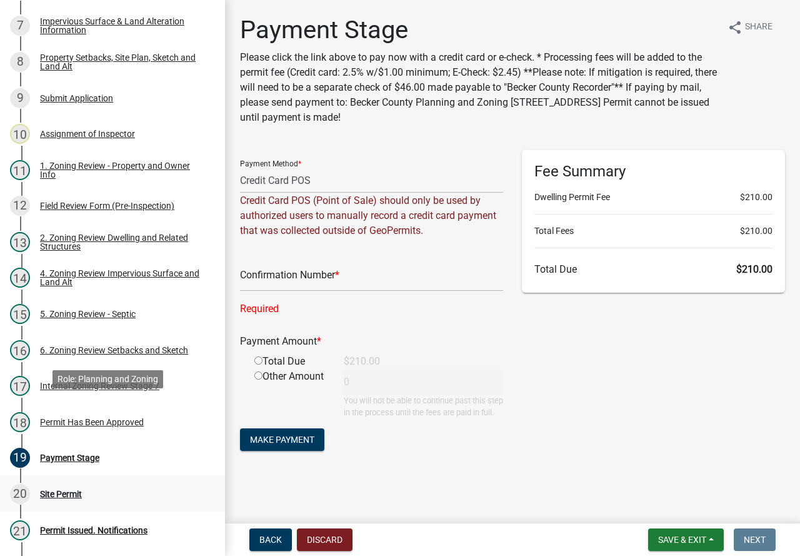
scroll to position [438, 0]
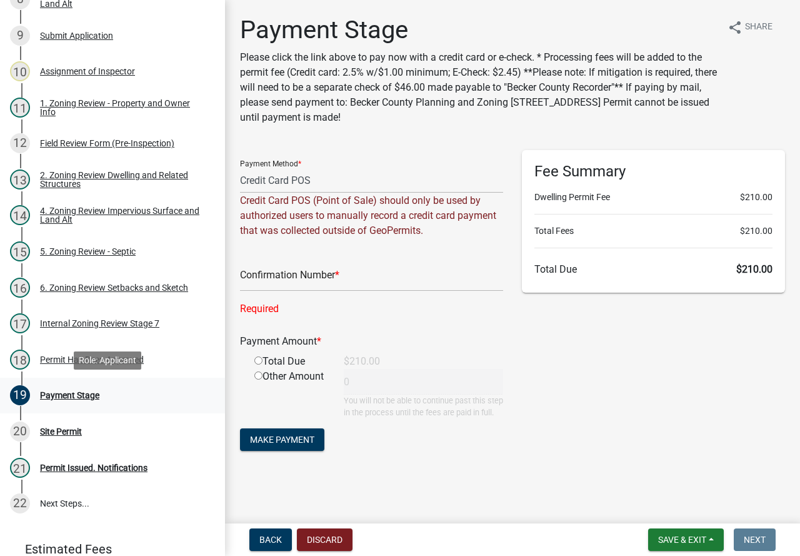
click at [89, 391] on div "Payment Stage" at bounding box center [69, 395] width 59 height 9
click at [330, 171] on select "Credit Card POS Check Cash Online" at bounding box center [371, 181] width 263 height 26
select select "3: 3"
click at [240, 168] on select "Credit Card POS Check Cash Online" at bounding box center [371, 181] width 263 height 26
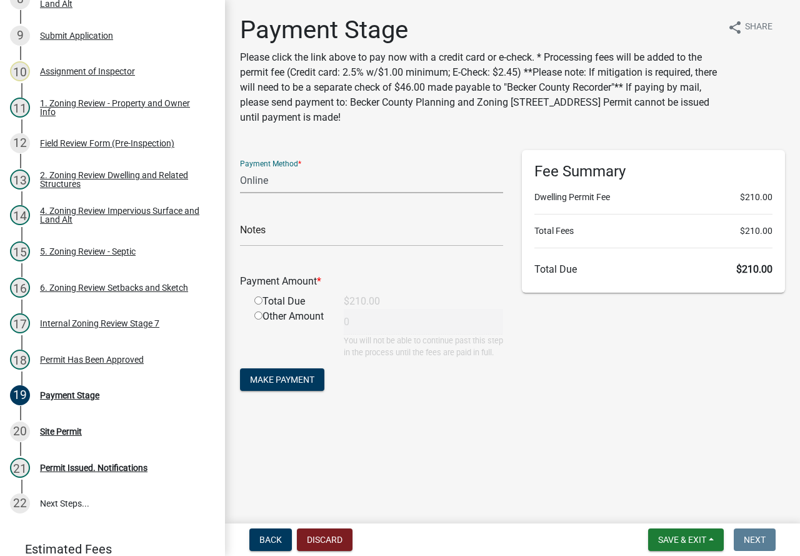
scroll to position [0, 0]
click at [265, 300] on div "Total Due" at bounding box center [289, 301] width 89 height 15
click at [257, 303] on input "radio" at bounding box center [258, 300] width 8 height 8
radio input "true"
type input "210"
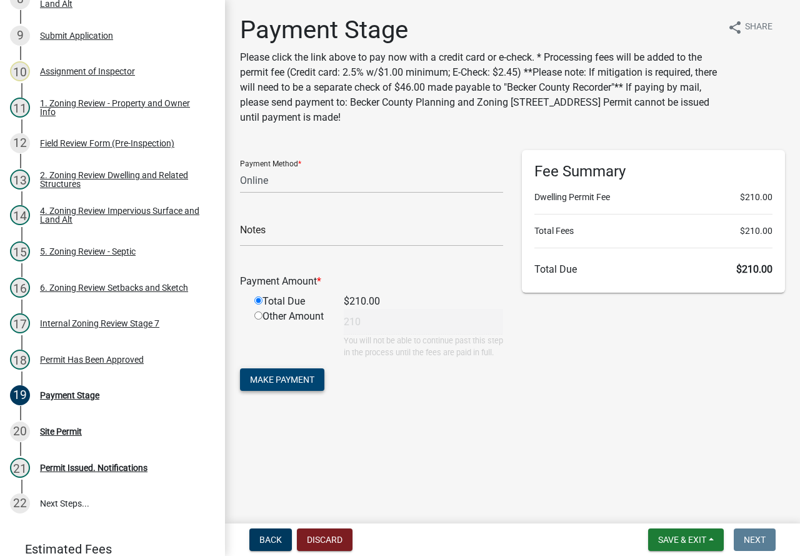
click at [279, 385] on span "Make Payment" at bounding box center [282, 380] width 64 height 10
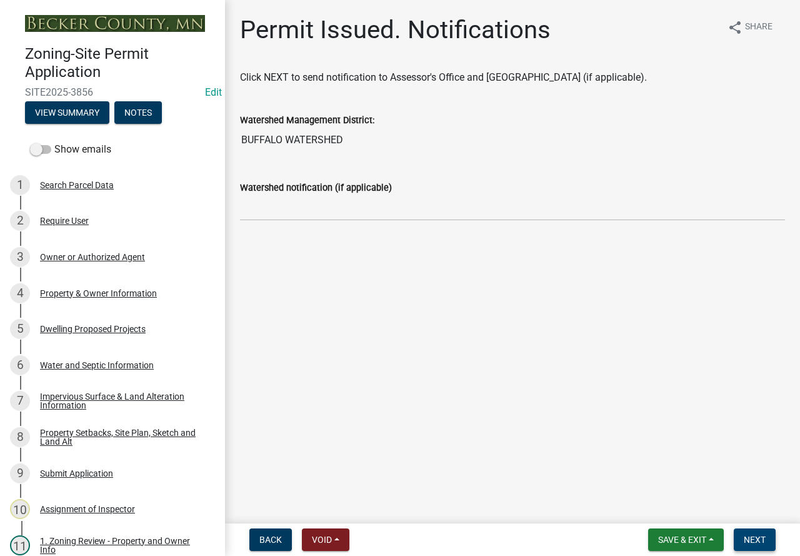
click at [752, 537] on span "Next" at bounding box center [755, 540] width 22 height 10
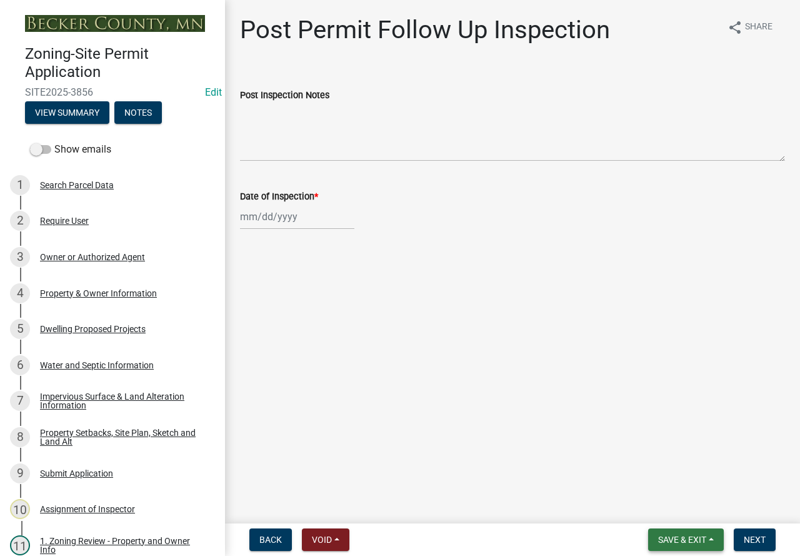
click at [698, 536] on span "Save & Exit" at bounding box center [682, 540] width 48 height 10
click at [685, 507] on button "Save & Exit" at bounding box center [674, 507] width 100 height 30
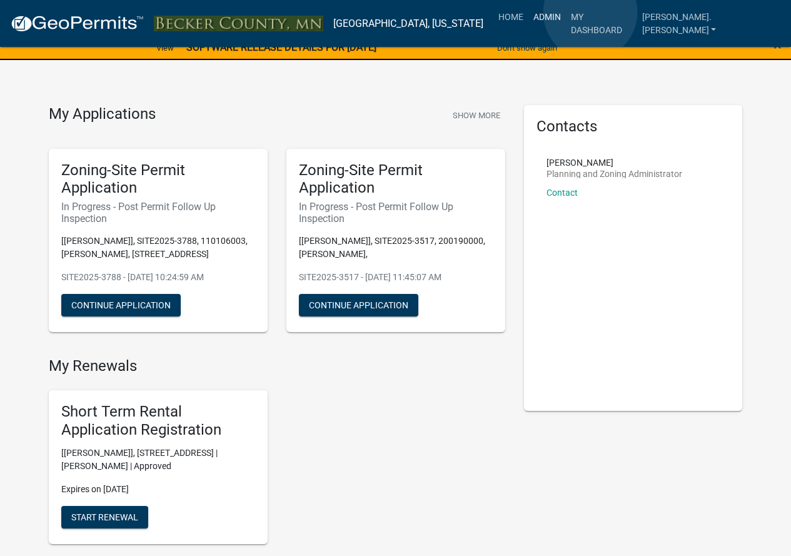
click at [566, 13] on link "Admin" at bounding box center [547, 17] width 38 height 24
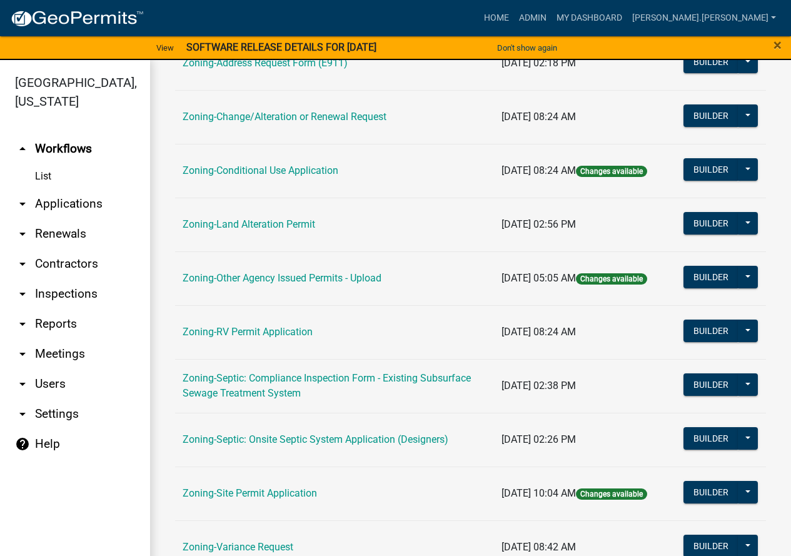
scroll to position [403, 0]
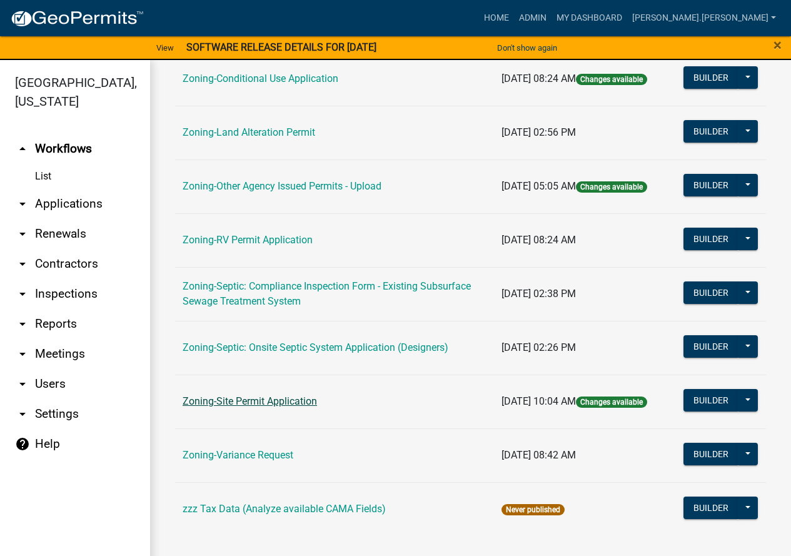
click at [244, 400] on link "Zoning-Site Permit Application" at bounding box center [250, 401] width 134 height 12
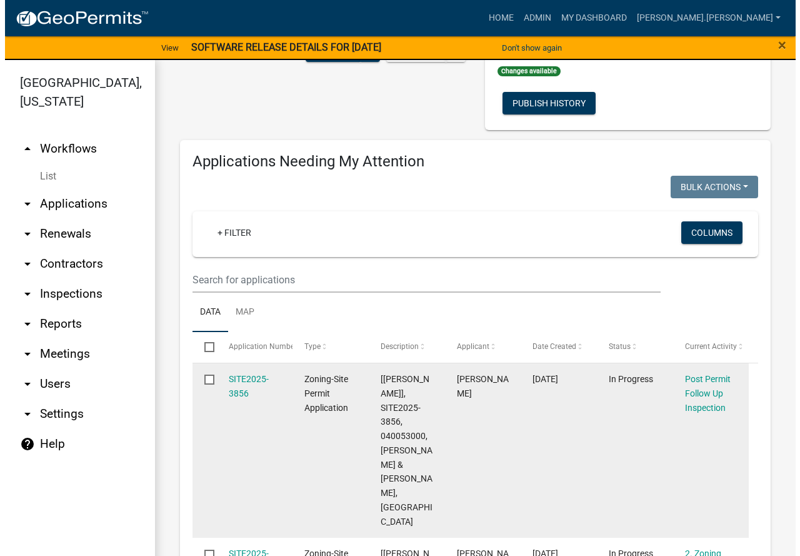
scroll to position [200, 0]
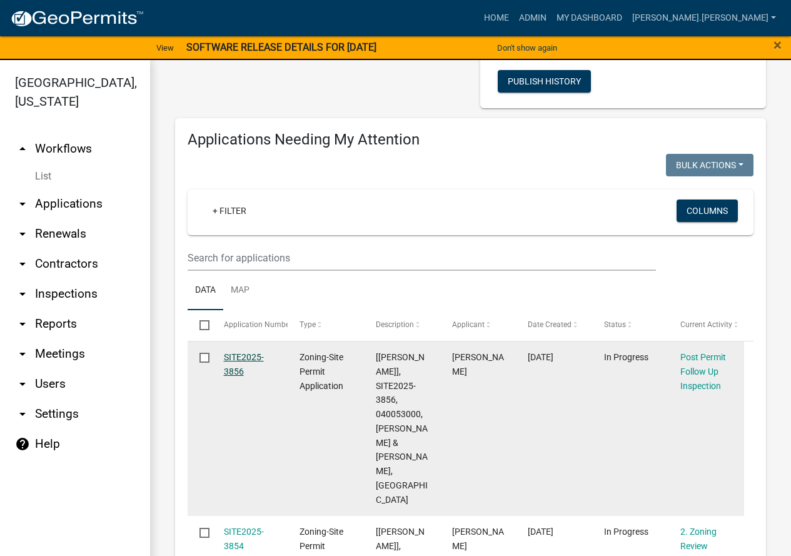
click at [233, 355] on link "SITE2025-3856" at bounding box center [244, 364] width 40 height 24
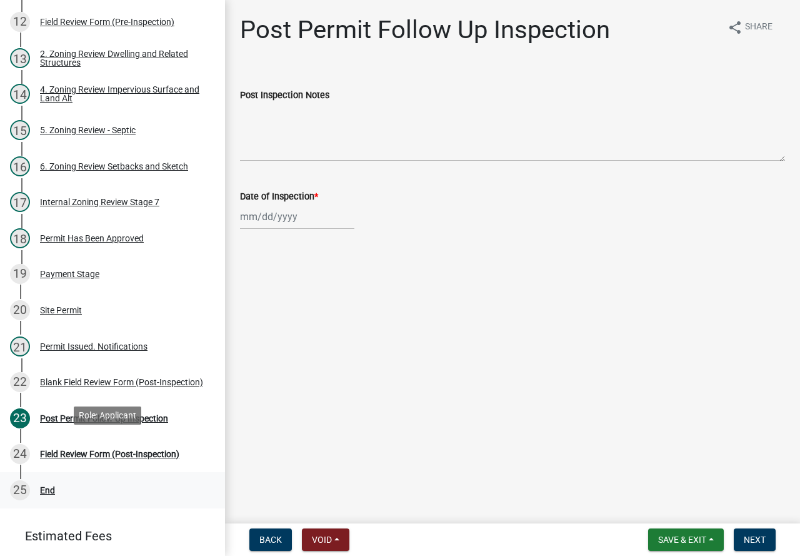
scroll to position [563, 0]
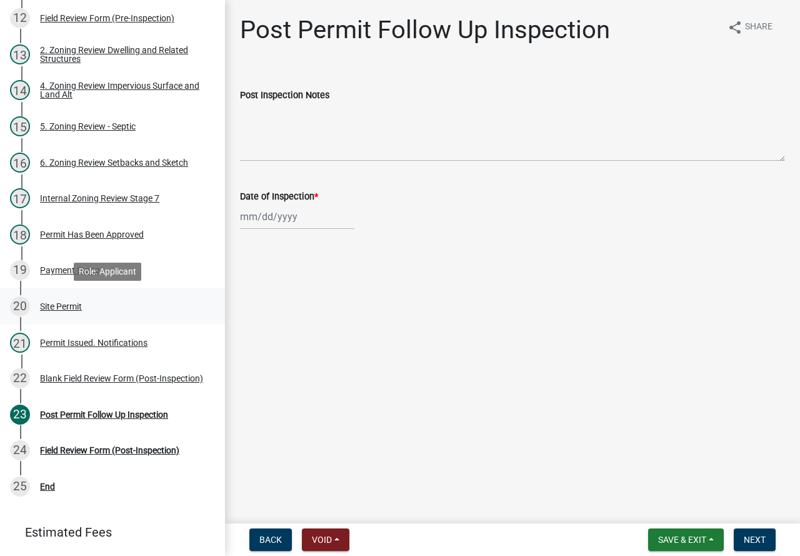
click at [77, 305] on div "Site Permit" at bounding box center [61, 306] width 42 height 9
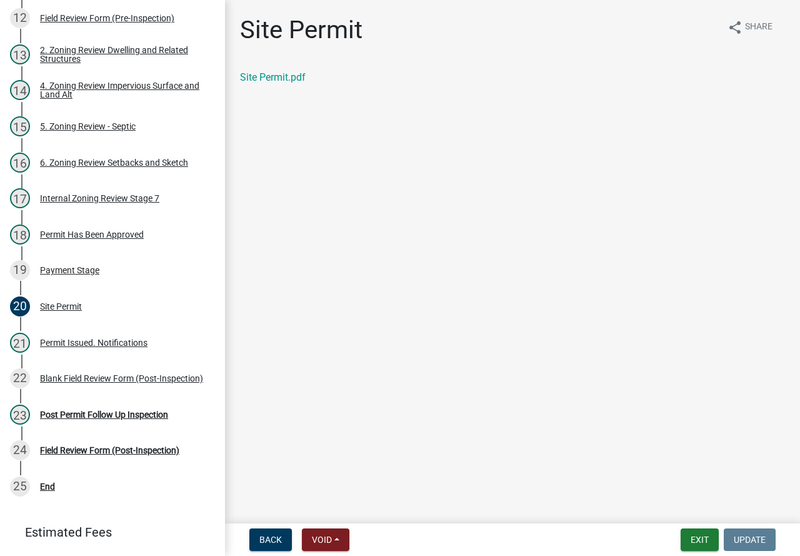
click at [256, 71] on div "Site Permit.pdf" at bounding box center [512, 77] width 545 height 15
click at [256, 79] on link "Site Permit.pdf" at bounding box center [273, 77] width 66 height 12
